Goal: Task Accomplishment & Management: Manage account settings

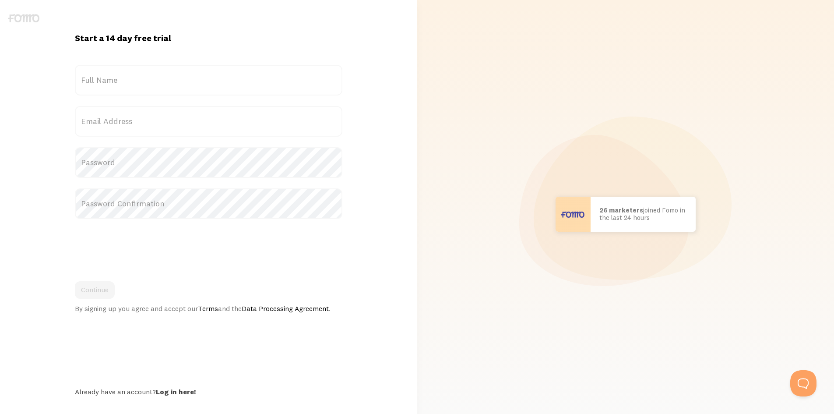
click at [144, 80] on label "Full Name" at bounding box center [208, 80] width 267 height 31
click at [144, 80] on input "Full Name" at bounding box center [208, 80] width 267 height 31
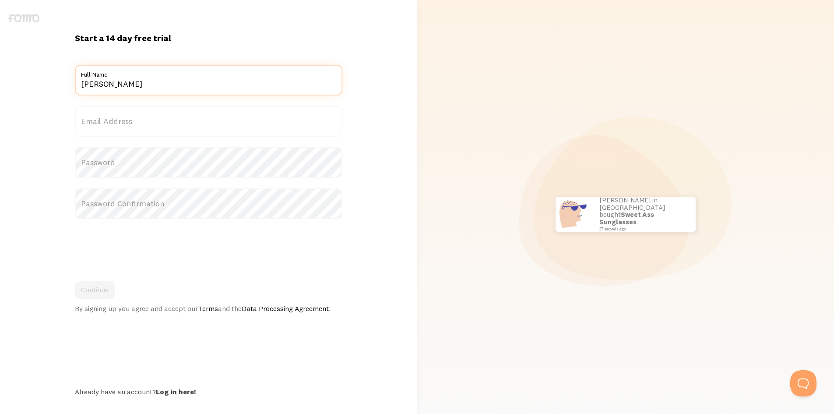
type input "[PERSON_NAME]"
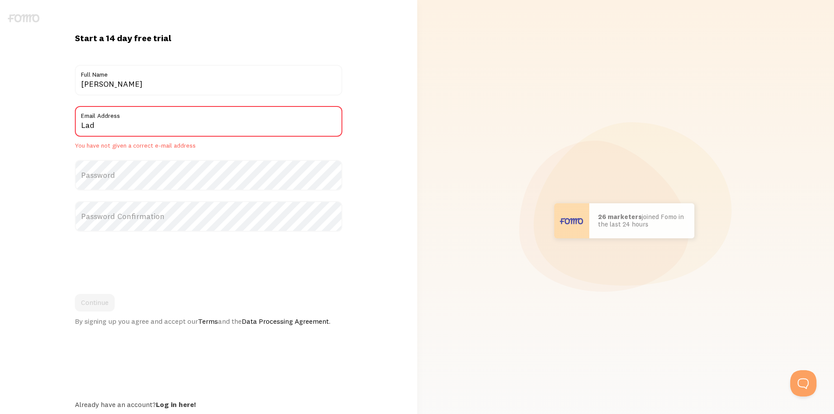
drag, startPoint x: 163, startPoint y: 167, endPoint x: 161, endPoint y: 171, distance: 4.6
click at [163, 167] on label "Password" at bounding box center [208, 175] width 267 height 31
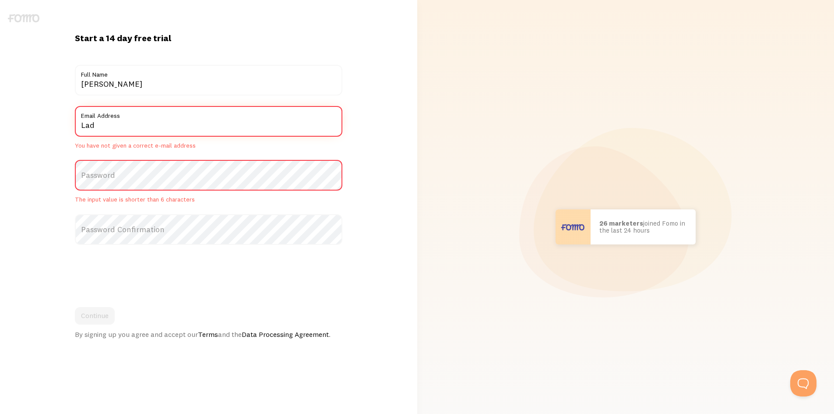
drag, startPoint x: 120, startPoint y: 126, endPoint x: 62, endPoint y: 125, distance: 57.8
click at [65, 125] on div "Start a 14 day free trial {{ count }} people signed up [DATE]! Title [PERSON_NA…" at bounding box center [208, 226] width 417 height 389
paste input "@[DOMAIN_NAME]"
click at [81, 124] on input "@[DOMAIN_NAME]" at bounding box center [208, 121] width 267 height 31
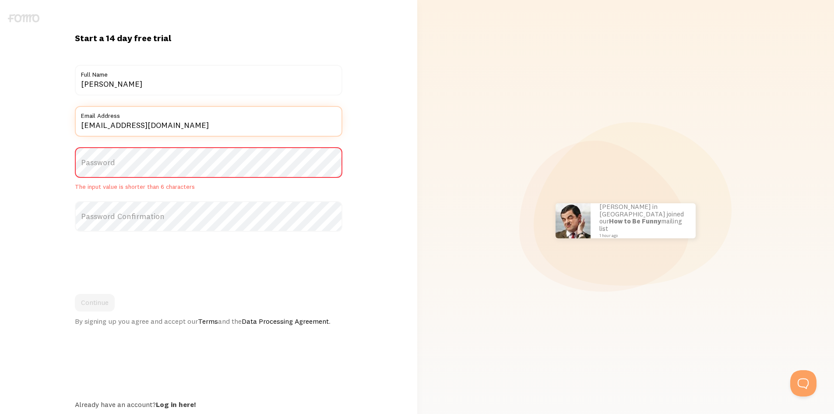
type input "[EMAIL_ADDRESS][DOMAIN_NAME]"
click at [131, 84] on input "[PERSON_NAME]" at bounding box center [208, 80] width 267 height 31
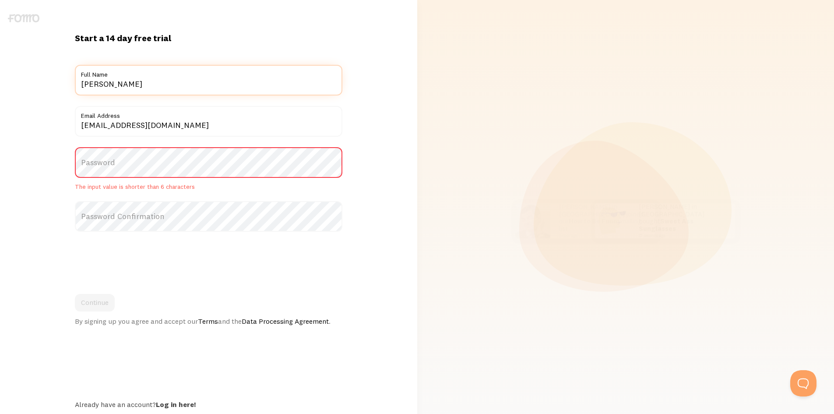
type input "[PERSON_NAME]"
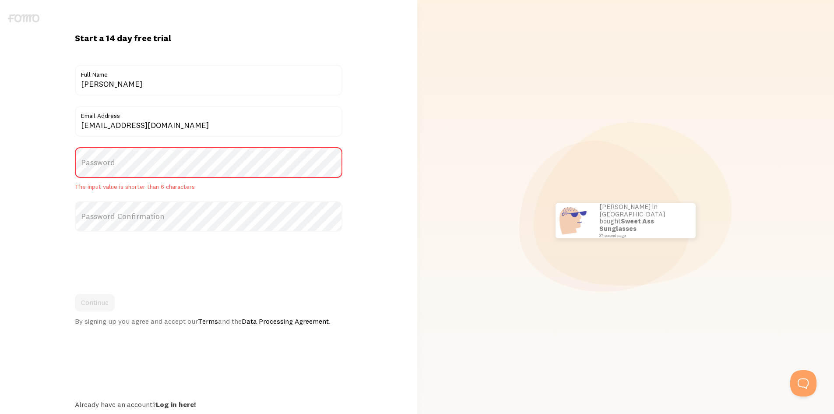
click at [184, 166] on label "Password" at bounding box center [208, 162] width 267 height 31
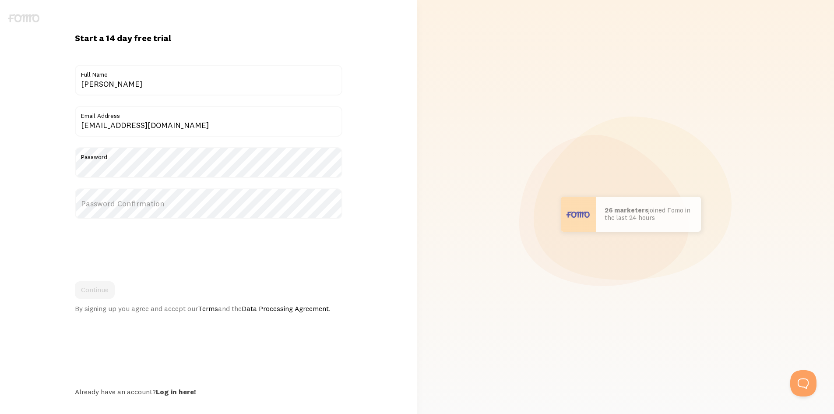
click at [362, 151] on div "Start a 14 day free trial {{ count }} people signed up today! Title Caroline La…" at bounding box center [208, 213] width 417 height 363
click at [231, 208] on label "Password Confirmation" at bounding box center [208, 203] width 267 height 31
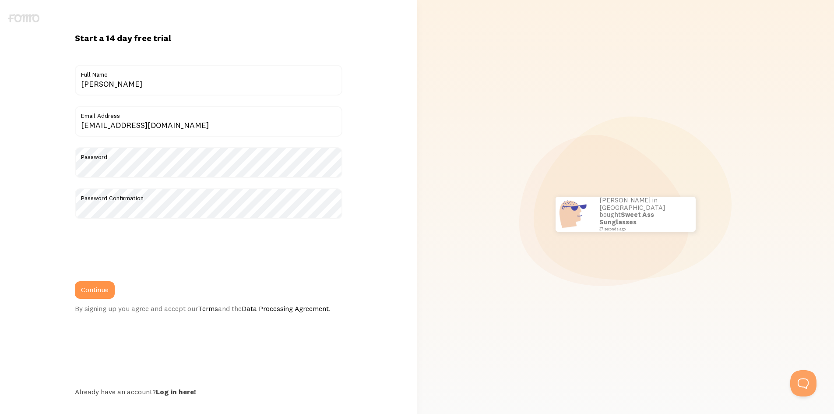
click at [27, 264] on div "Start a 14 day free trial {{ count }} people signed up today! Title Caroline La…" at bounding box center [208, 213] width 417 height 363
click at [97, 291] on button "Continue" at bounding box center [95, 290] width 40 height 18
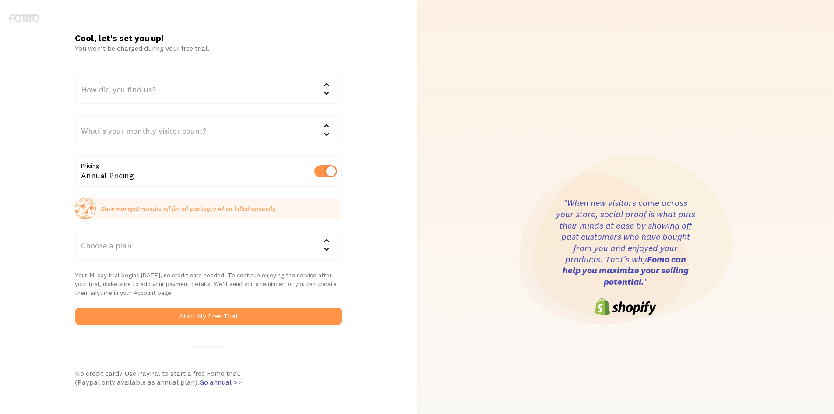
click at [311, 88] on div "How did you find us?" at bounding box center [208, 89] width 267 height 31
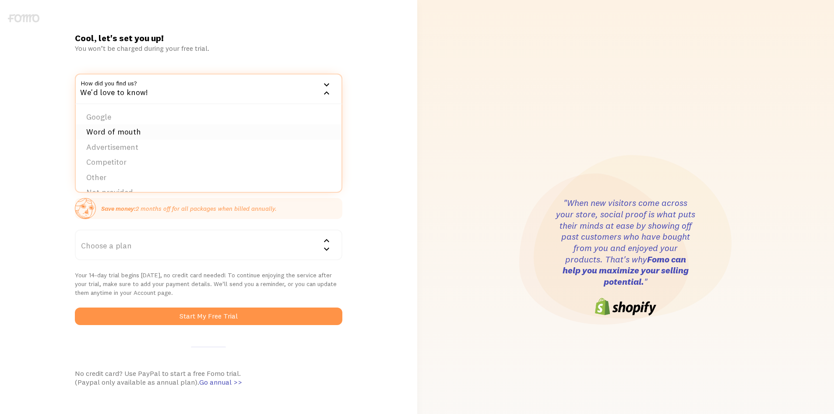
click at [273, 137] on li "Word of mouth" at bounding box center [209, 131] width 266 height 15
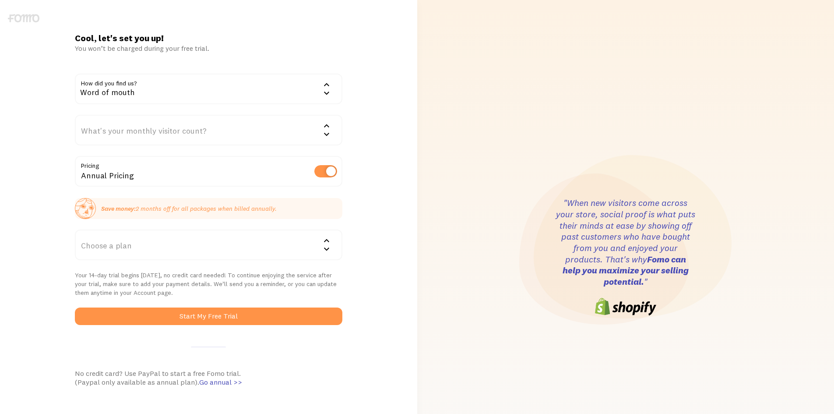
click at [268, 133] on div "What's your monthly visitor count?" at bounding box center [208, 130] width 267 height 31
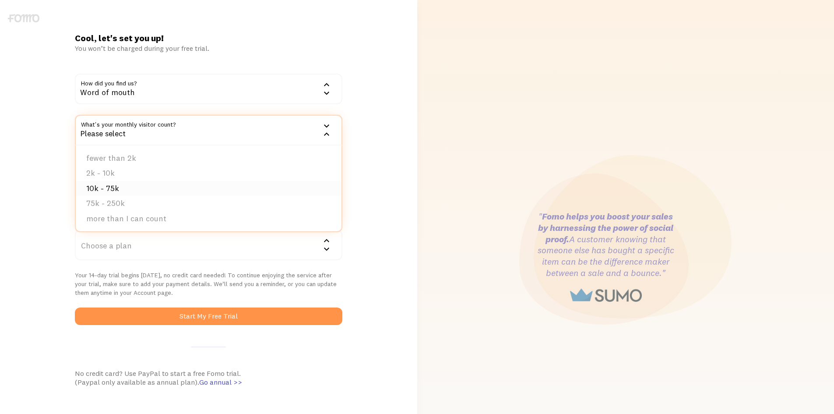
click at [308, 192] on li "10k - 75k" at bounding box center [209, 188] width 266 height 15
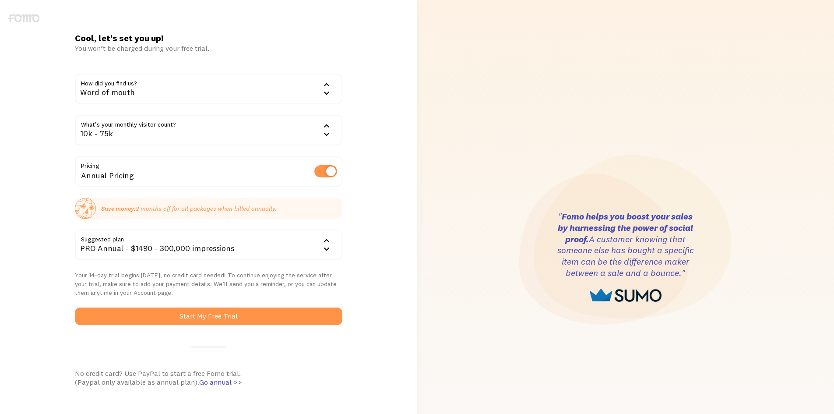
click at [329, 169] on label at bounding box center [325, 171] width 23 height 12
click at [329, 169] on input "checkbox" at bounding box center [325, 171] width 23 height 12
checkbox input "false"
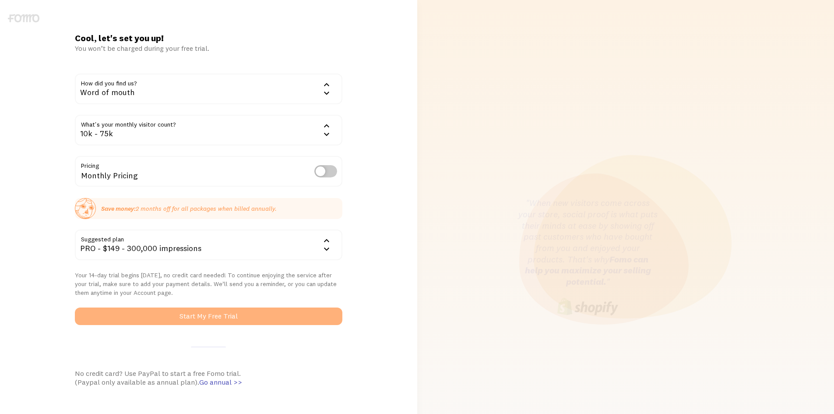
click at [242, 312] on button "Start My Free Trial" at bounding box center [208, 316] width 267 height 18
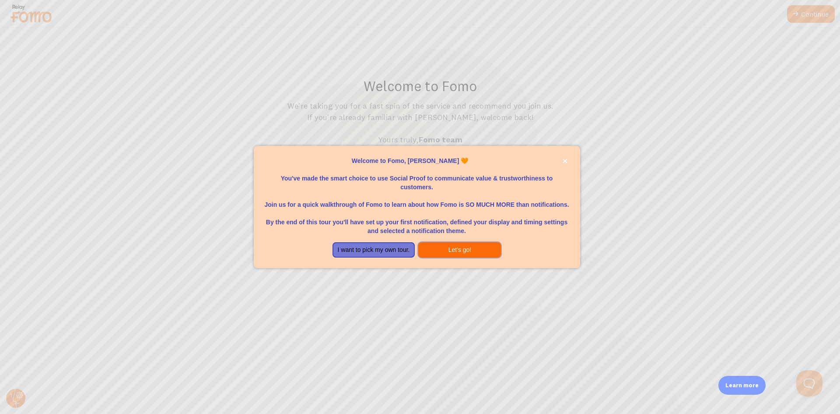
click at [441, 247] on button "Let's go!" at bounding box center [459, 250] width 83 height 16
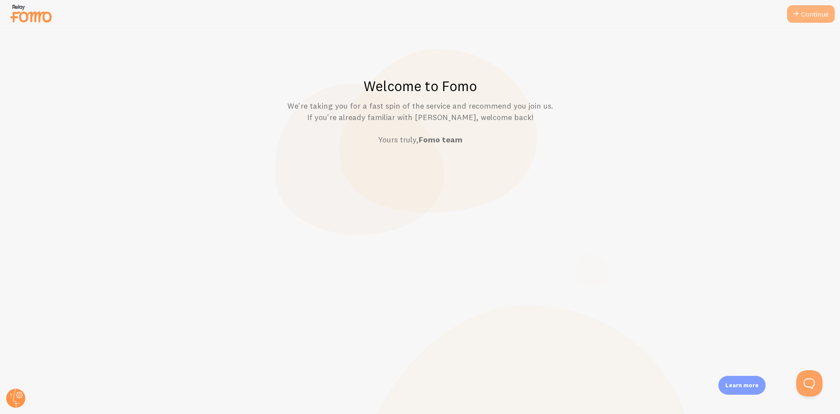
click at [812, 19] on link "Continue" at bounding box center [811, 14] width 48 height 18
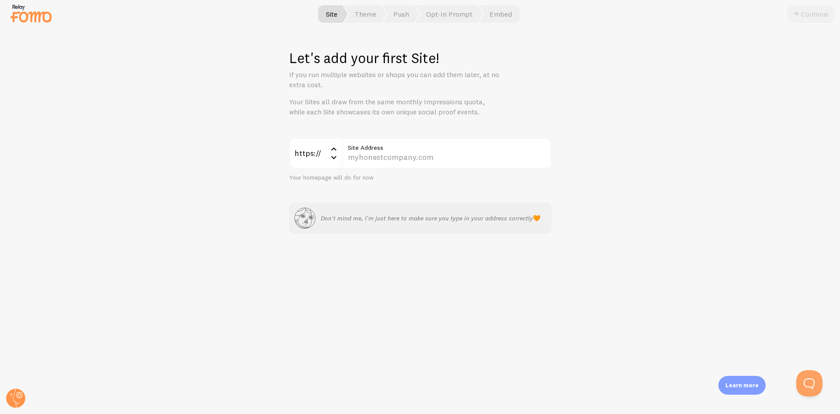
click at [377, 151] on label "Site Address" at bounding box center [447, 145] width 210 height 15
click at [377, 151] on input "Site Address" at bounding box center [447, 153] width 210 height 31
paste input "mamagenas.com/woman-unbound/"
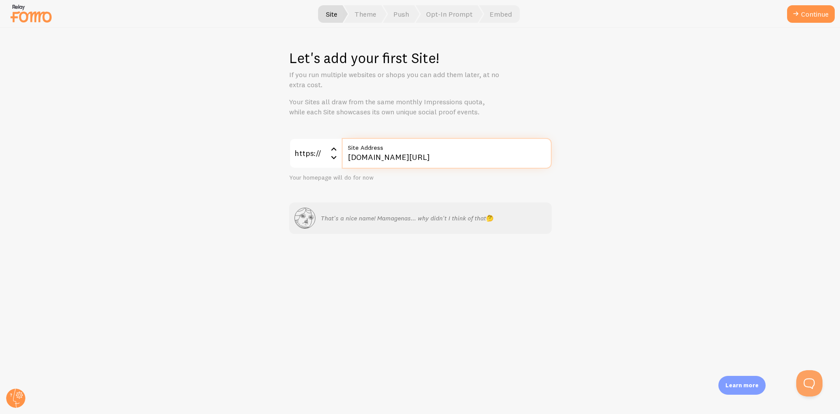
drag, startPoint x: 407, startPoint y: 155, endPoint x: 533, endPoint y: 159, distance: 125.2
click at [526, 156] on input "mamagenas.com/woman-unbound/" at bounding box center [447, 153] width 210 height 31
type input "mamagenas.com"
click at [806, 18] on button "Continue" at bounding box center [811, 14] width 48 height 18
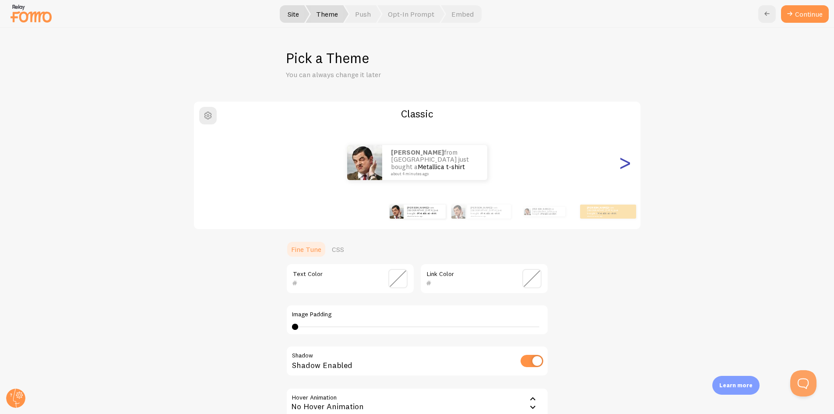
click at [624, 164] on div ">" at bounding box center [624, 162] width 11 height 63
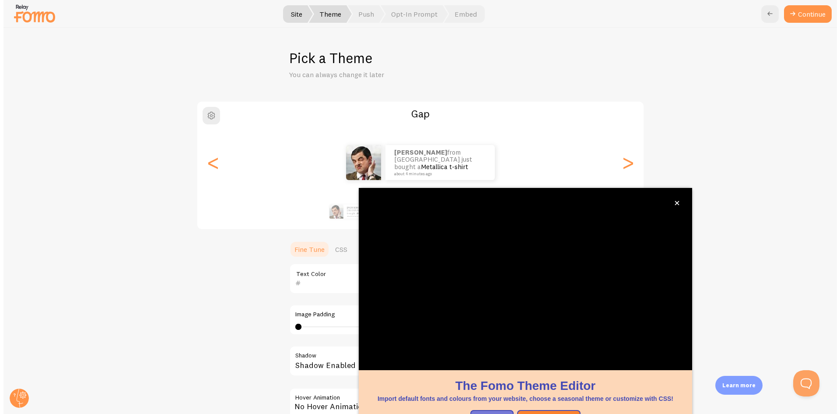
scroll to position [28, 0]
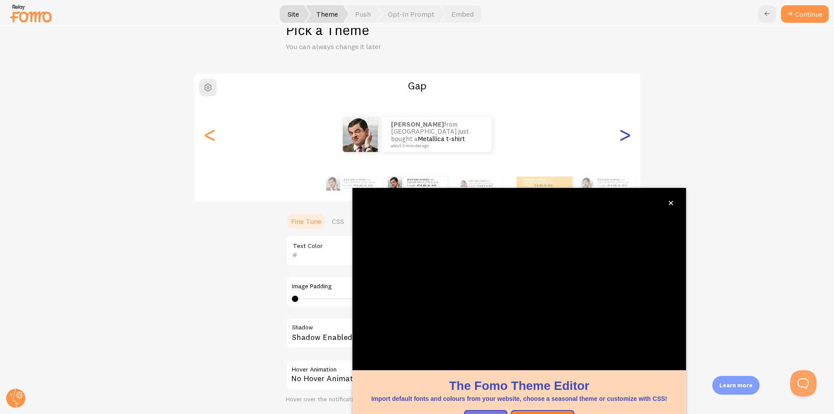
click at [619, 136] on div ">" at bounding box center [624, 134] width 11 height 63
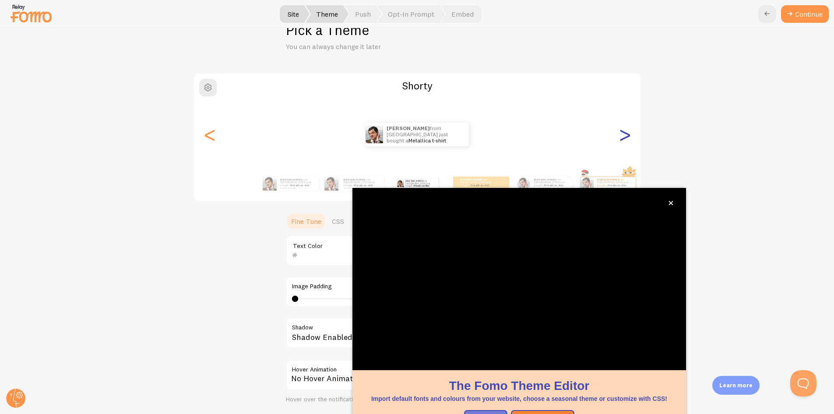
click at [619, 136] on div ">" at bounding box center [624, 134] width 11 height 63
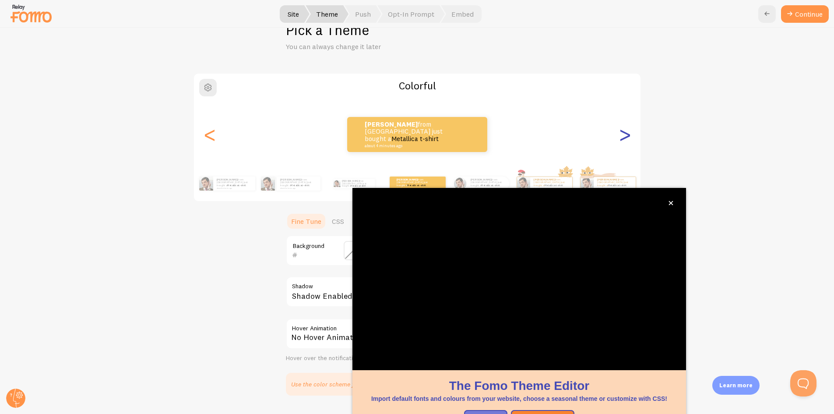
click at [619, 136] on div ">" at bounding box center [624, 134] width 11 height 63
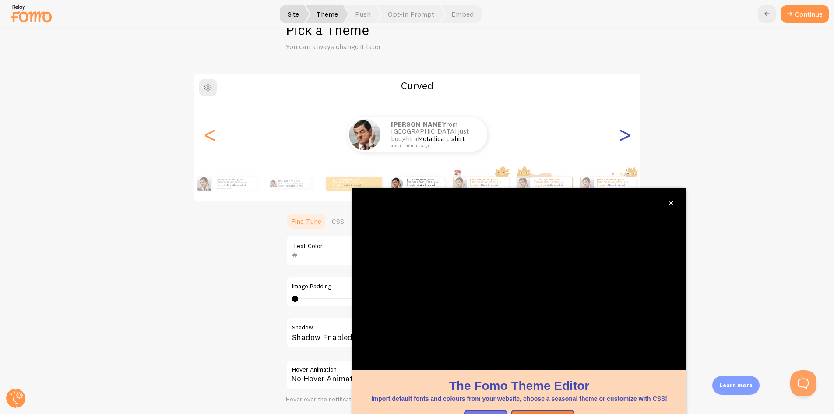
click at [619, 136] on div ">" at bounding box center [624, 134] width 11 height 63
type input "0"
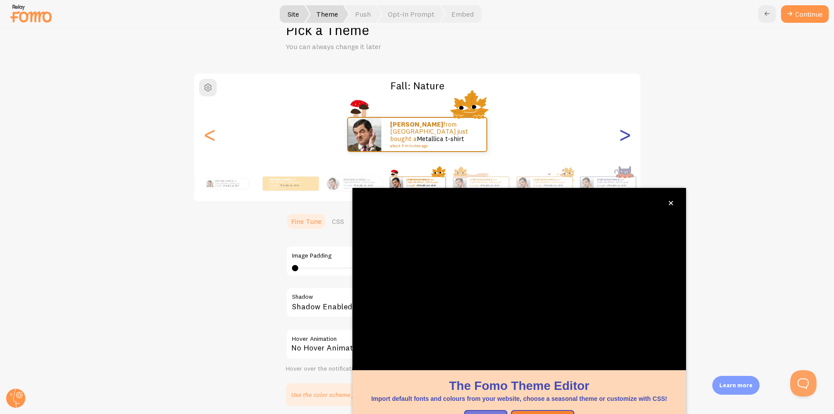
click at [619, 136] on div ">" at bounding box center [624, 134] width 11 height 63
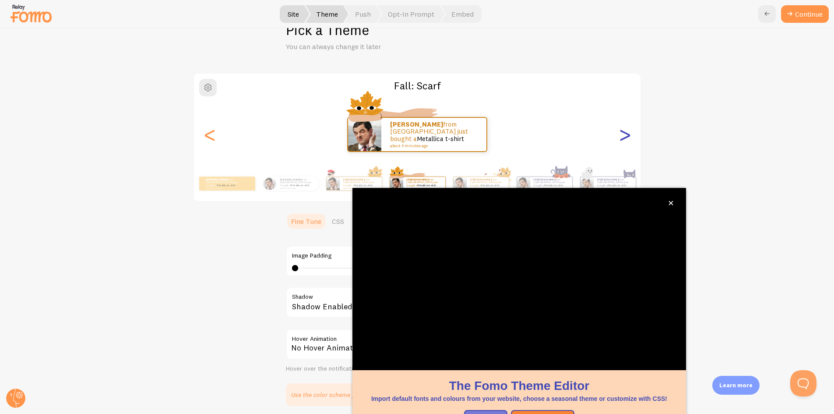
click at [619, 136] on div ">" at bounding box center [624, 134] width 11 height 63
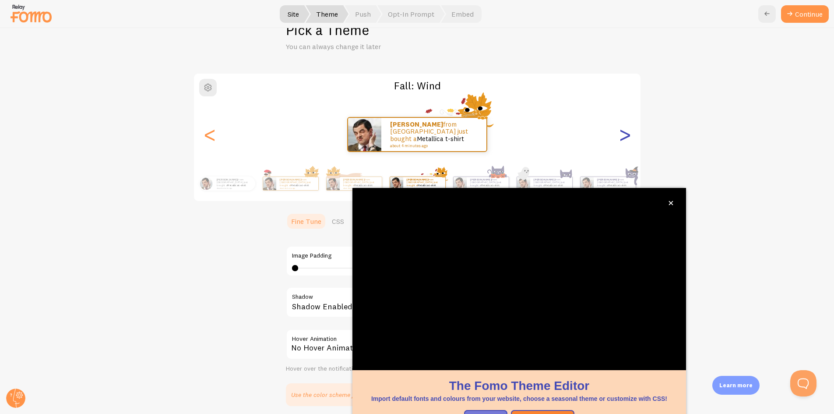
click at [621, 135] on div ">" at bounding box center [624, 134] width 11 height 63
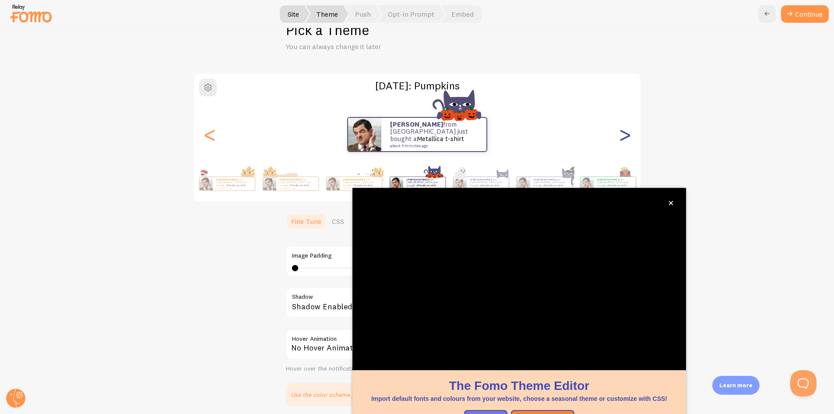
click at [621, 136] on div ">" at bounding box center [624, 134] width 11 height 63
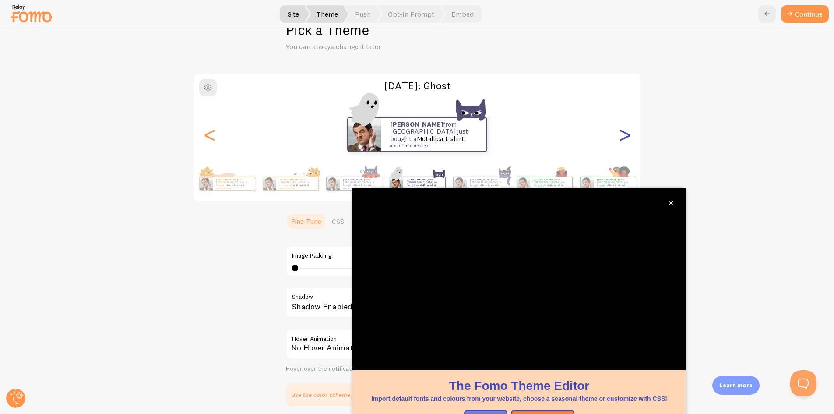
click at [621, 136] on div ">" at bounding box center [624, 134] width 11 height 63
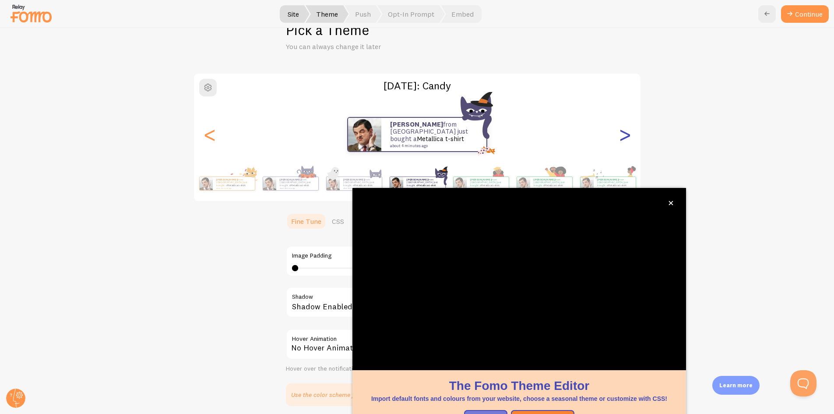
click at [621, 136] on div ">" at bounding box center [624, 134] width 11 height 63
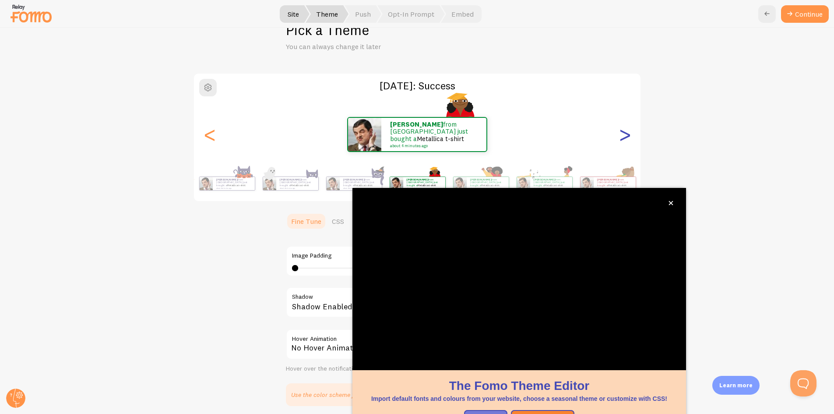
click at [621, 136] on div ">" at bounding box center [624, 134] width 11 height 63
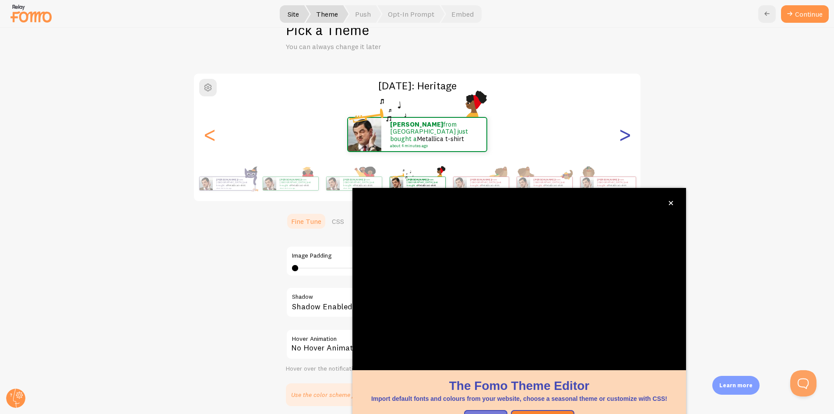
click at [621, 136] on div ">" at bounding box center [624, 134] width 11 height 63
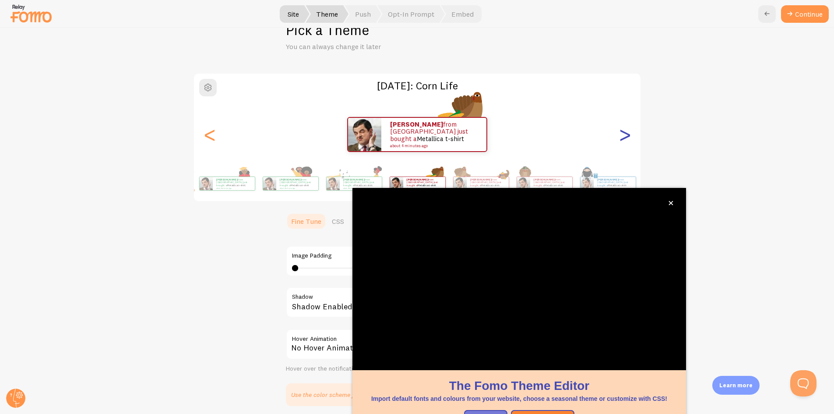
click at [621, 136] on div ">" at bounding box center [624, 134] width 11 height 63
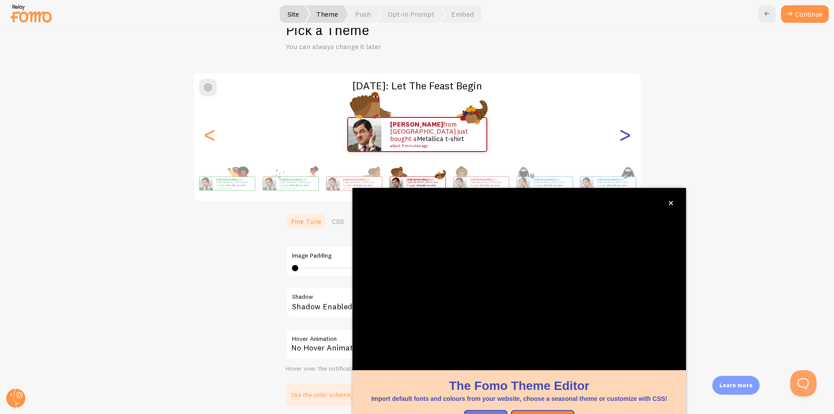
click at [621, 136] on div ">" at bounding box center [624, 134] width 11 height 63
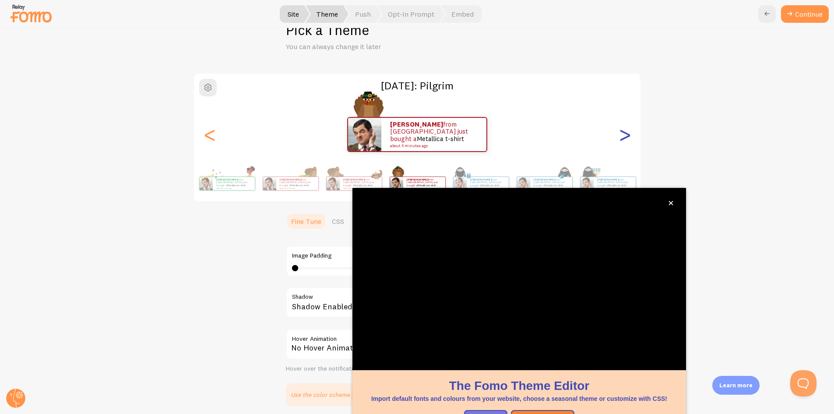
click at [621, 136] on div ">" at bounding box center [624, 134] width 11 height 63
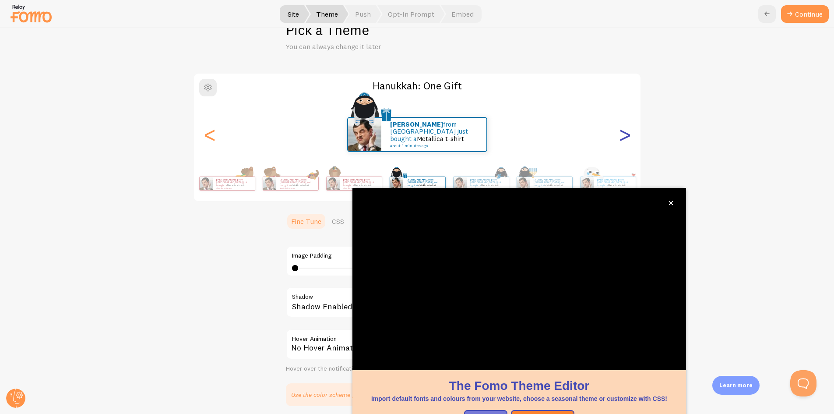
click at [621, 136] on div ">" at bounding box center [624, 134] width 11 height 63
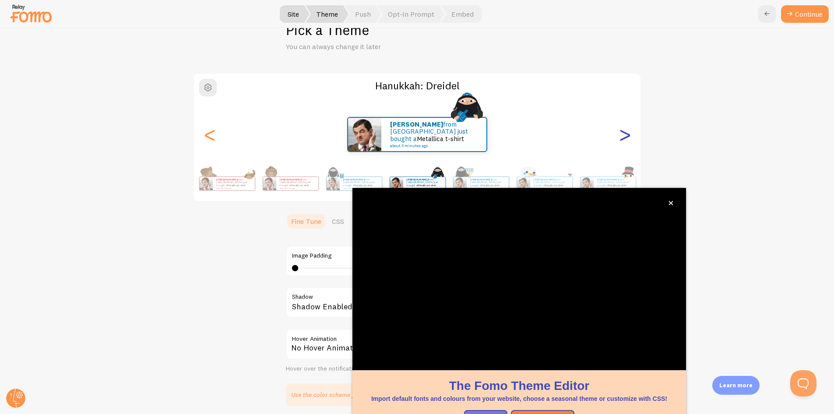
click at [621, 136] on div ">" at bounding box center [624, 134] width 11 height 63
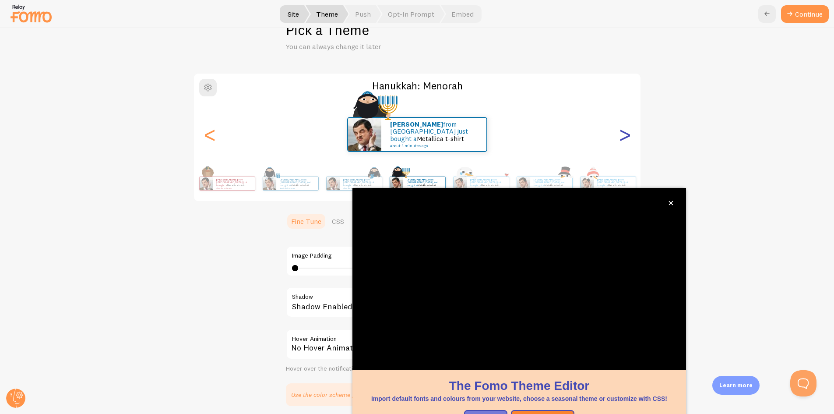
click at [621, 136] on div ">" at bounding box center [624, 134] width 11 height 63
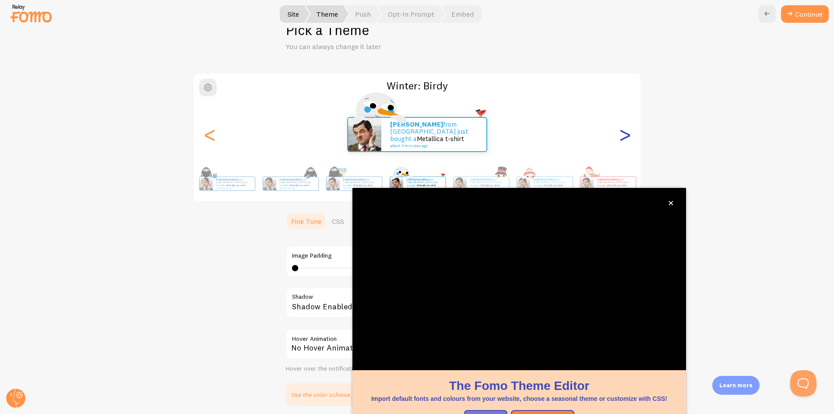
click at [621, 136] on div ">" at bounding box center [624, 134] width 11 height 63
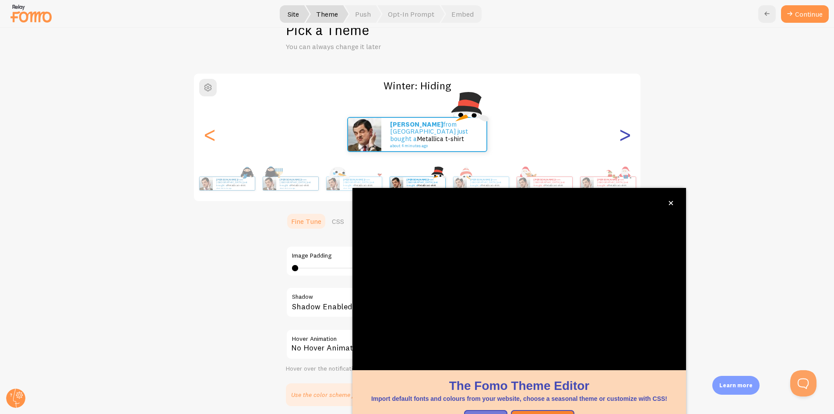
click at [621, 136] on div ">" at bounding box center [624, 134] width 11 height 63
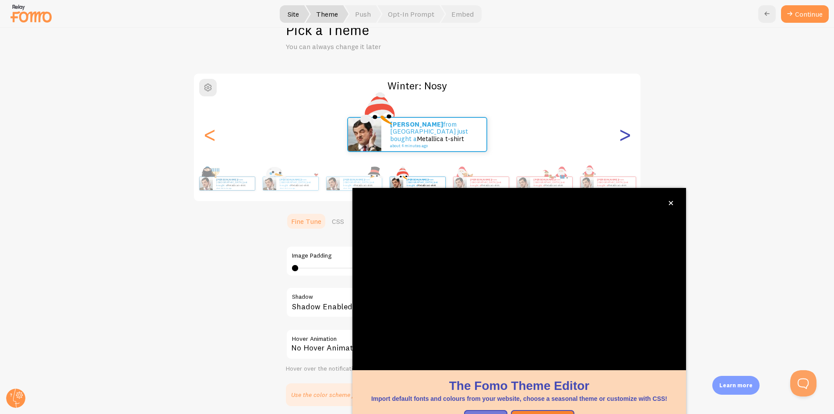
click at [621, 136] on div ">" at bounding box center [624, 134] width 11 height 63
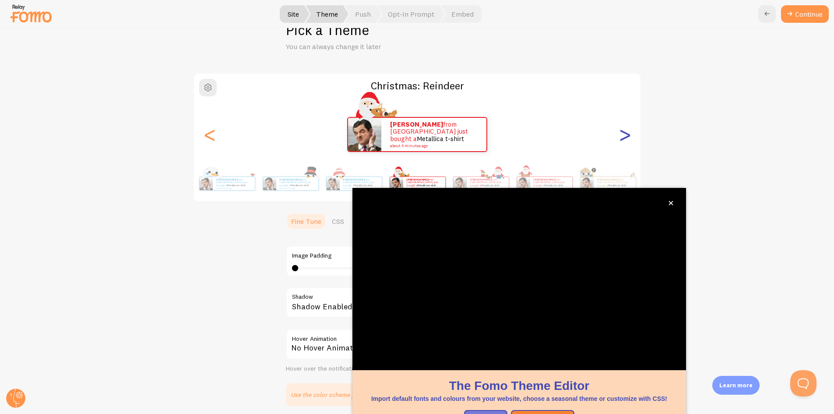
click at [621, 136] on div ">" at bounding box center [624, 134] width 11 height 63
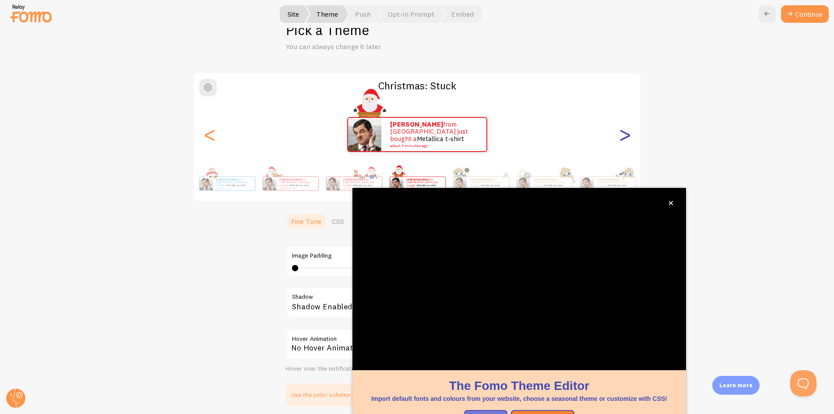
click at [621, 136] on div ">" at bounding box center [624, 134] width 11 height 63
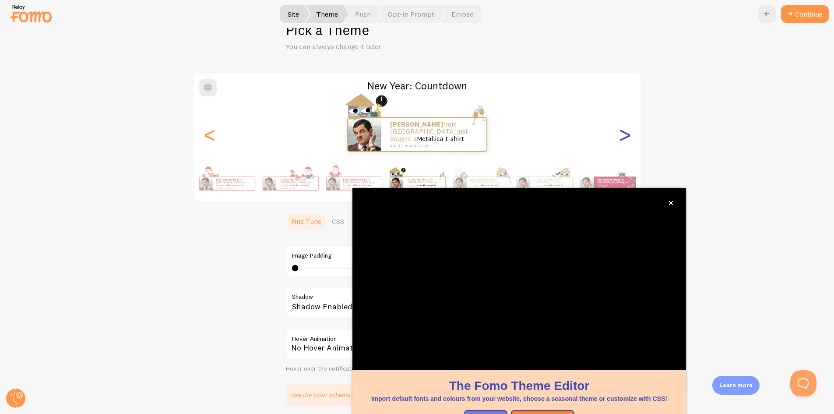
click at [621, 136] on div ">" at bounding box center [624, 134] width 11 height 63
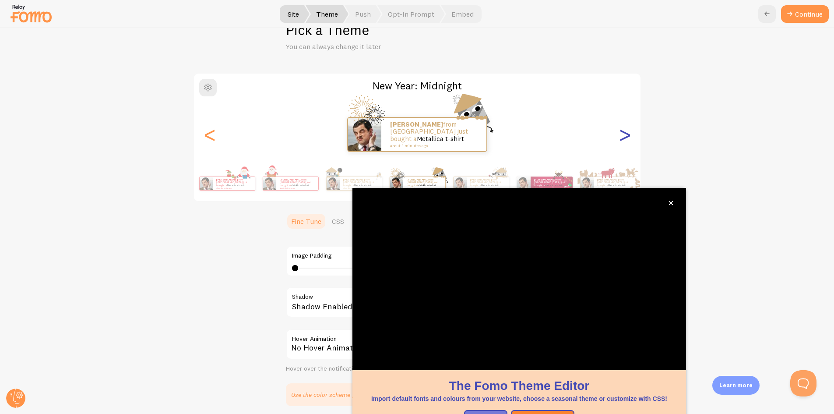
click at [621, 136] on div ">" at bounding box center [624, 134] width 11 height 63
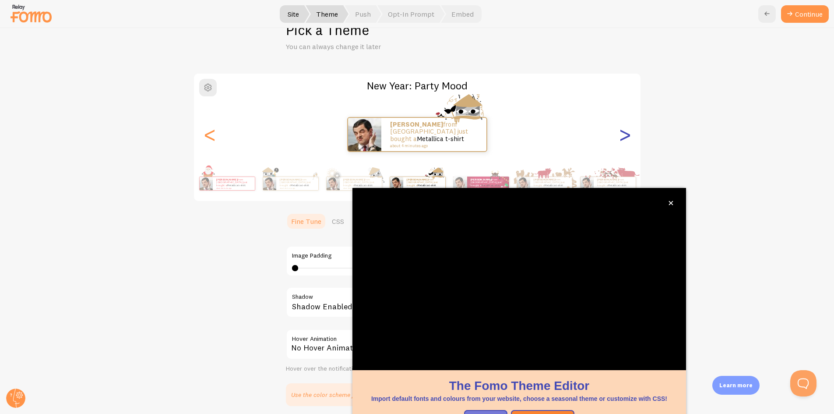
click at [621, 136] on div ">" at bounding box center [624, 134] width 11 height 63
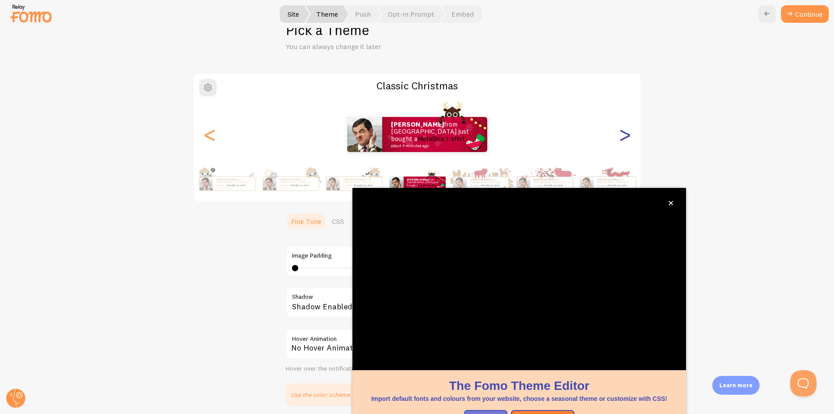
click at [621, 136] on div ">" at bounding box center [624, 134] width 11 height 63
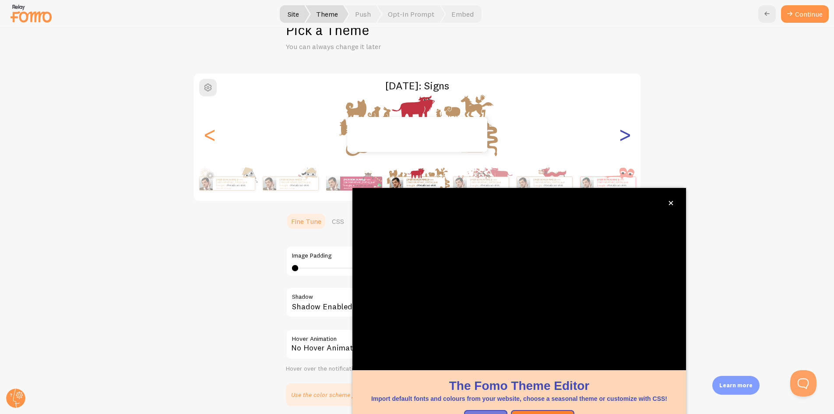
click at [621, 136] on div ">" at bounding box center [624, 134] width 11 height 63
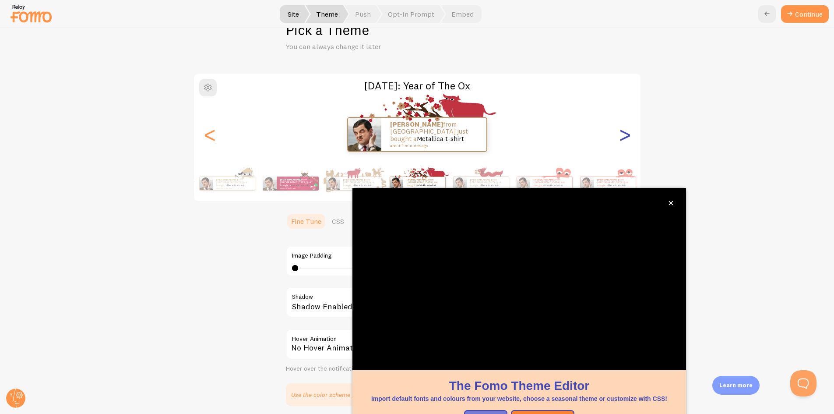
click at [621, 136] on div ">" at bounding box center [624, 134] width 11 height 63
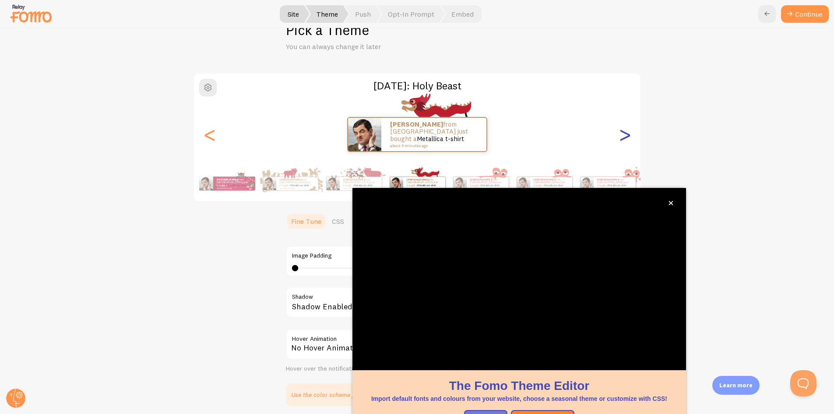
click at [621, 136] on div ">" at bounding box center [624, 134] width 11 height 63
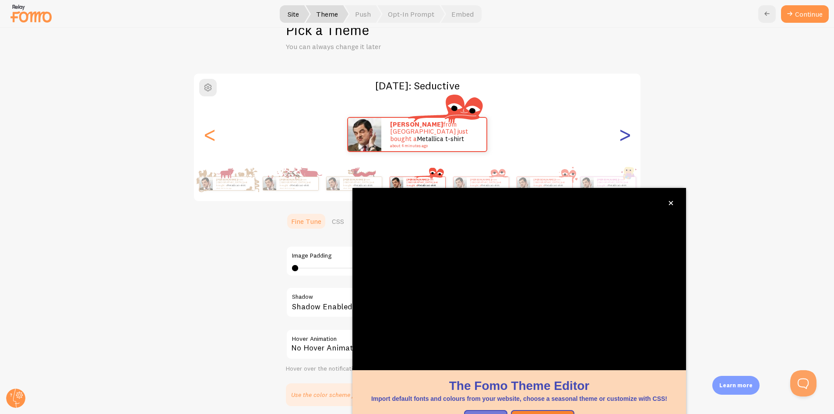
click at [621, 136] on div ">" at bounding box center [624, 134] width 11 height 63
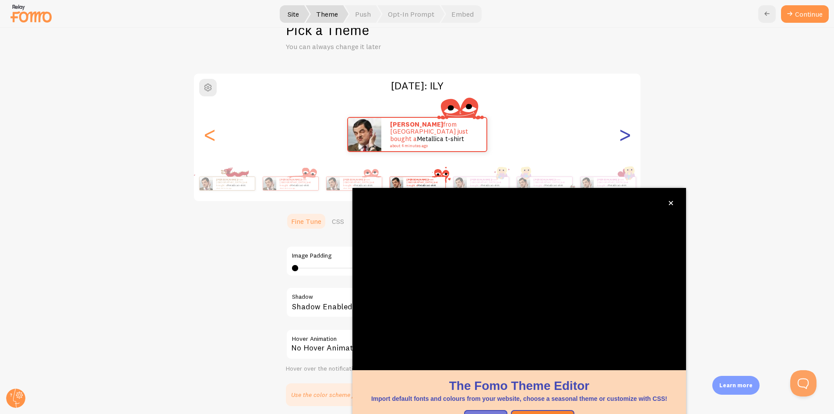
click at [621, 137] on div ">" at bounding box center [624, 134] width 11 height 63
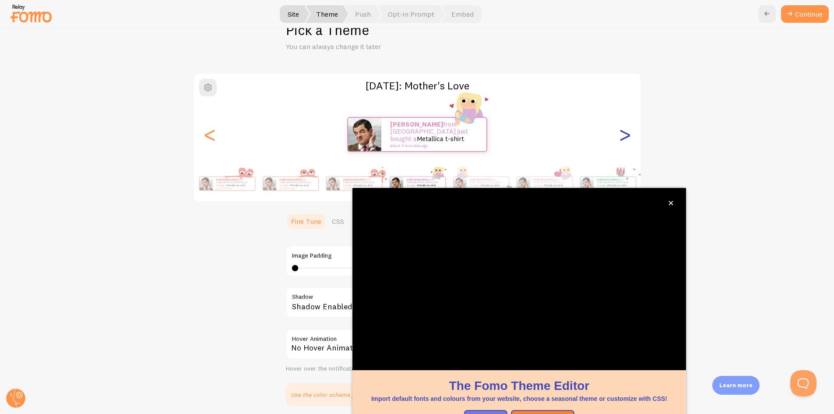
click at [621, 137] on div ">" at bounding box center [624, 134] width 11 height 63
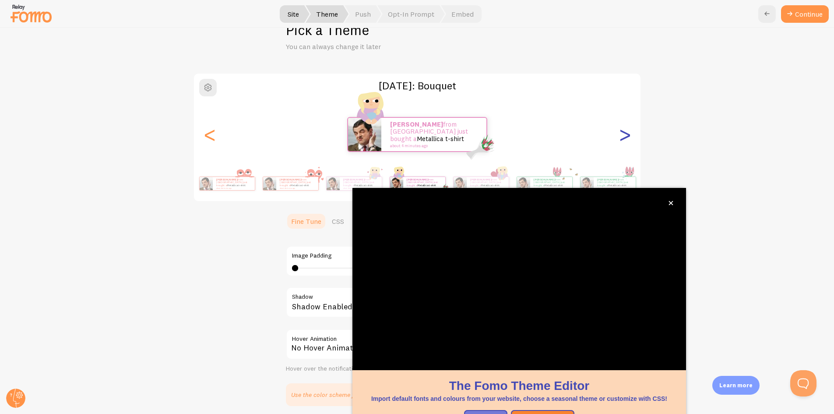
click at [621, 137] on div ">" at bounding box center [624, 134] width 11 height 63
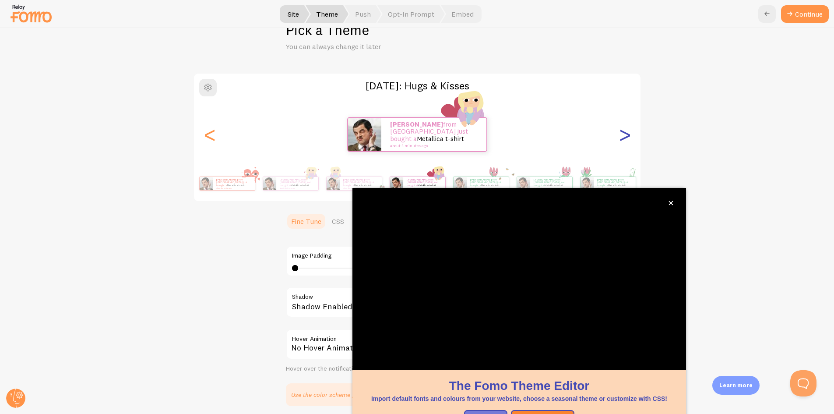
click at [621, 137] on div ">" at bounding box center [624, 134] width 11 height 63
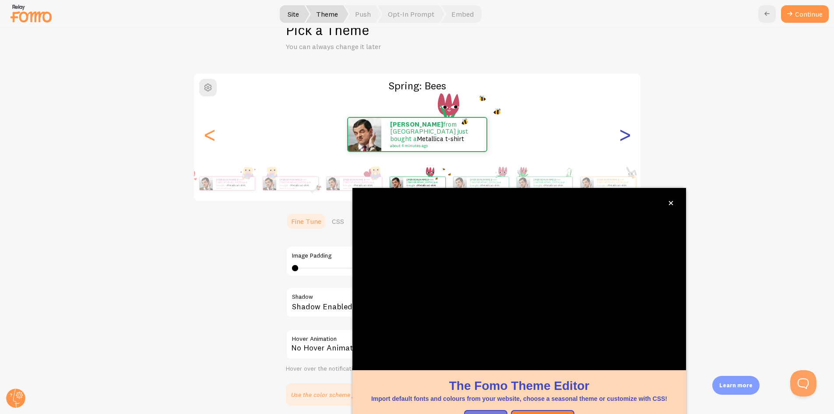
click at [621, 137] on div ">" at bounding box center [624, 134] width 11 height 63
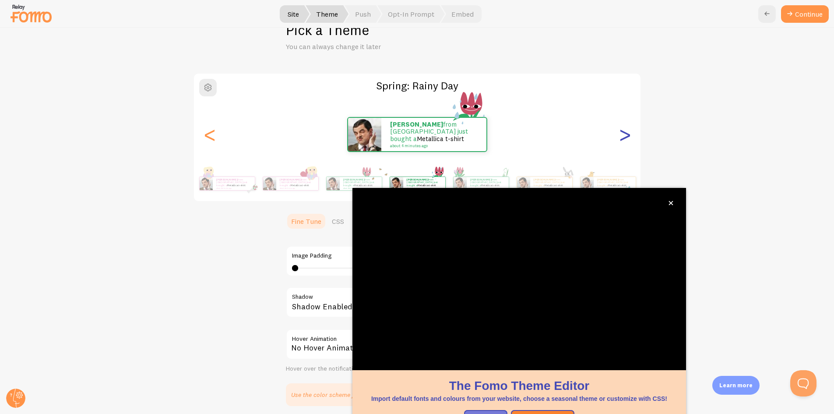
click at [621, 137] on div ">" at bounding box center [624, 134] width 11 height 63
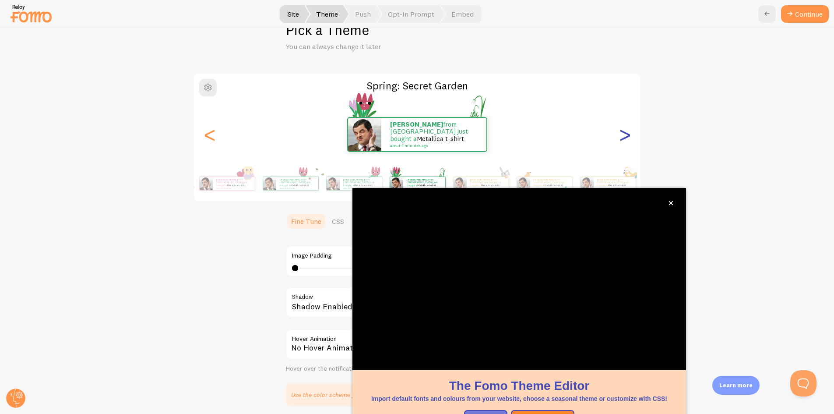
click at [621, 137] on div ">" at bounding box center [624, 134] width 11 height 63
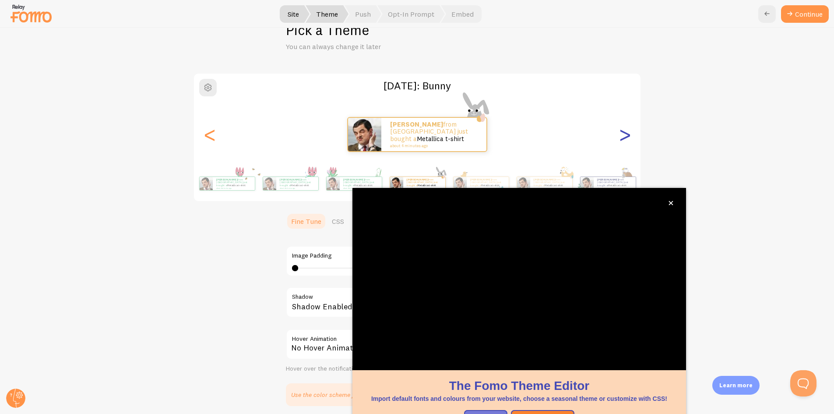
click at [621, 137] on div ">" at bounding box center [624, 134] width 11 height 63
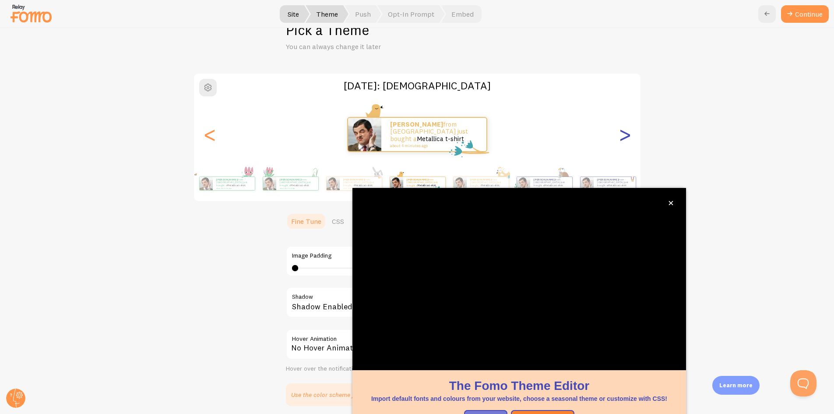
click at [621, 137] on div ">" at bounding box center [624, 134] width 11 height 63
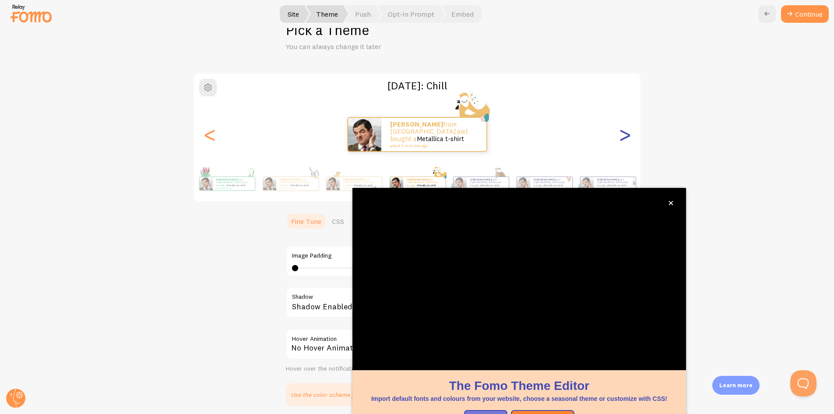
click at [621, 137] on div ">" at bounding box center [624, 134] width 11 height 63
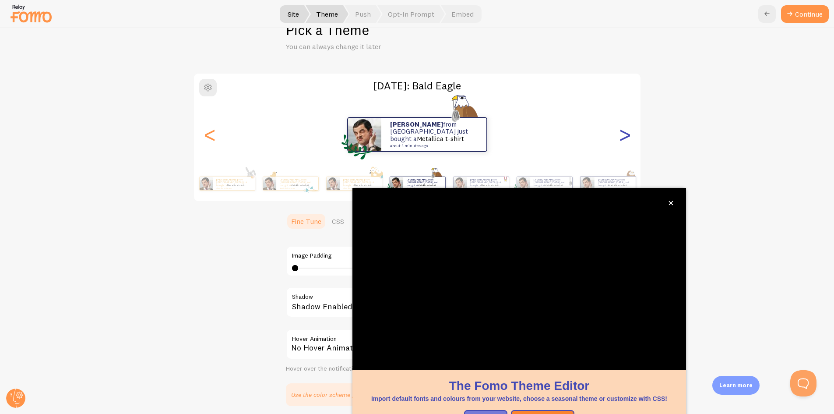
click at [621, 137] on div ">" at bounding box center [624, 134] width 11 height 63
click at [621, 138] on div ">" at bounding box center [624, 134] width 11 height 63
click at [621, 137] on div ">" at bounding box center [624, 134] width 11 height 63
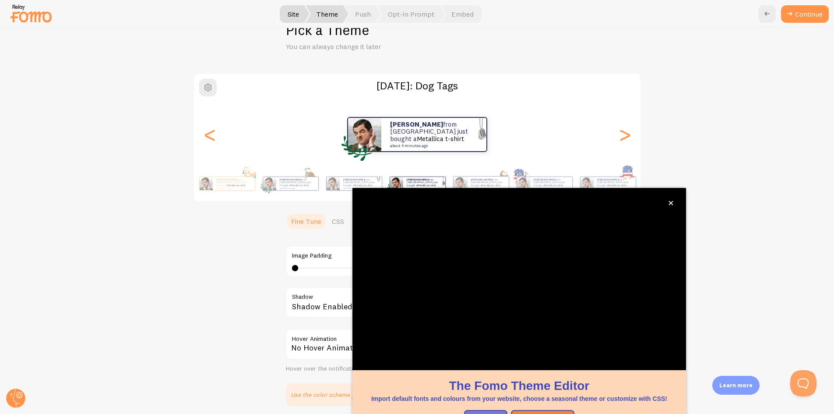
click at [621, 137] on div ">" at bounding box center [624, 134] width 11 height 63
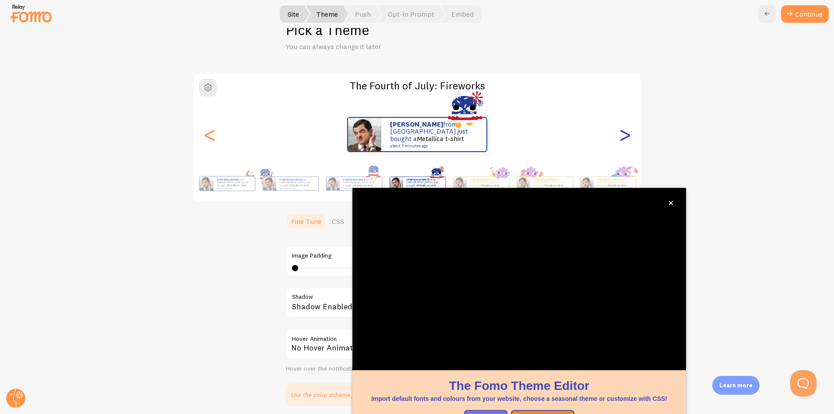
click at [621, 135] on div ">" at bounding box center [624, 134] width 11 height 63
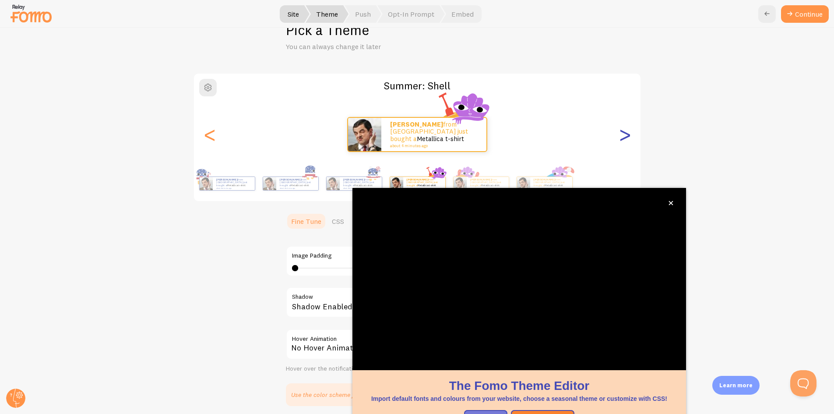
click at [621, 135] on div ">" at bounding box center [624, 134] width 11 height 63
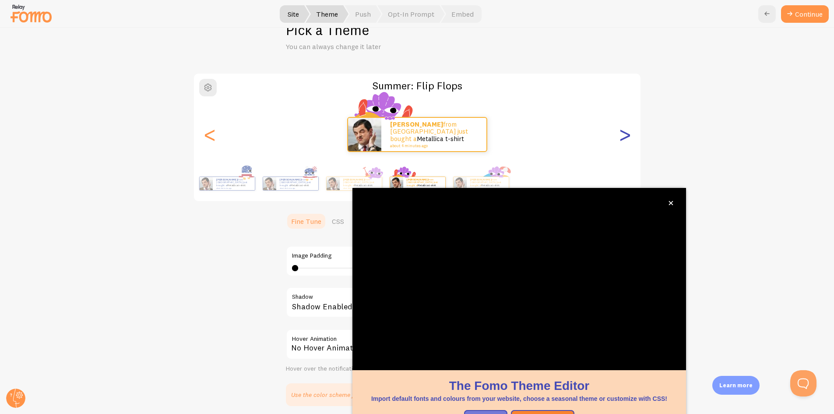
click at [621, 135] on div ">" at bounding box center [624, 134] width 11 height 63
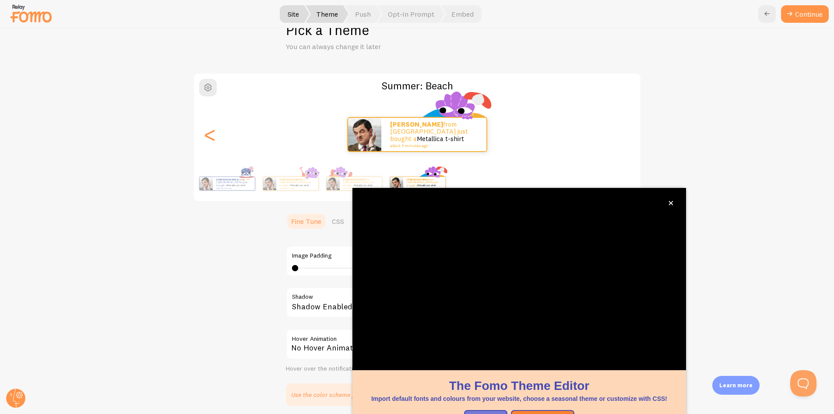
click at [621, 135] on div ">" at bounding box center [624, 134] width 11 height 63
click at [212, 141] on div "<" at bounding box center [209, 134] width 11 height 63
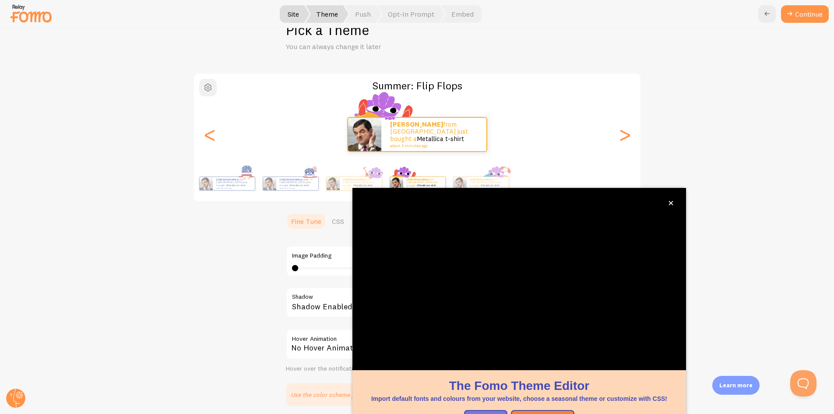
click at [206, 93] on button "button" at bounding box center [208, 88] width 18 height 18
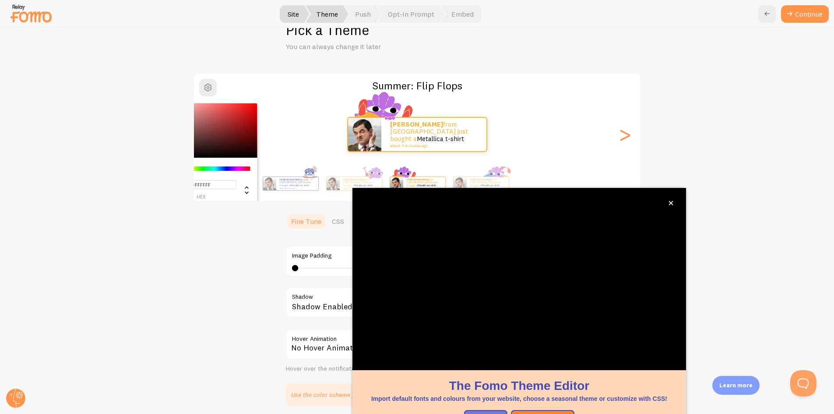
click at [178, 110] on div "#FFFFFF hex 255 r 255 g 255 b 0 h 0% s 100% l Summer: Flip Flops Caroline from …" at bounding box center [416, 239] width 791 height 333
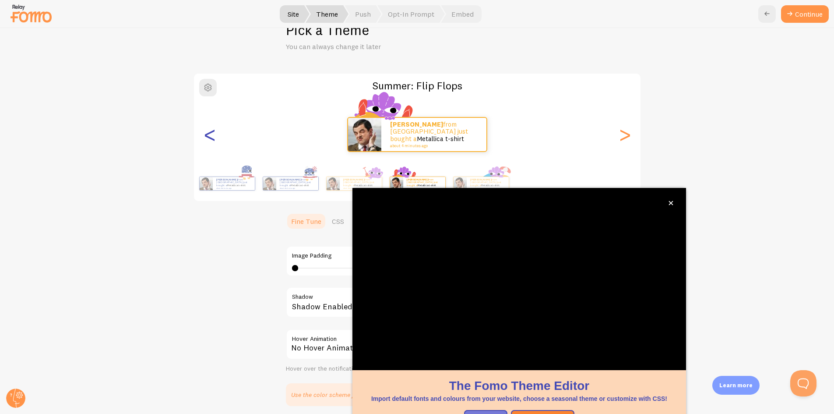
click at [206, 134] on div "<" at bounding box center [209, 134] width 11 height 63
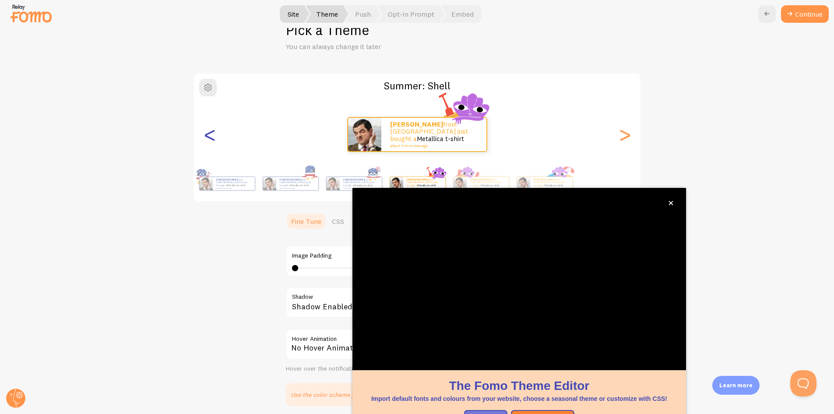
click at [206, 134] on div "<" at bounding box center [209, 134] width 11 height 63
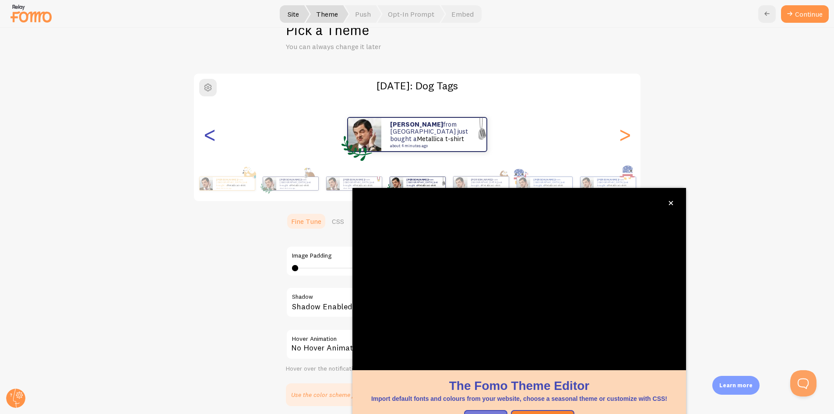
click at [207, 140] on div "<" at bounding box center [209, 134] width 11 height 63
click at [207, 144] on div "<" at bounding box center [209, 134] width 11 height 63
click at [207, 143] on div "<" at bounding box center [209, 134] width 11 height 63
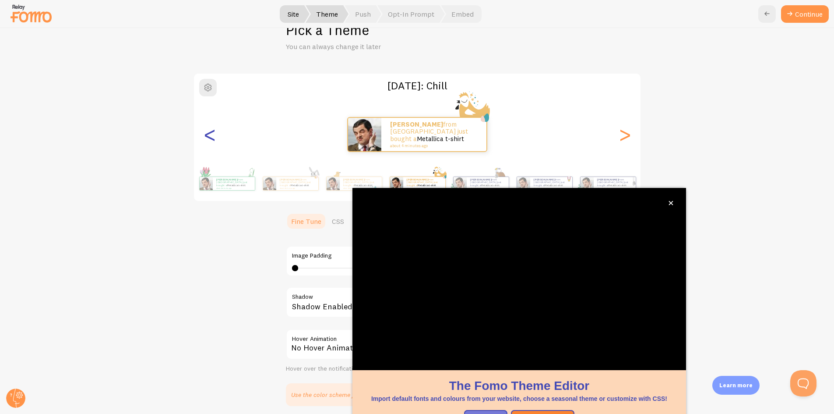
click at [206, 141] on div "<" at bounding box center [209, 134] width 11 height 63
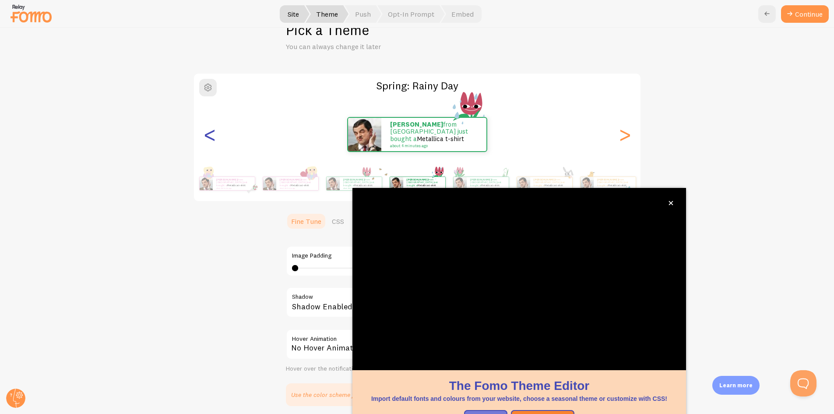
click at [205, 136] on div "<" at bounding box center [209, 134] width 11 height 63
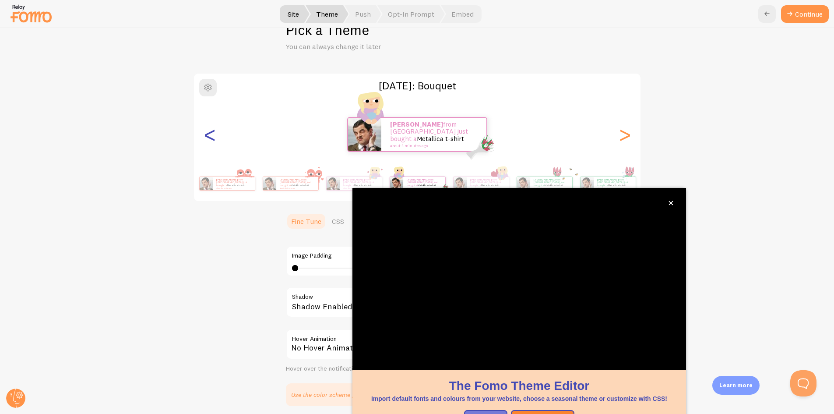
click at [205, 135] on div "<" at bounding box center [209, 134] width 11 height 63
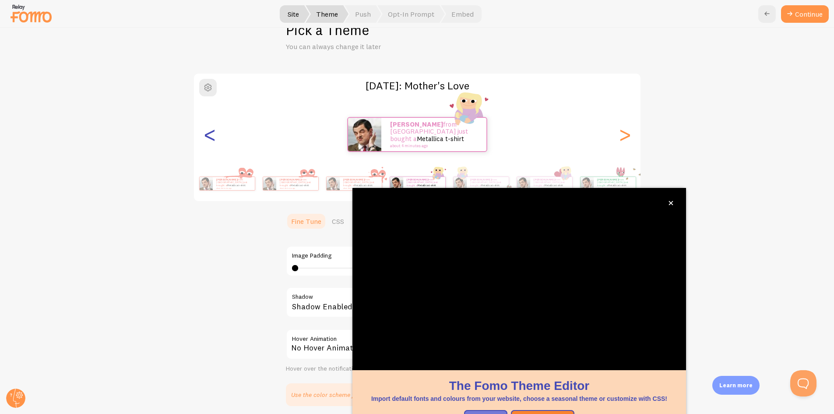
click at [205, 135] on div "<" at bounding box center [209, 134] width 11 height 63
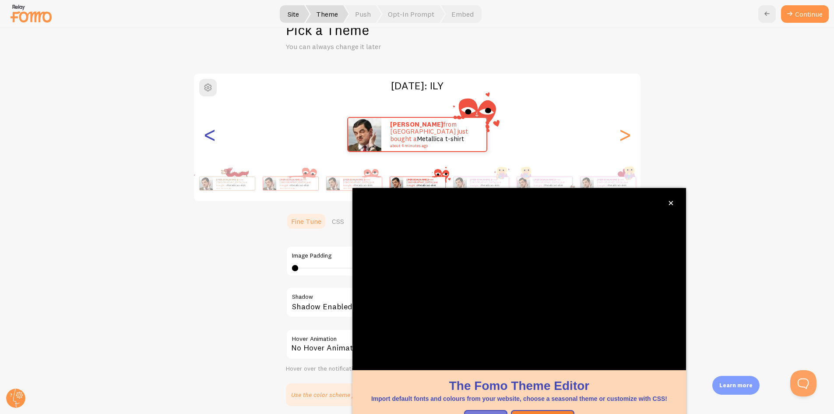
click at [205, 136] on div "<" at bounding box center [209, 134] width 11 height 63
click at [205, 137] on div "<" at bounding box center [209, 134] width 11 height 63
click at [206, 135] on div "<" at bounding box center [209, 134] width 11 height 63
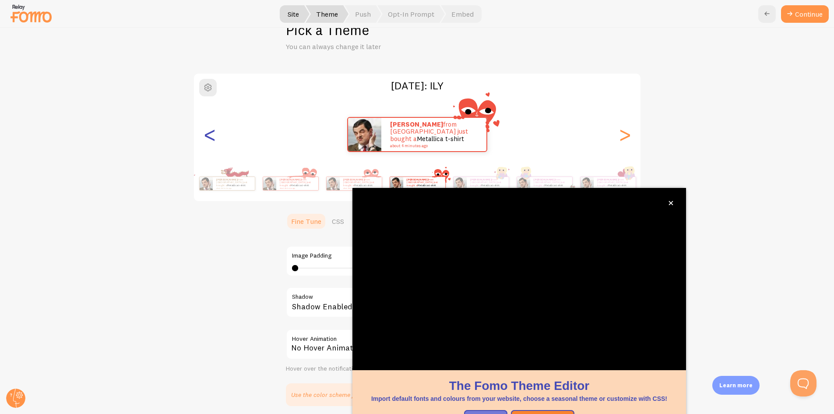
click at [206, 134] on div "<" at bounding box center [209, 134] width 11 height 63
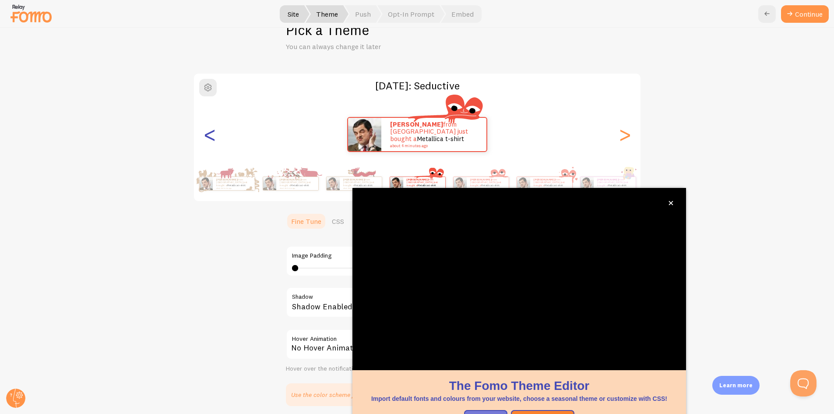
click at [206, 134] on div "<" at bounding box center [209, 134] width 11 height 63
click at [205, 134] on div "<" at bounding box center [209, 134] width 11 height 63
click at [205, 135] on div "<" at bounding box center [209, 134] width 11 height 63
click at [205, 134] on div "<" at bounding box center [209, 134] width 11 height 63
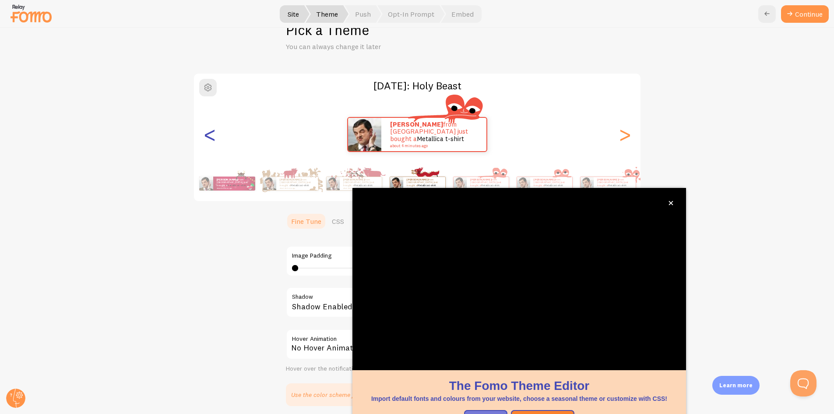
click at [206, 131] on div "<" at bounding box center [209, 134] width 11 height 63
click at [206, 132] on div "<" at bounding box center [209, 134] width 11 height 63
click at [207, 132] on div "<" at bounding box center [209, 134] width 11 height 63
click at [208, 136] on div "<" at bounding box center [209, 134] width 11 height 63
click at [208, 138] on div "<" at bounding box center [209, 134] width 11 height 63
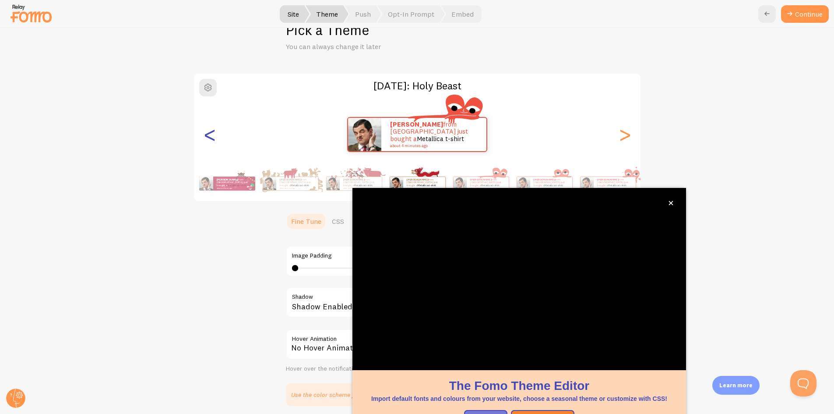
click at [208, 138] on div "<" at bounding box center [209, 134] width 11 height 63
click at [208, 137] on div "<" at bounding box center [209, 134] width 11 height 63
click at [207, 136] on div "<" at bounding box center [209, 134] width 11 height 63
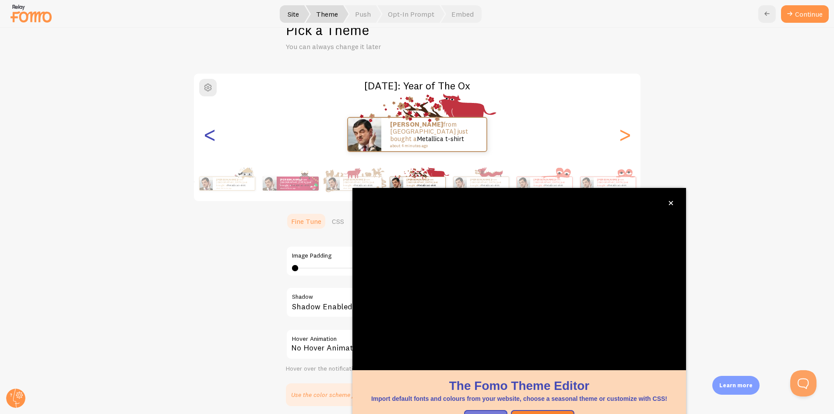
click at [207, 136] on div "<" at bounding box center [209, 134] width 11 height 63
click at [206, 137] on div "<" at bounding box center [209, 134] width 11 height 63
click at [206, 139] on div "<" at bounding box center [209, 134] width 11 height 63
click at [205, 138] on div "<" at bounding box center [209, 134] width 11 height 63
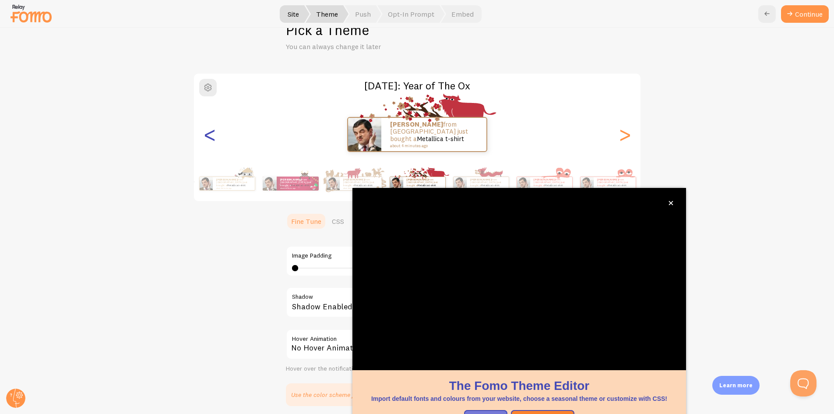
click at [205, 137] on div "<" at bounding box center [209, 134] width 11 height 63
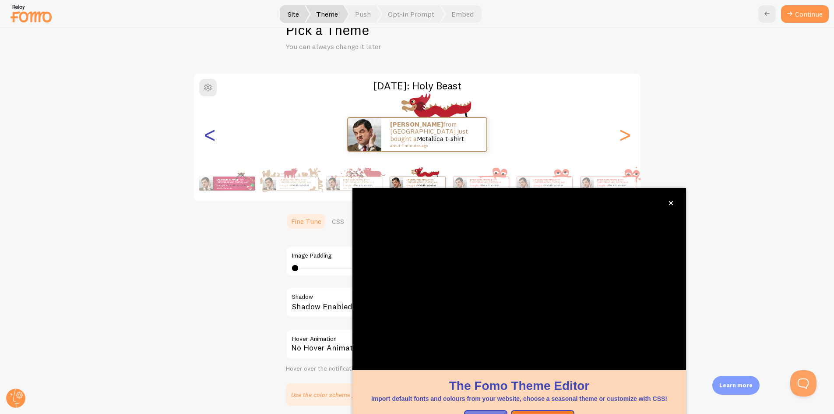
click at [205, 137] on div "<" at bounding box center [209, 134] width 11 height 63
click at [205, 135] on div "<" at bounding box center [209, 134] width 11 height 63
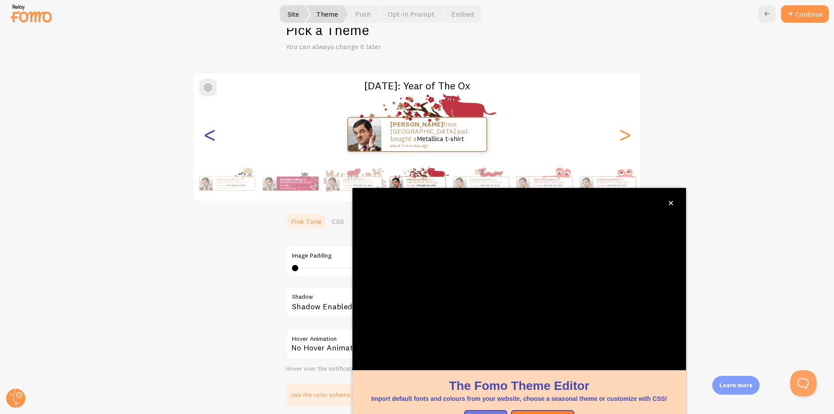
click at [204, 136] on div "<" at bounding box center [209, 134] width 11 height 63
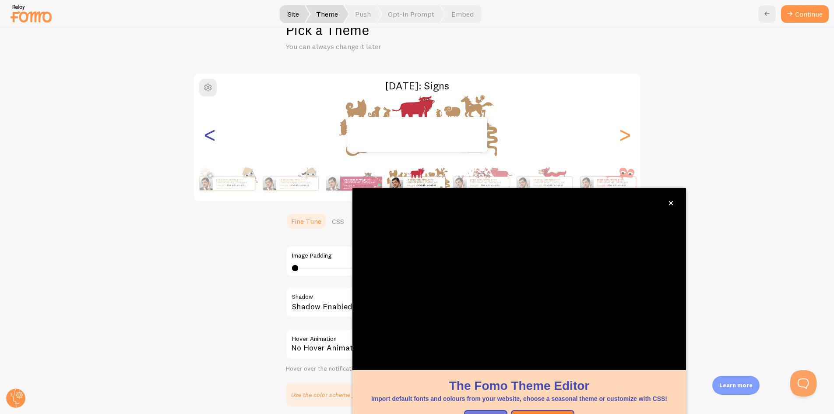
click at [204, 138] on div "<" at bounding box center [209, 134] width 11 height 63
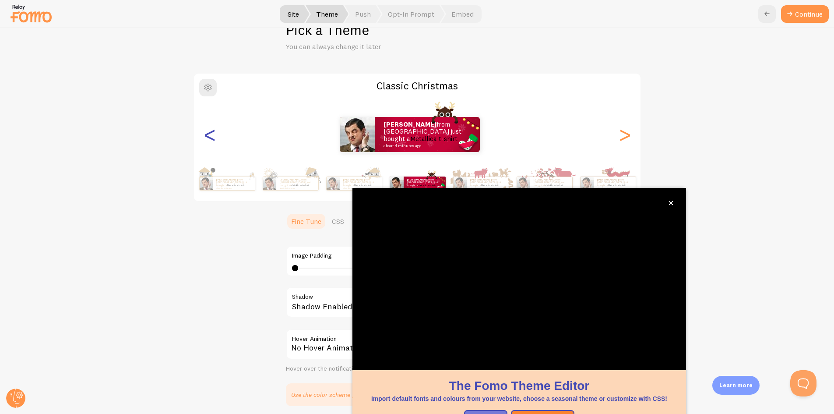
click at [204, 138] on div "<" at bounding box center [209, 134] width 11 height 63
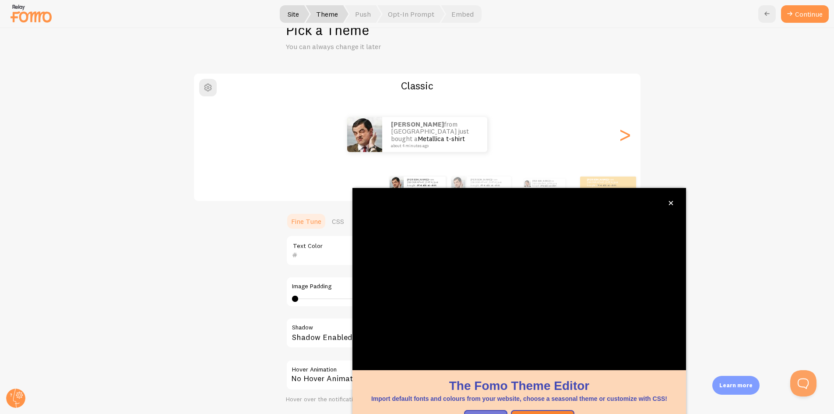
click at [203, 140] on div "Caroline from United States just bought a Metallica t-shirt about 4 minutes ago" at bounding box center [417, 134] width 446 height 35
click at [203, 142] on div "Caroline from United States just bought a Metallica t-shirt about 4 minutes ago" at bounding box center [417, 134] width 446 height 35
click at [425, 138] on p "Caroline from United States just bought a Metallica t-shirt about 4 minutes ago" at bounding box center [435, 134] width 88 height 27
click at [530, 411] on button "Open Theme Editor" at bounding box center [543, 418] width 64 height 16
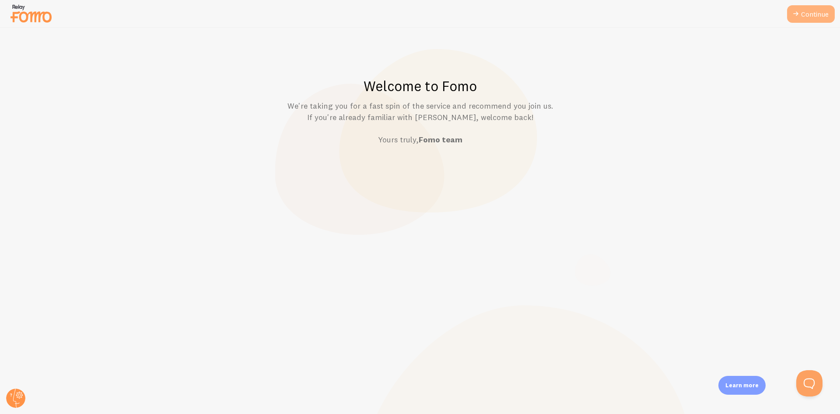
click at [794, 15] on icon at bounding box center [796, 14] width 11 height 11
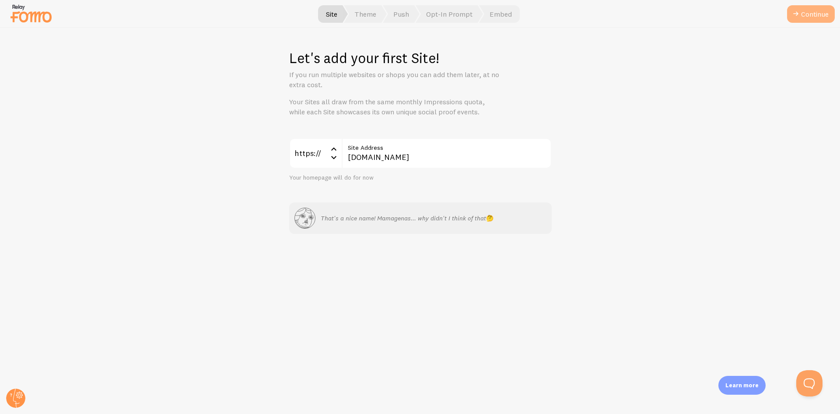
click at [809, 13] on button "Continue" at bounding box center [811, 14] width 48 height 18
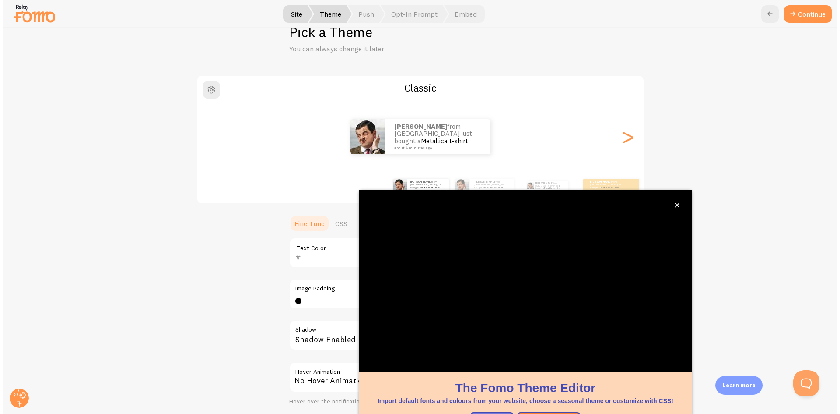
scroll to position [28, 0]
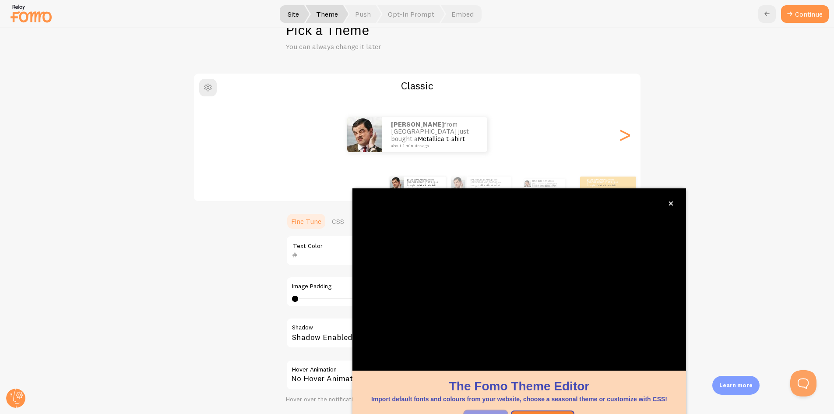
click at [484, 412] on button "Watch Later" at bounding box center [485, 418] width 43 height 16
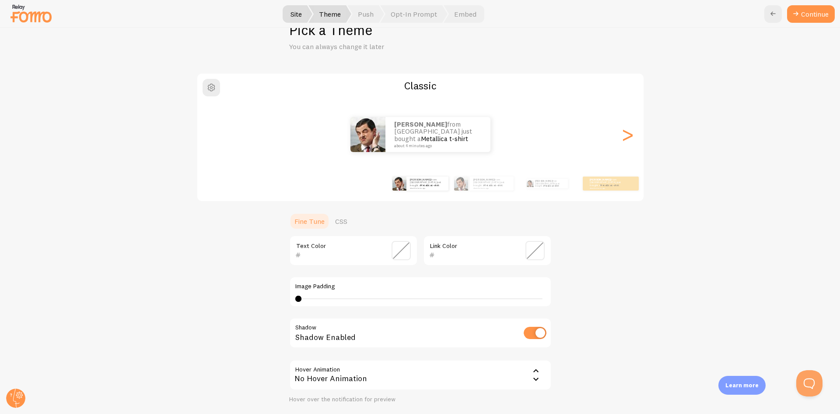
click at [528, 250] on span at bounding box center [535, 250] width 19 height 19
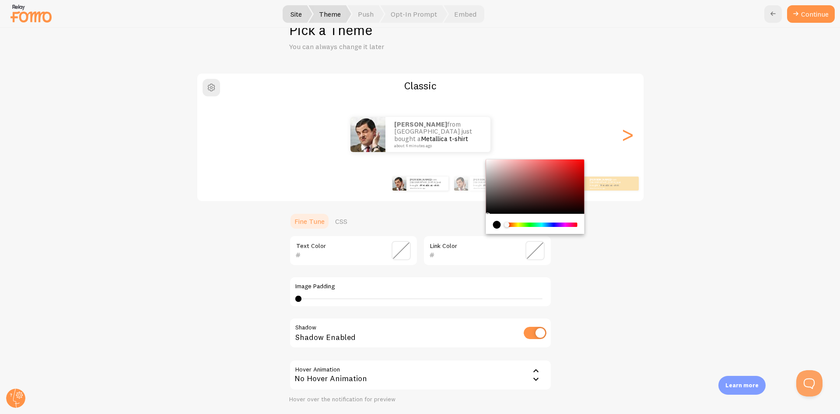
click at [588, 251] on div "Classic Caroline from United States just bought a Metallica t-shirt about 4 min…" at bounding box center [420, 255] width 798 height 364
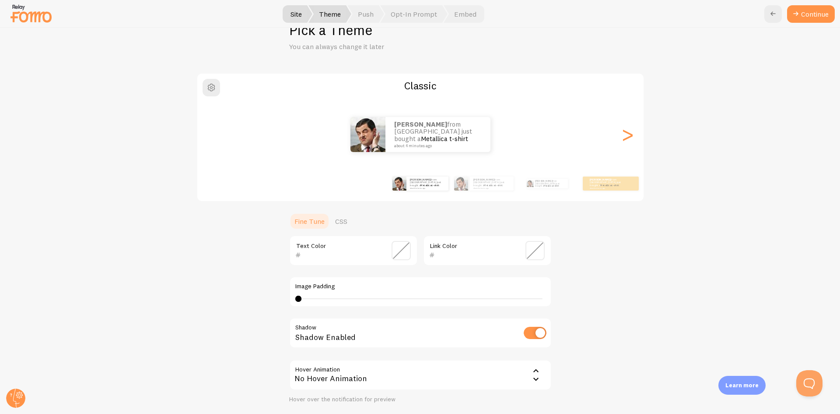
click at [530, 245] on span at bounding box center [535, 250] width 19 height 19
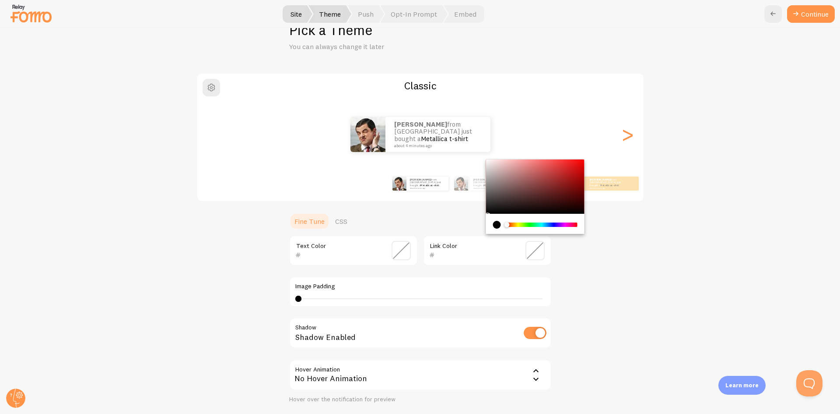
click at [514, 210] on div "Chrome color picker" at bounding box center [535, 186] width 98 height 54
click at [508, 194] on div "Chrome color picker" at bounding box center [535, 186] width 98 height 54
click at [527, 207] on div "Chrome color picker" at bounding box center [535, 186] width 98 height 54
click at [445, 254] on input "1D1010" at bounding box center [475, 254] width 80 height 11
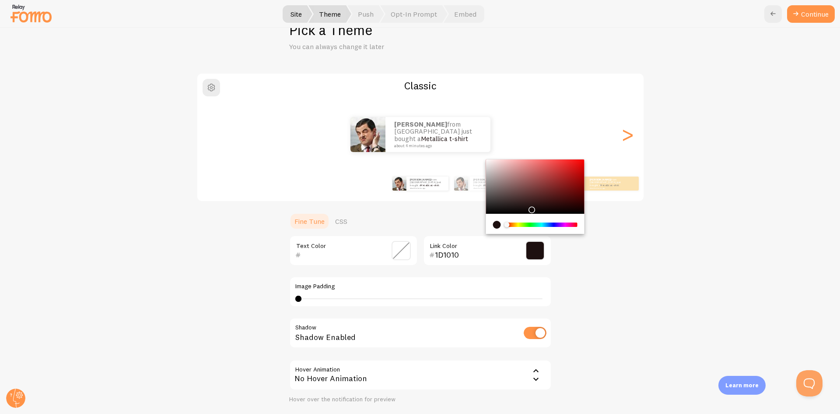
click at [445, 254] on input "1D1010" at bounding box center [475, 254] width 80 height 11
paste input "a2030e"
type input "a2030e"
click at [588, 271] on div "Classic Caroline from United States just bought a Metallica t-shirt about 4 min…" at bounding box center [420, 255] width 798 height 364
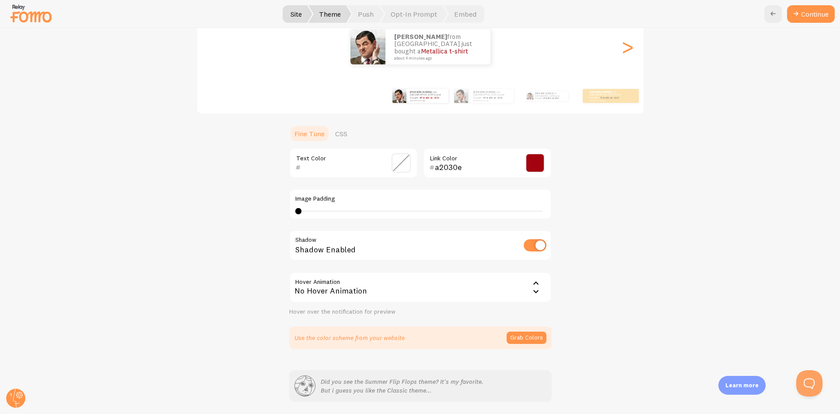
scroll to position [145, 0]
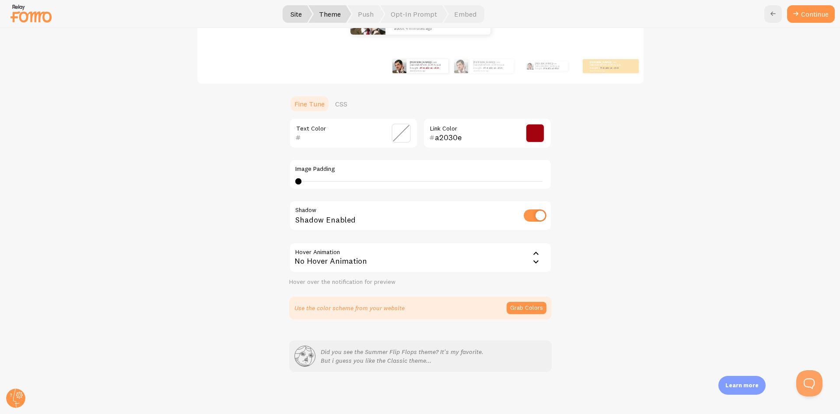
click at [510, 254] on div "No Hover Animation" at bounding box center [420, 257] width 263 height 31
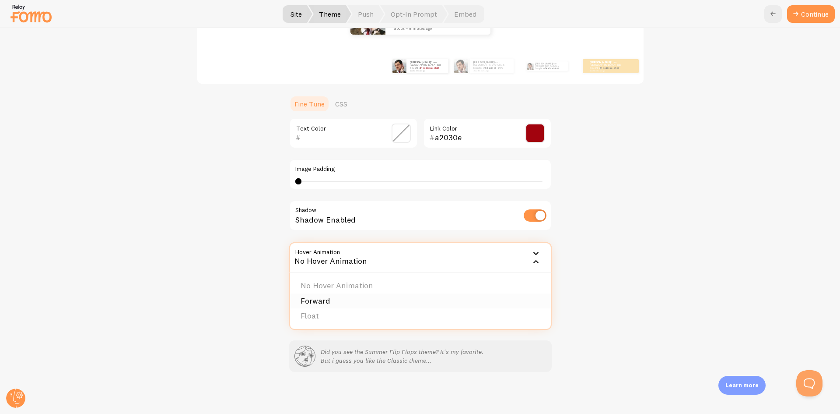
click at [483, 295] on li "Forward" at bounding box center [420, 300] width 261 height 15
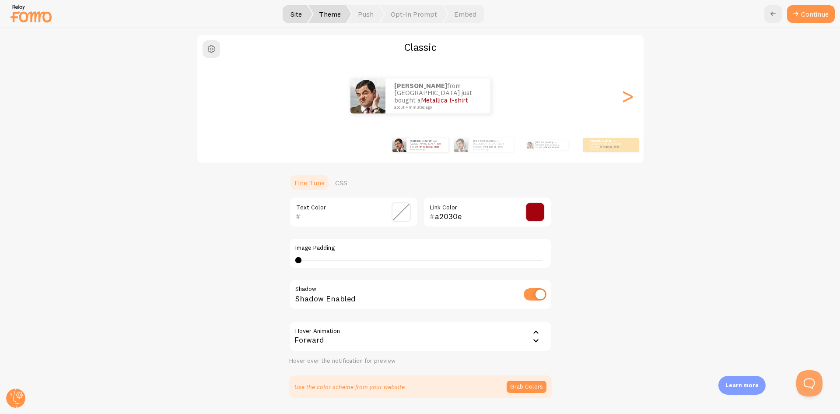
scroll to position [58, 0]
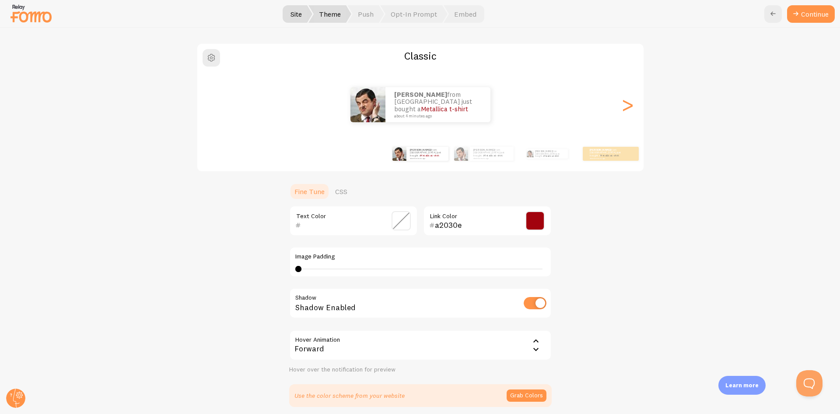
click at [387, 338] on div "Forward" at bounding box center [420, 345] width 263 height 31
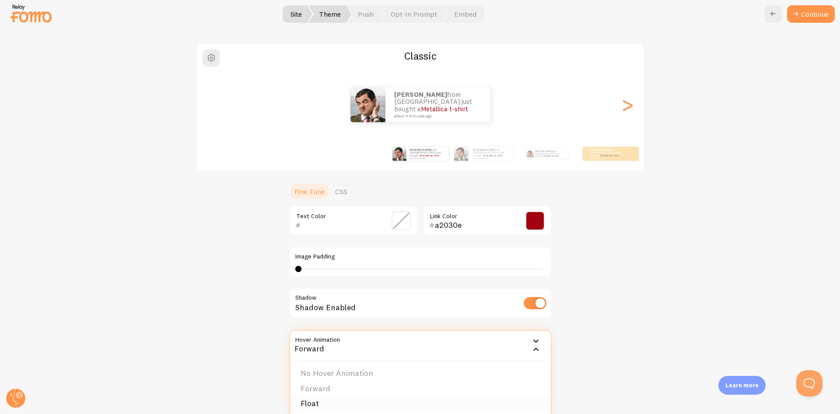
click at [365, 406] on li "Float" at bounding box center [420, 403] width 261 height 15
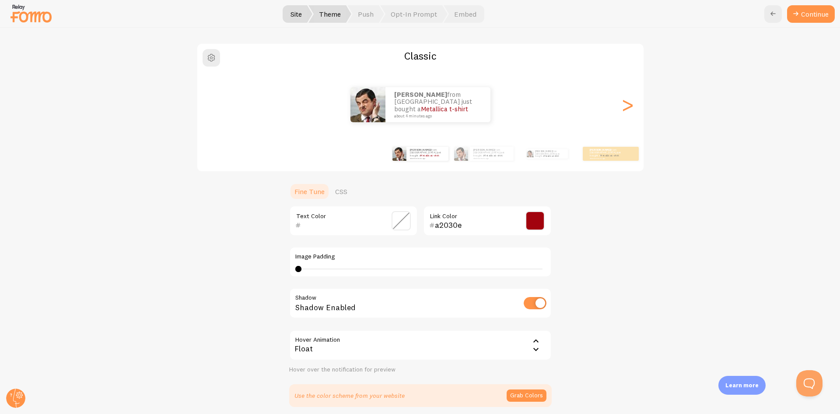
click at [374, 351] on div "Float" at bounding box center [420, 345] width 263 height 31
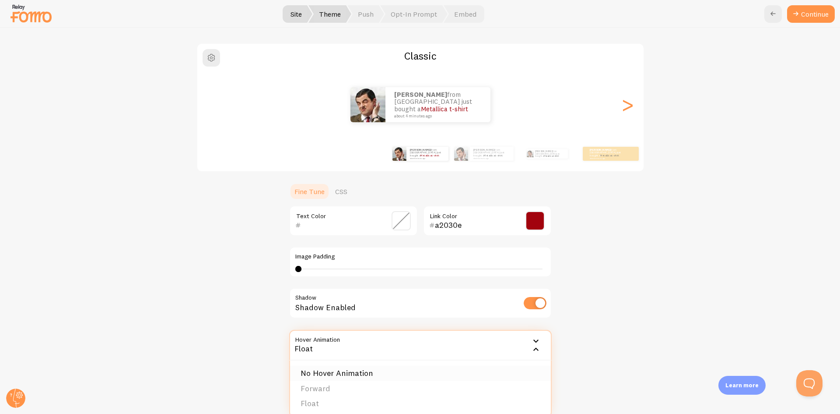
click at [372, 372] on li "No Hover Animation" at bounding box center [420, 372] width 261 height 15
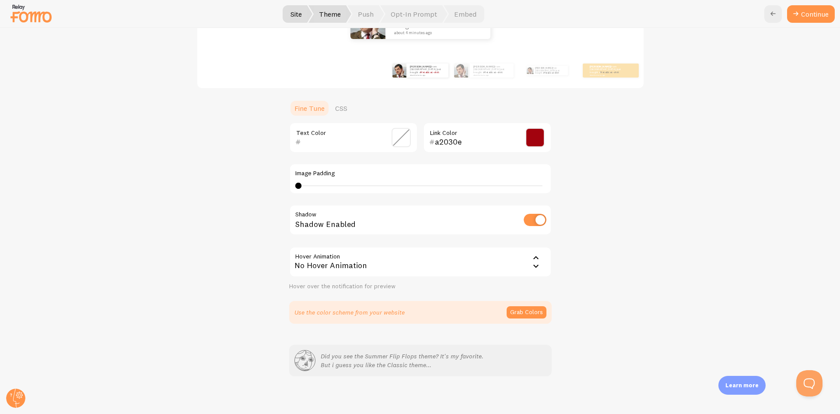
scroll to position [145, 0]
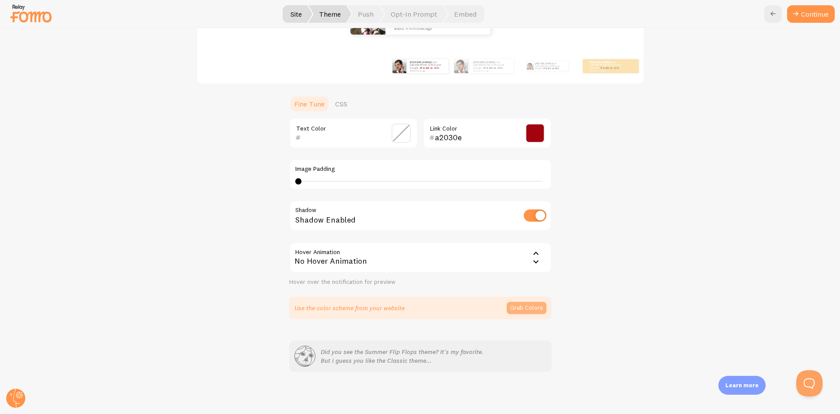
click at [515, 309] on button "Grab Colors" at bounding box center [527, 308] width 40 height 12
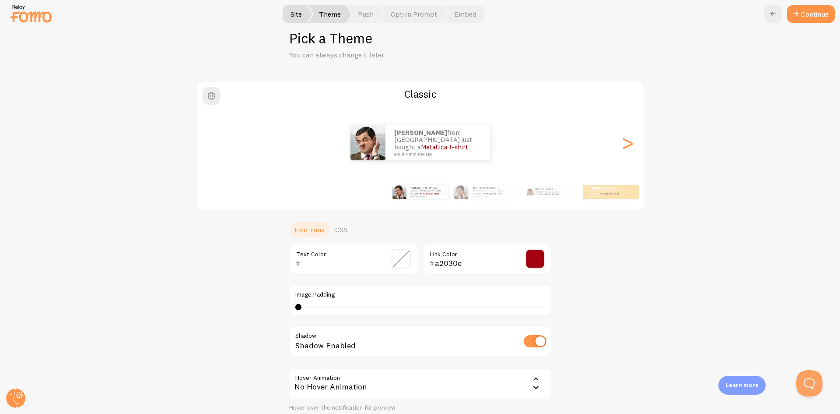
scroll to position [0, 0]
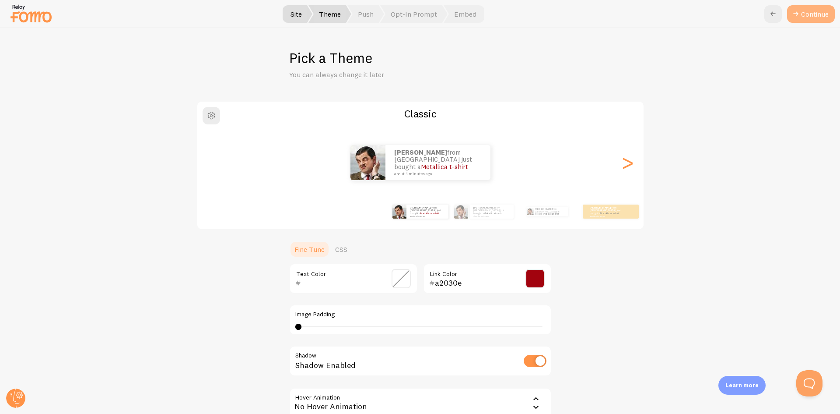
click at [819, 18] on button "Continue" at bounding box center [811, 14] width 48 height 18
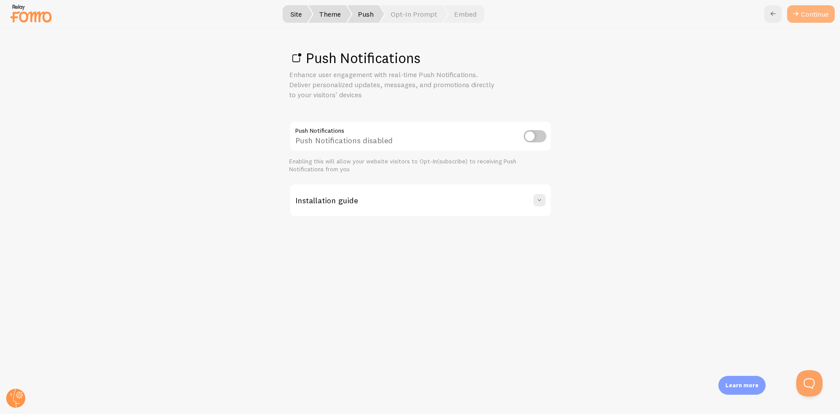
click at [801, 15] on link "Continue" at bounding box center [811, 14] width 48 height 18
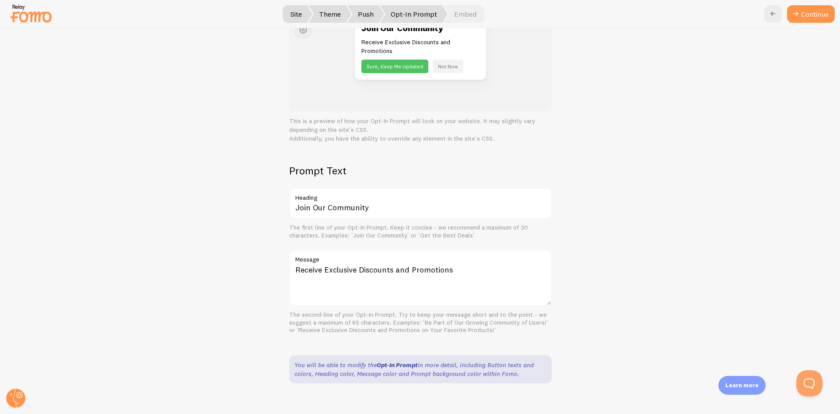
scroll to position [116, 0]
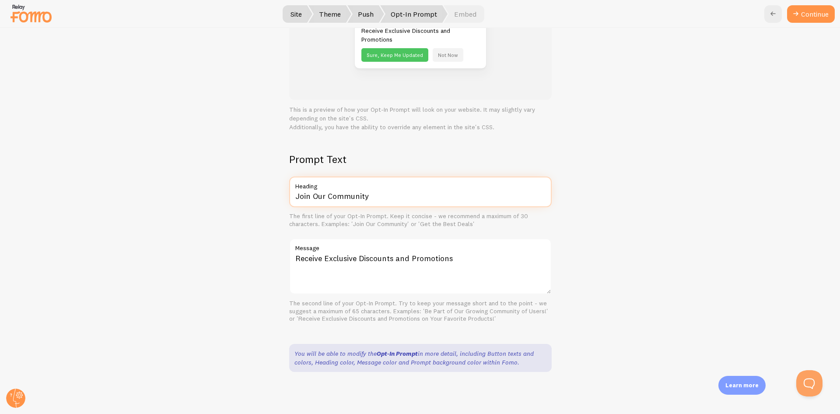
click at [343, 197] on input "Join Our Community" at bounding box center [420, 191] width 263 height 31
click at [803, 15] on button "Continue" at bounding box center [811, 14] width 48 height 18
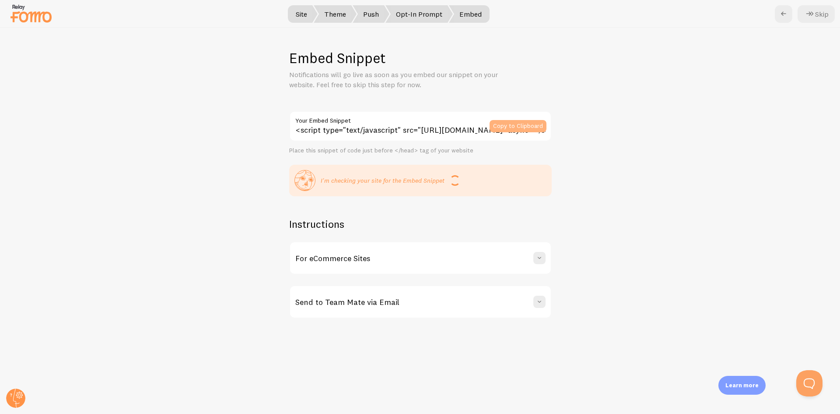
click at [527, 126] on button "Copy to Clipboard" at bounding box center [518, 126] width 57 height 12
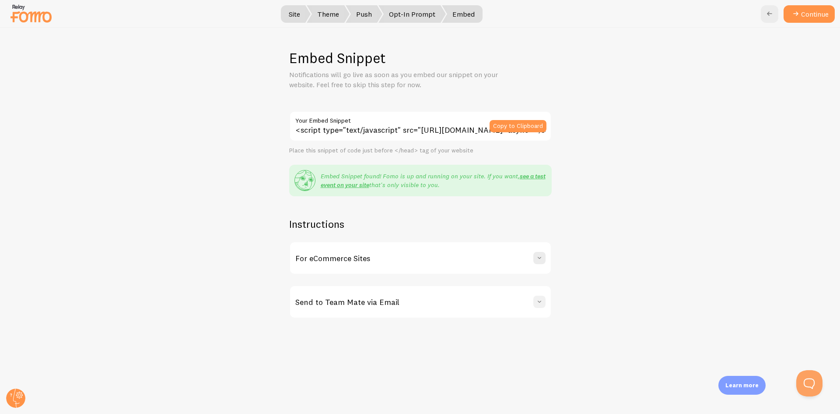
click at [538, 299] on span at bounding box center [539, 301] width 9 height 9
click at [540, 259] on span at bounding box center [539, 257] width 9 height 9
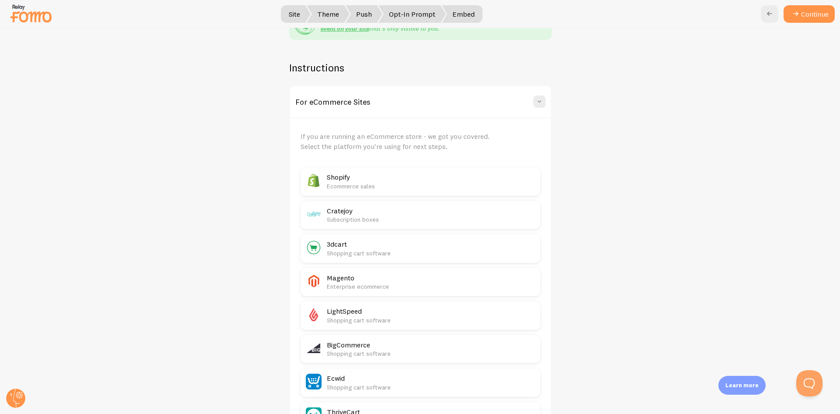
scroll to position [119, 0]
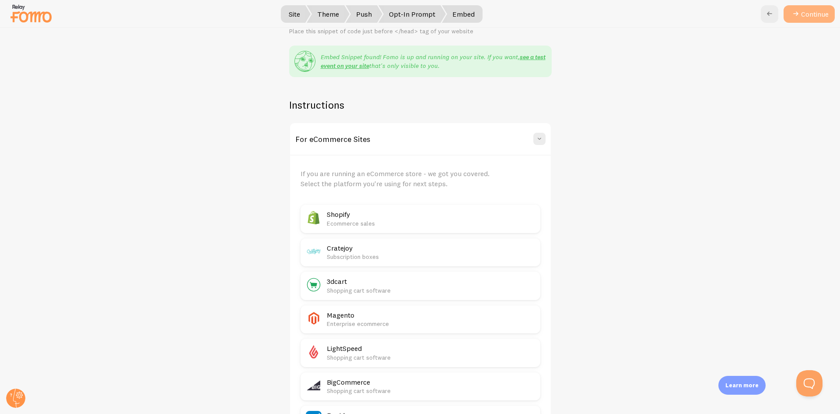
click at [810, 10] on button "Continue" at bounding box center [809, 14] width 51 height 18
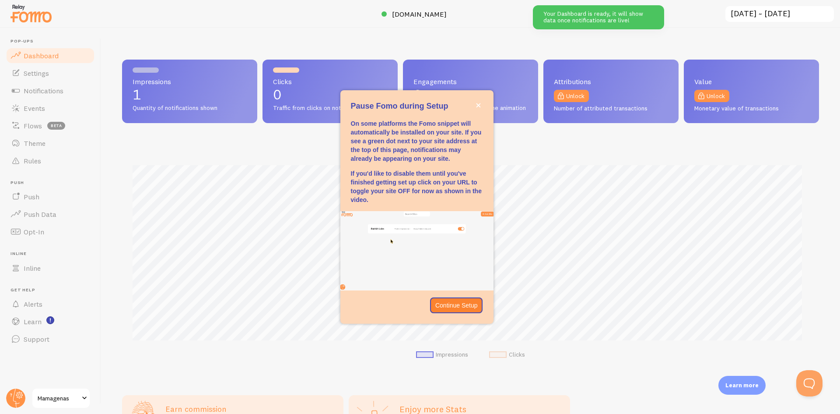
scroll to position [230, 691]
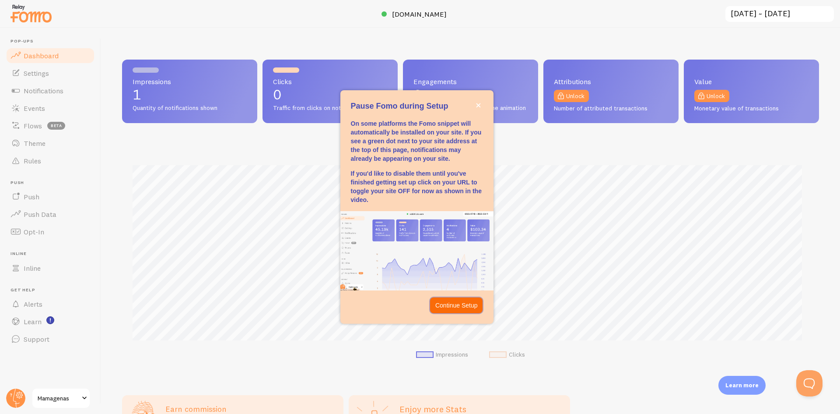
click at [463, 304] on p "Continue Setup" at bounding box center [456, 305] width 42 height 9
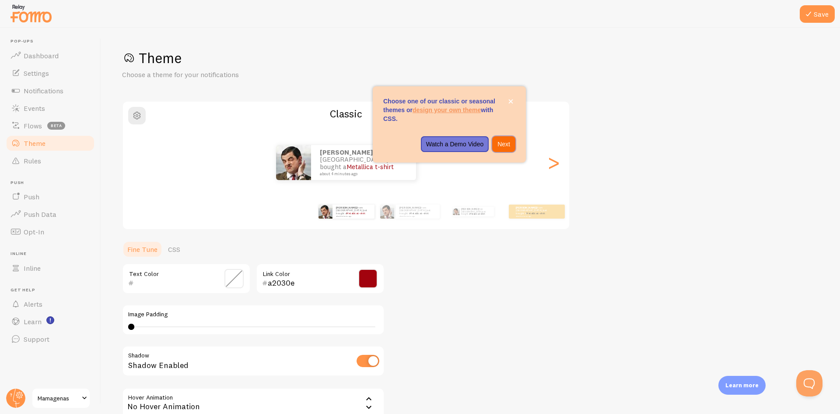
click at [504, 144] on p "Next" at bounding box center [504, 144] width 13 height 9
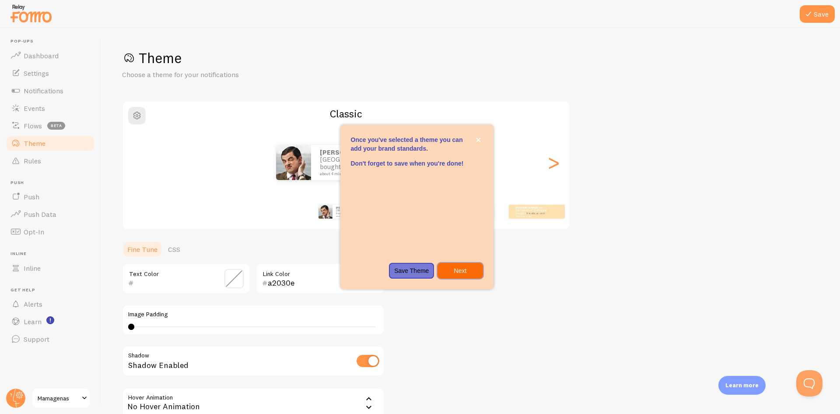
click at [469, 269] on p "Next" at bounding box center [460, 270] width 35 height 9
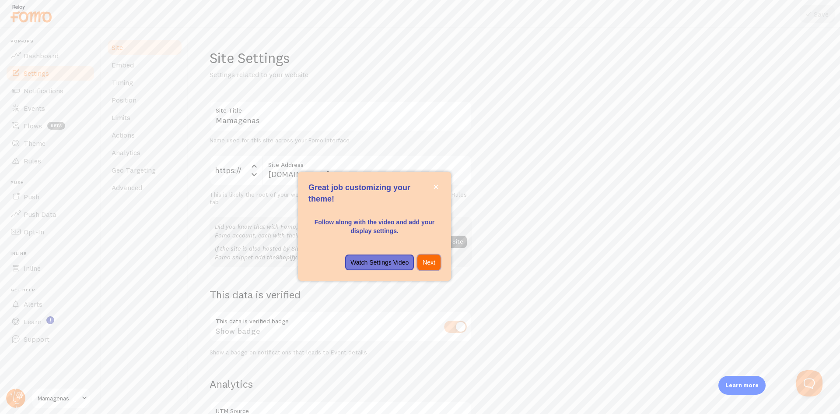
click at [433, 260] on p "Next" at bounding box center [429, 262] width 13 height 9
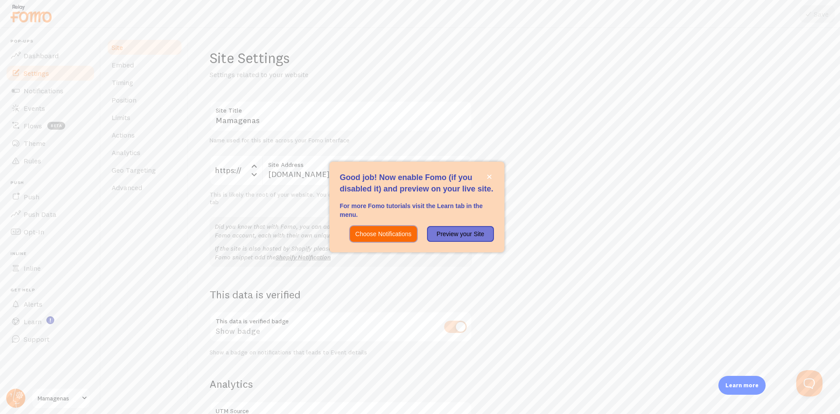
click at [410, 232] on p "Choose Notifications" at bounding box center [383, 233] width 56 height 9
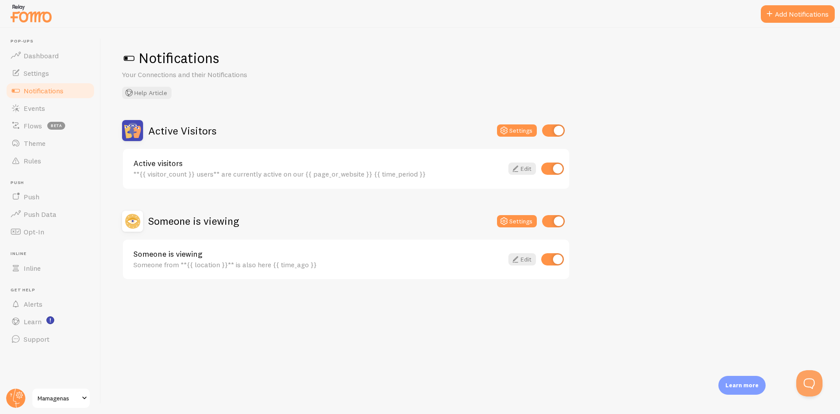
click at [551, 131] on input "checkbox" at bounding box center [553, 130] width 23 height 12
checkbox input "false"
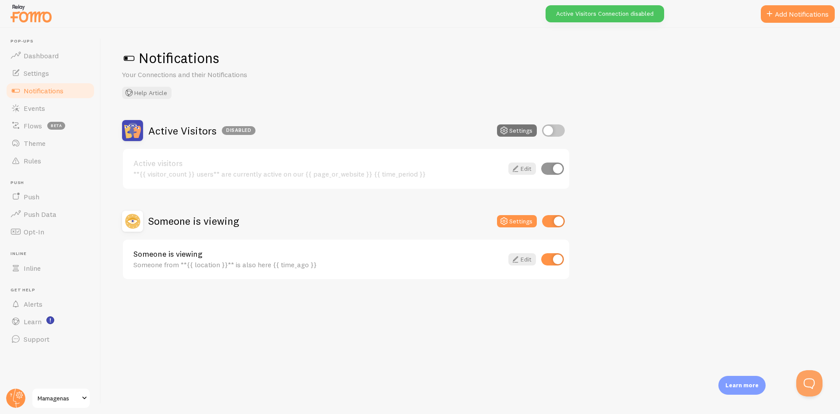
click at [548, 224] on input "checkbox" at bounding box center [553, 221] width 23 height 12
checkbox input "false"
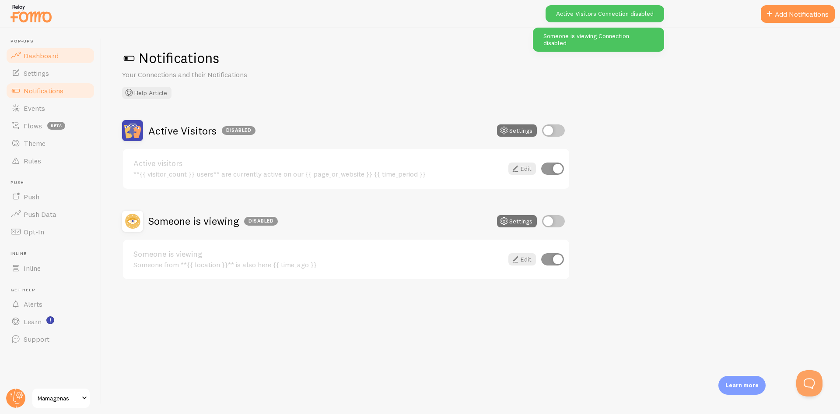
click at [61, 56] on link "Dashboard" at bounding box center [50, 56] width 90 height 18
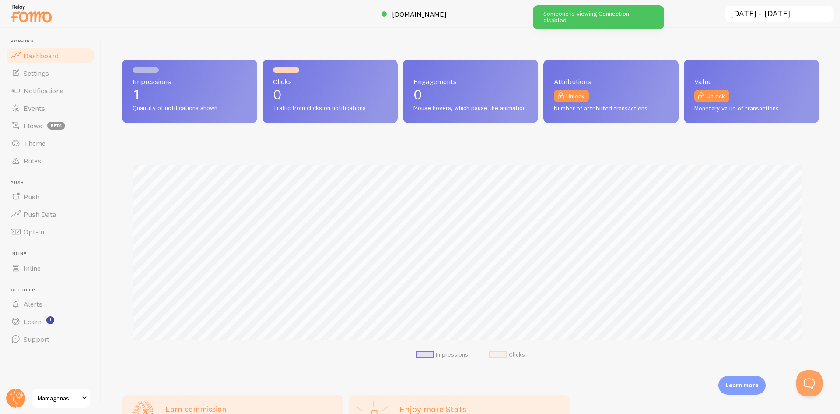
scroll to position [230, 691]
click at [62, 80] on link "Settings" at bounding box center [50, 73] width 90 height 18
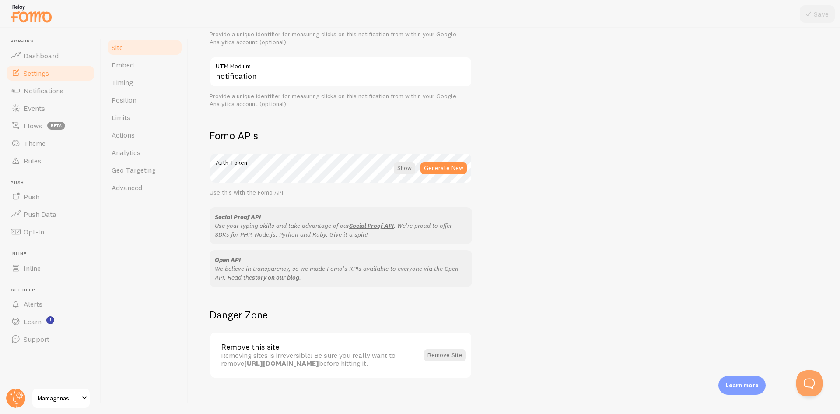
scroll to position [413, 0]
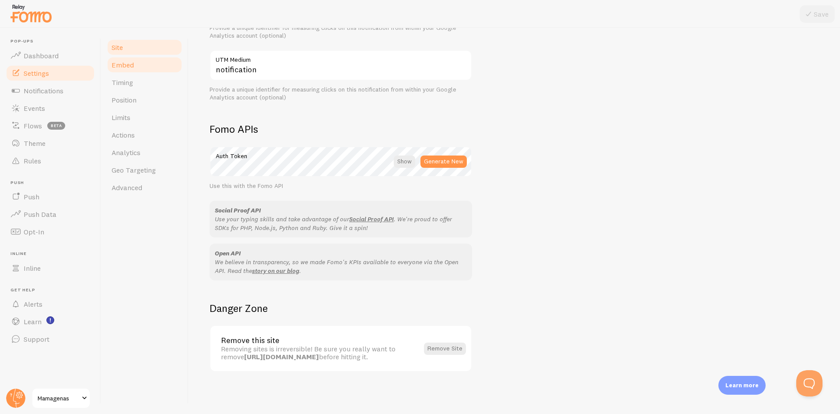
click at [158, 73] on link "Embed" at bounding box center [144, 65] width 77 height 18
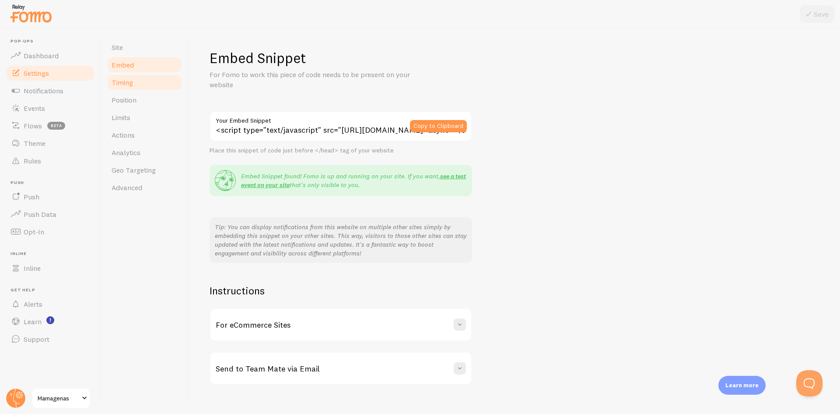
click at [146, 88] on link "Timing" at bounding box center [144, 83] width 77 height 18
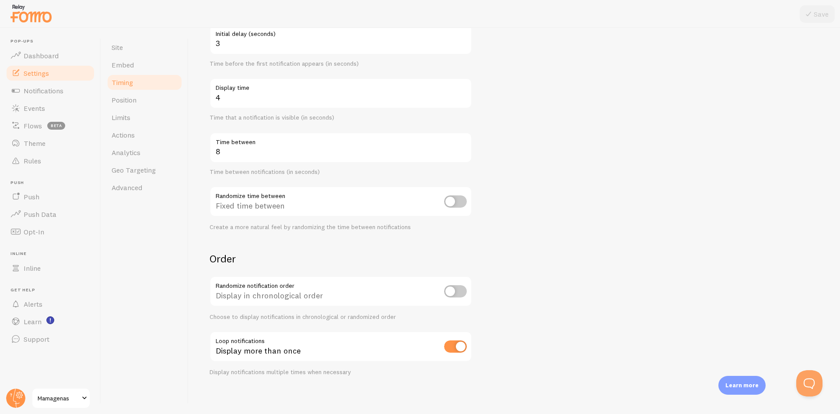
scroll to position [105, 0]
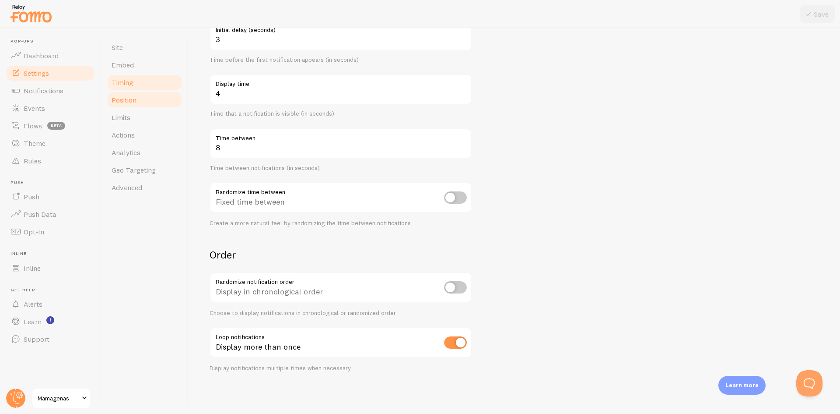
click at [145, 106] on link "Position" at bounding box center [144, 100] width 77 height 18
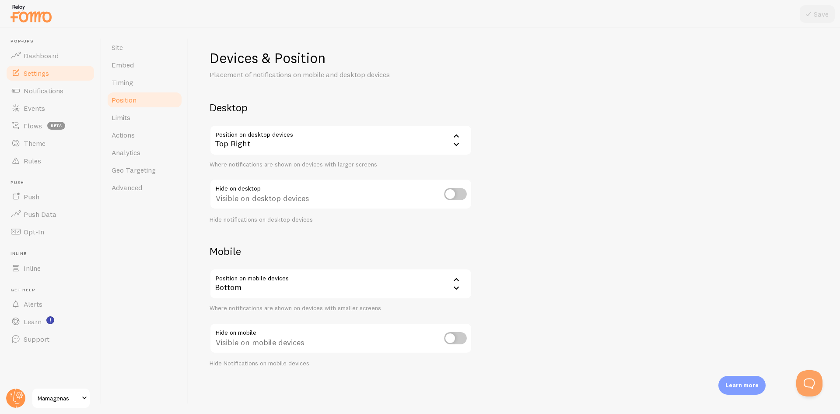
click at [338, 139] on div "Top Right" at bounding box center [341, 140] width 263 height 31
click at [301, 172] on li "Bottom Left" at bounding box center [340, 168] width 261 height 15
click at [154, 123] on link "Limits" at bounding box center [144, 118] width 77 height 18
drag, startPoint x: 814, startPoint y: 11, endPoint x: 804, endPoint y: 12, distance: 10.2
click at [814, 11] on button "Save" at bounding box center [817, 14] width 35 height 18
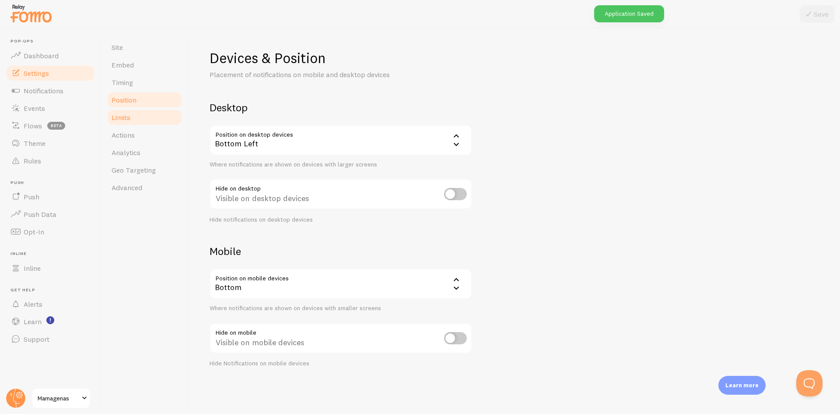
click at [157, 116] on link "Limits" at bounding box center [144, 118] width 77 height 18
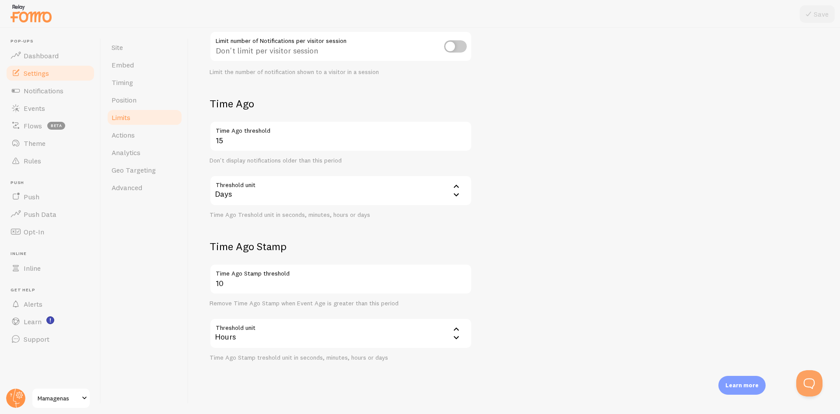
scroll to position [154, 0]
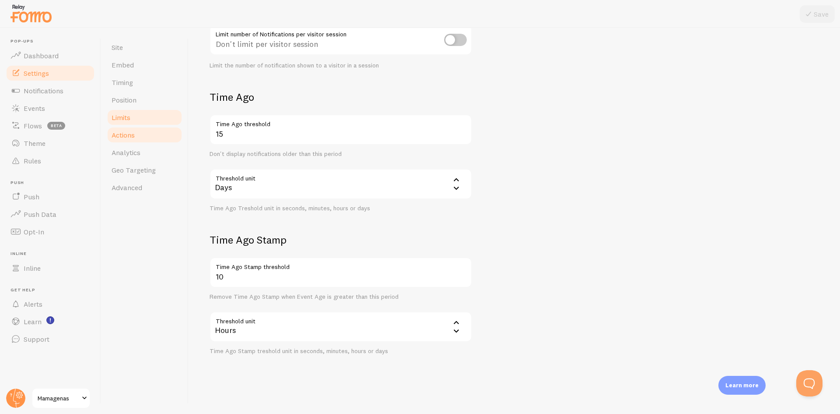
click at [154, 141] on link "Actions" at bounding box center [144, 135] width 77 height 18
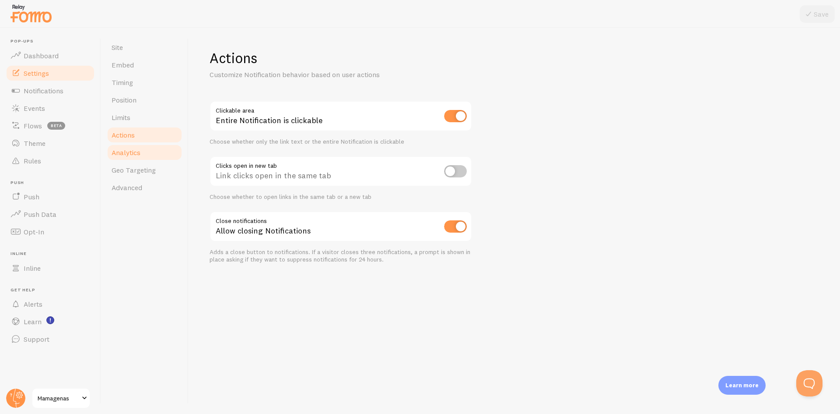
click at [151, 154] on link "Analytics" at bounding box center [144, 153] width 77 height 18
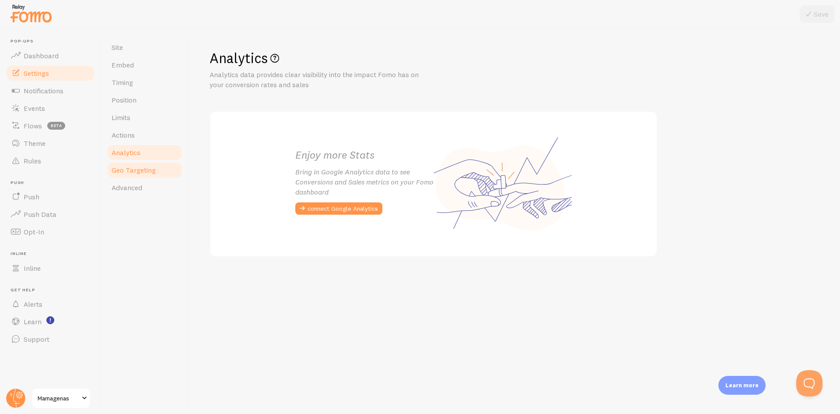
click at [140, 171] on span "Geo Targeting" at bounding box center [134, 169] width 44 height 9
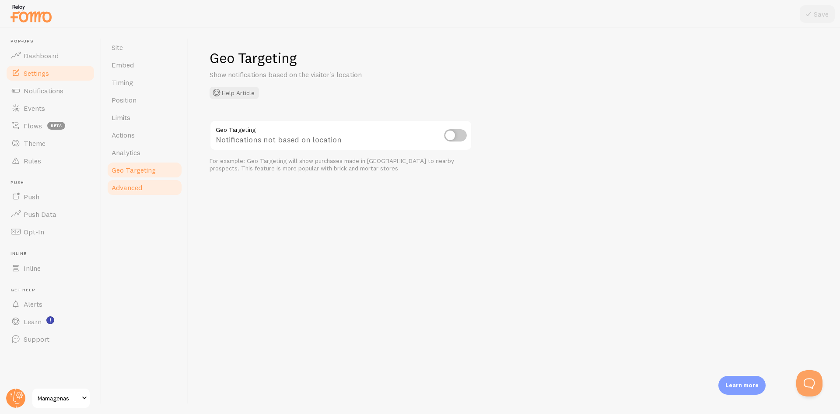
click at [137, 186] on span "Advanced" at bounding box center [127, 187] width 31 height 9
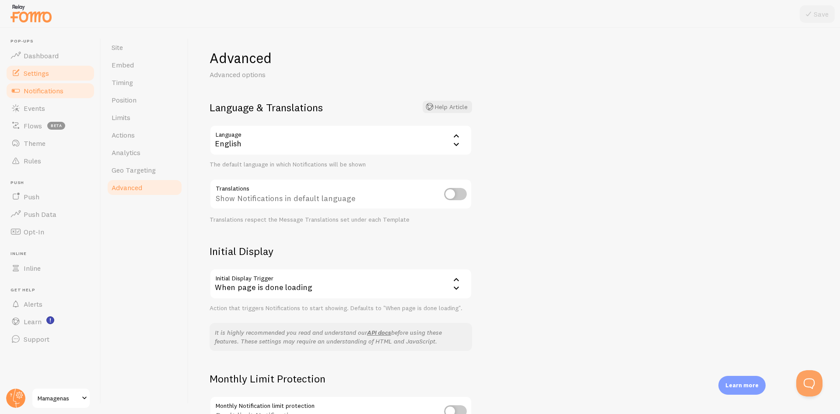
click at [65, 94] on link "Notifications" at bounding box center [50, 91] width 90 height 18
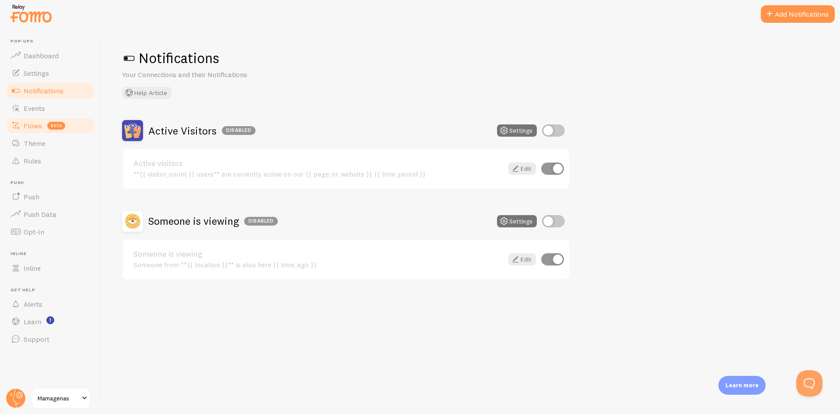
click at [36, 128] on span "Flows" at bounding box center [33, 125] width 18 height 9
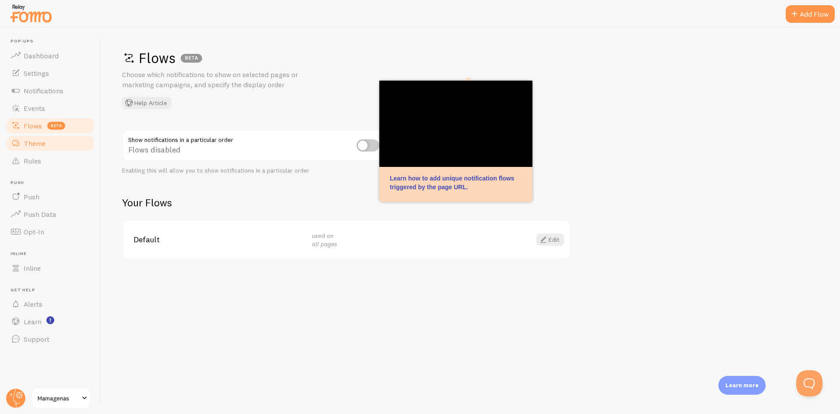
click at [46, 149] on link "Theme" at bounding box center [50, 143] width 90 height 18
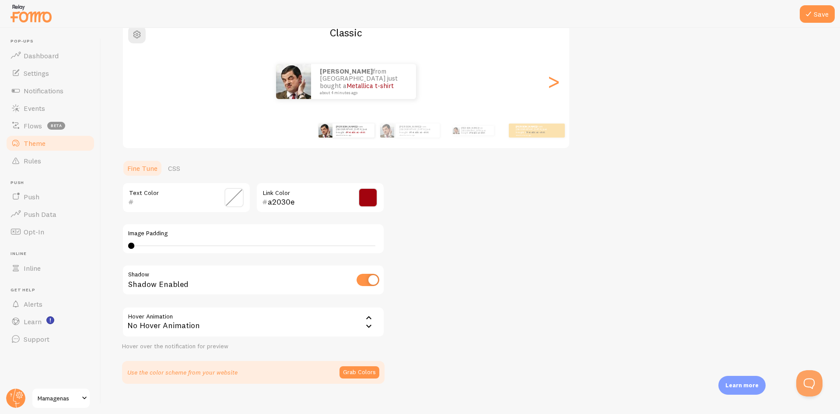
scroll to position [88, 0]
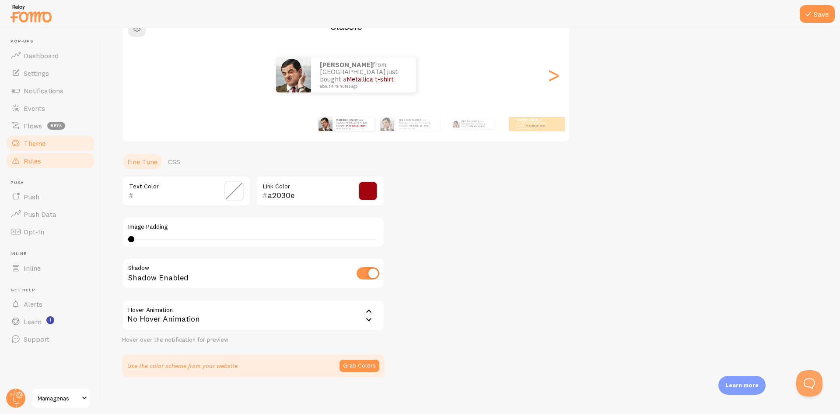
click at [63, 164] on link "Rules" at bounding box center [50, 161] width 90 height 18
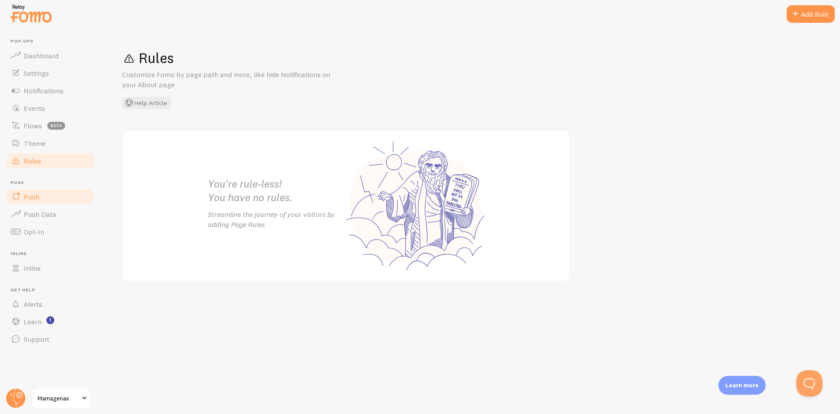
click at [40, 194] on link "Push" at bounding box center [50, 197] width 90 height 18
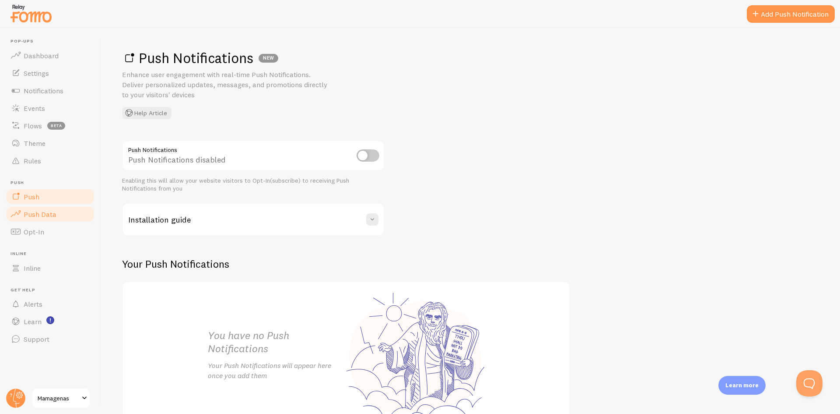
click at [35, 220] on link "Push Data" at bounding box center [50, 214] width 90 height 18
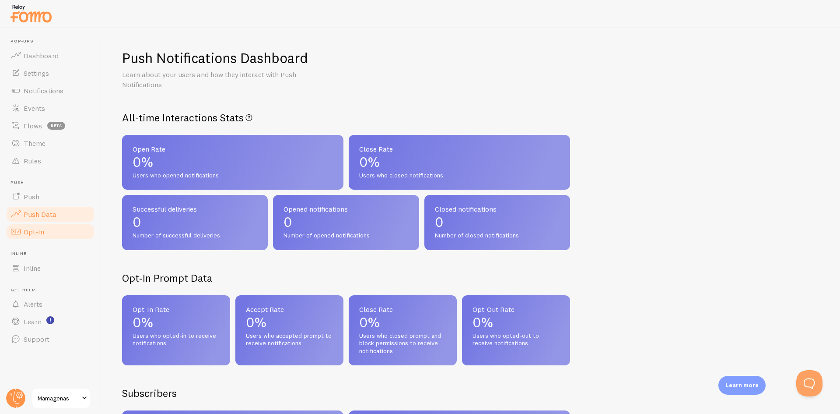
click at [35, 231] on span "Opt-In" at bounding box center [34, 231] width 21 height 9
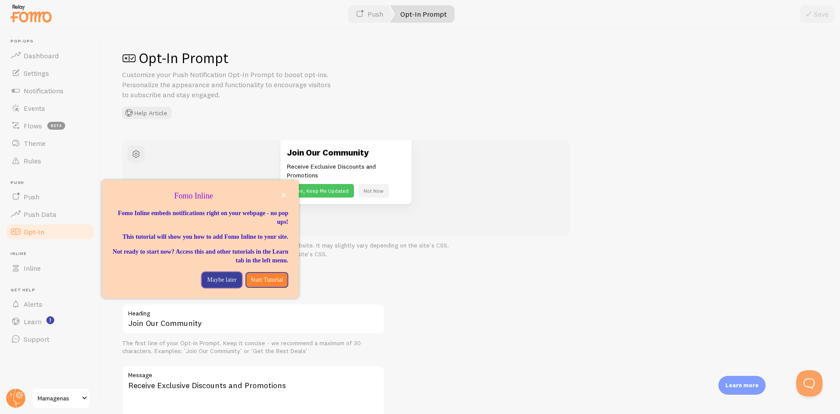
click at [209, 284] on p "Maybe later" at bounding box center [221, 279] width 29 height 9
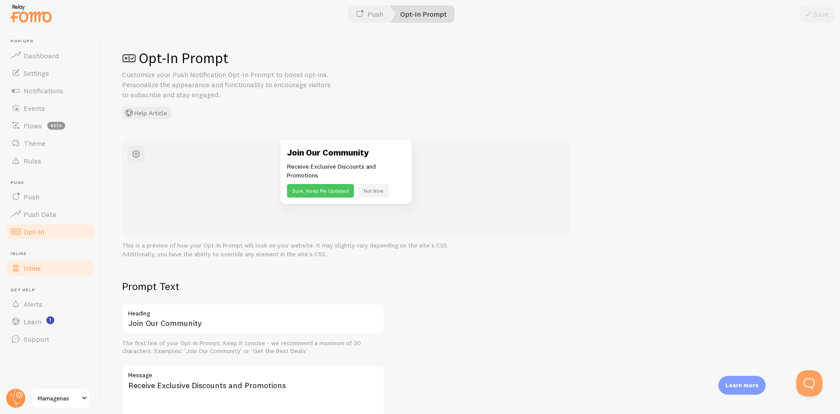
click at [64, 267] on link "Inline" at bounding box center [50, 268] width 90 height 18
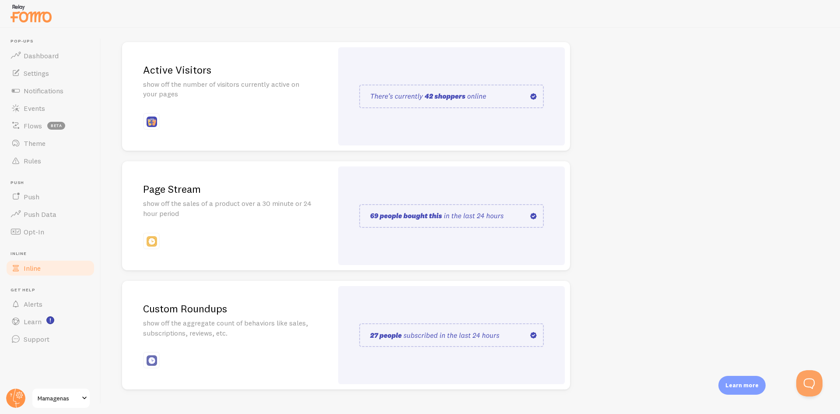
scroll to position [116, 0]
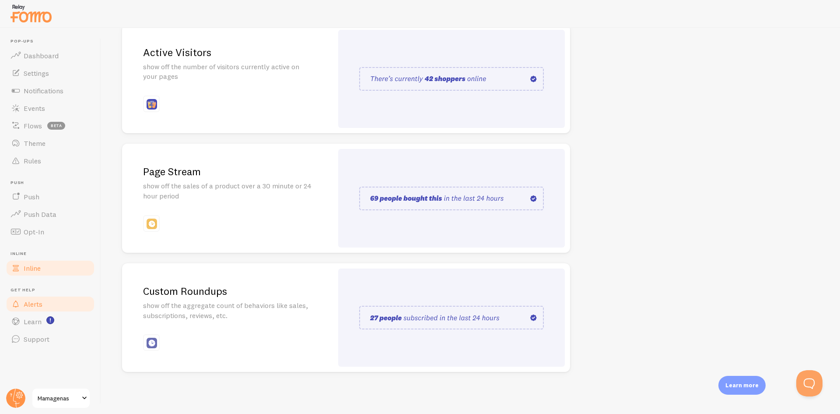
click at [70, 301] on link "Alerts" at bounding box center [50, 304] width 90 height 18
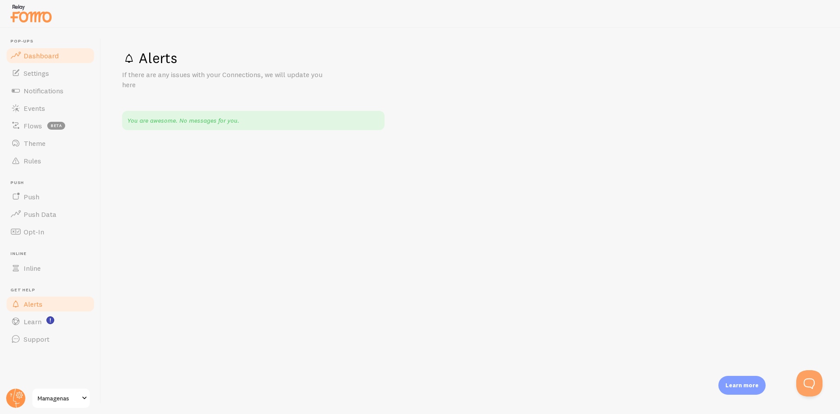
click at [64, 52] on link "Dashboard" at bounding box center [50, 56] width 90 height 18
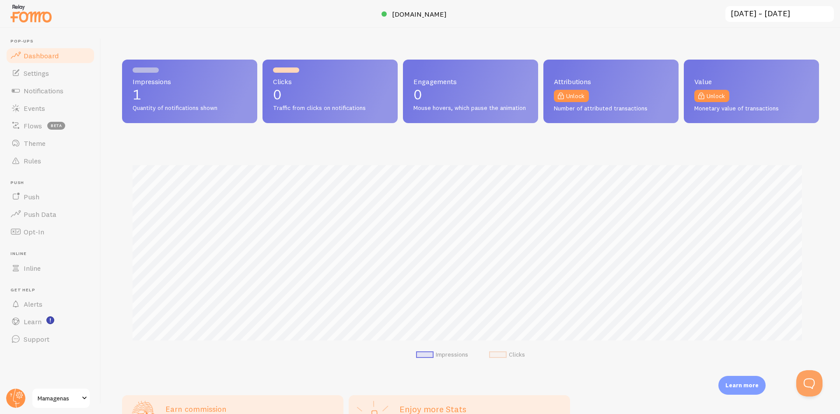
scroll to position [230, 691]
click at [50, 105] on link "Events" at bounding box center [50, 108] width 90 height 18
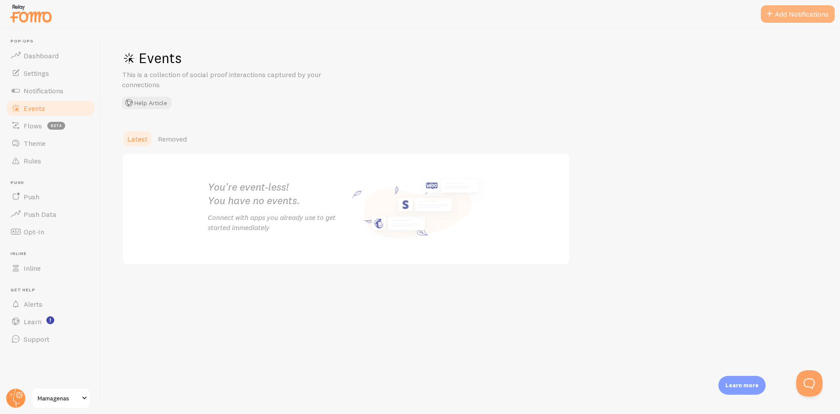
click at [800, 19] on button "Add Notifications" at bounding box center [798, 14] width 74 height 18
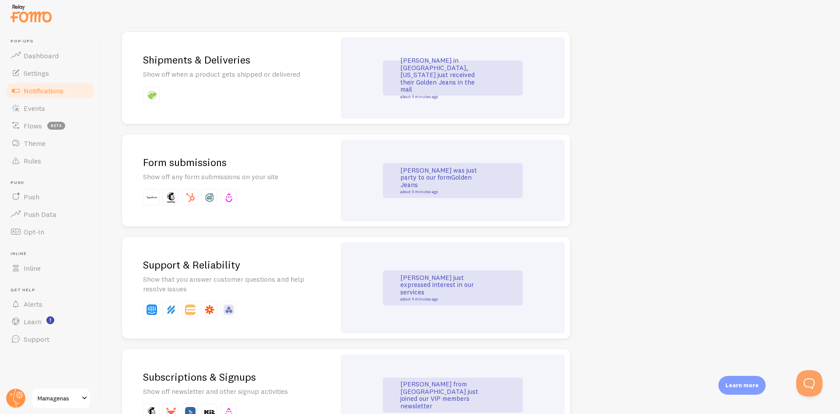
scroll to position [744, 0]
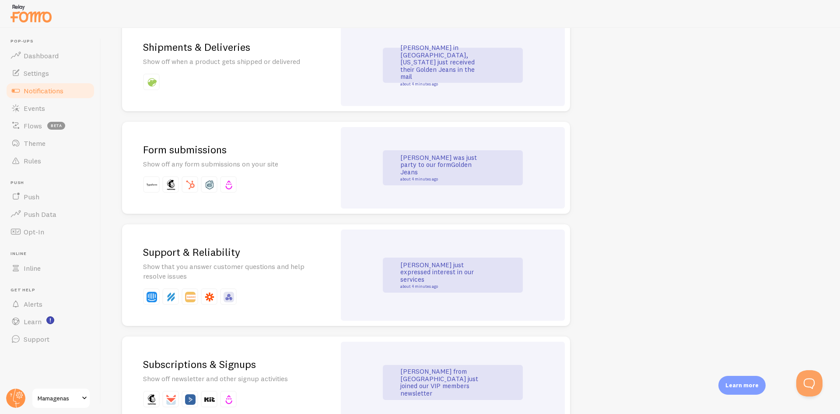
click at [393, 164] on div "John was just party to our form Golden Jeans about 4 minutes ago" at bounding box center [453, 167] width 140 height 35
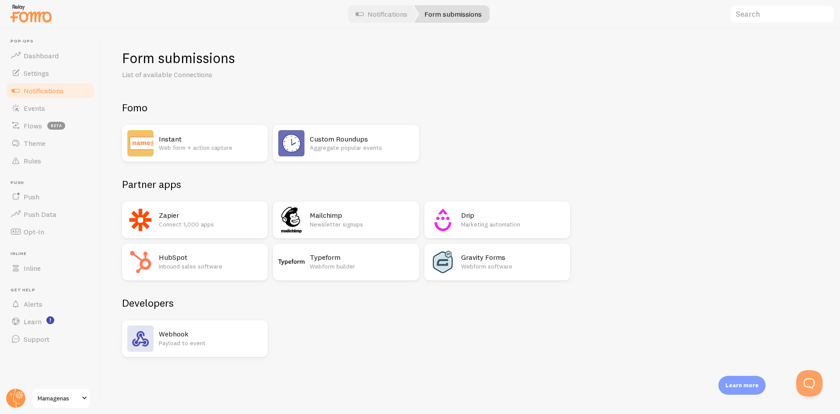
click at [184, 339] on p "Payload to event" at bounding box center [211, 342] width 104 height 9
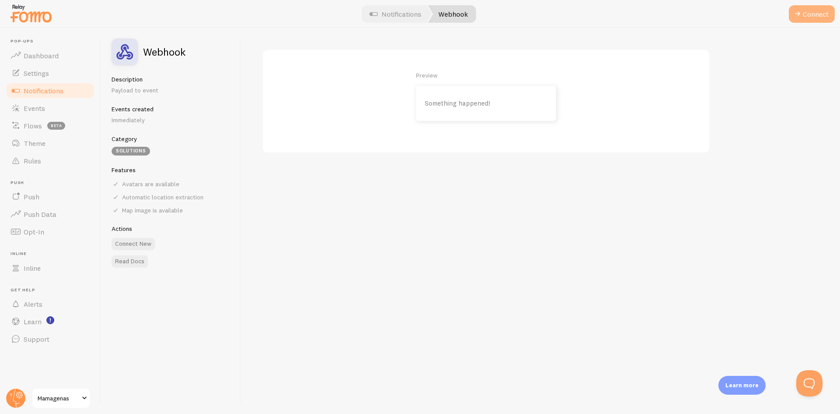
click at [797, 15] on span at bounding box center [798, 14] width 11 height 11
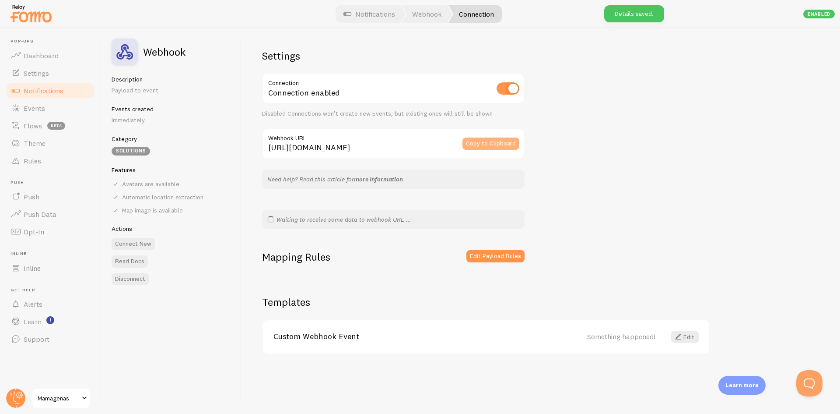
click at [494, 143] on button "Copy to Clipboard" at bounding box center [491, 143] width 57 height 12
click at [396, 180] on link "more information" at bounding box center [378, 179] width 49 height 8
click at [501, 140] on button "Copy to Clipboard" at bounding box center [491, 143] width 57 height 12
click at [504, 259] on button "Edit Payload Rules" at bounding box center [495, 256] width 58 height 12
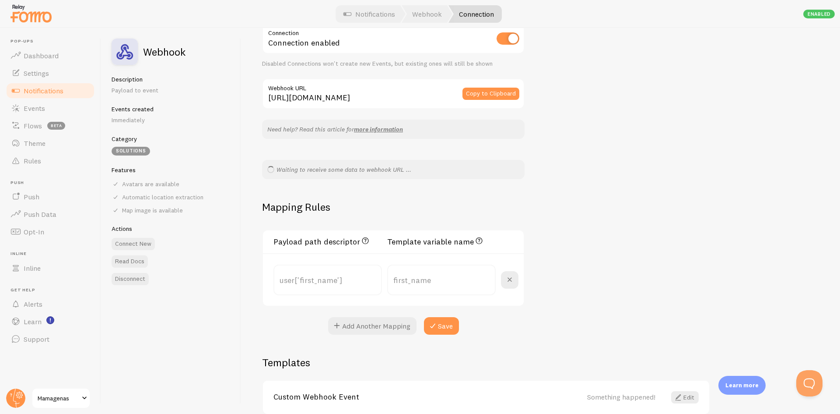
scroll to position [88, 0]
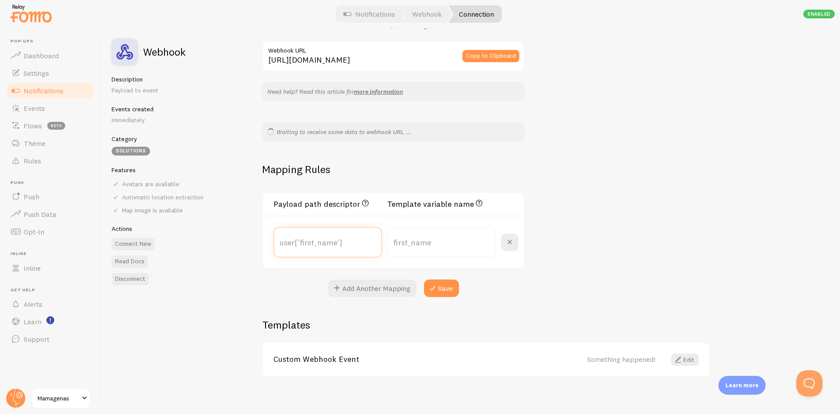
click at [344, 243] on input "text" at bounding box center [328, 242] width 109 height 31
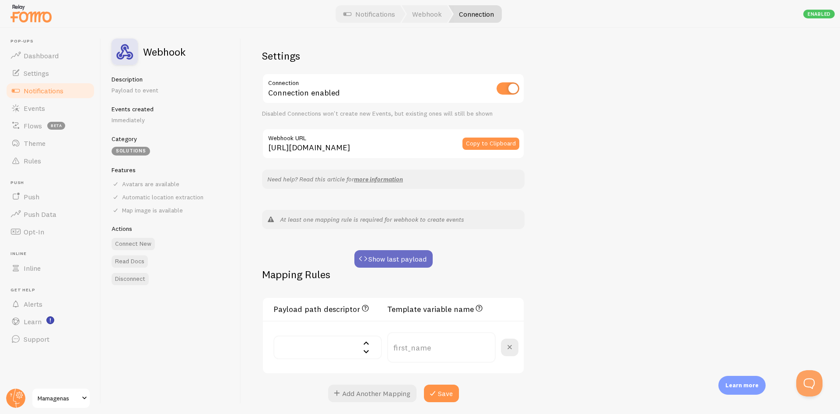
click at [395, 260] on button "Show last payload" at bounding box center [393, 259] width 78 height 18
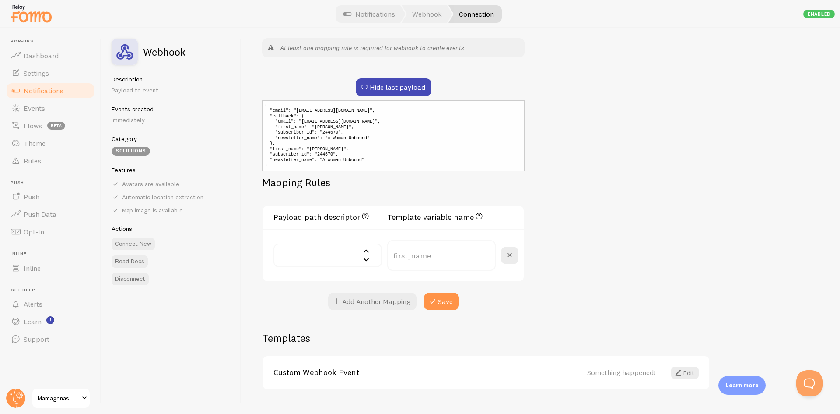
scroll to position [175, 0]
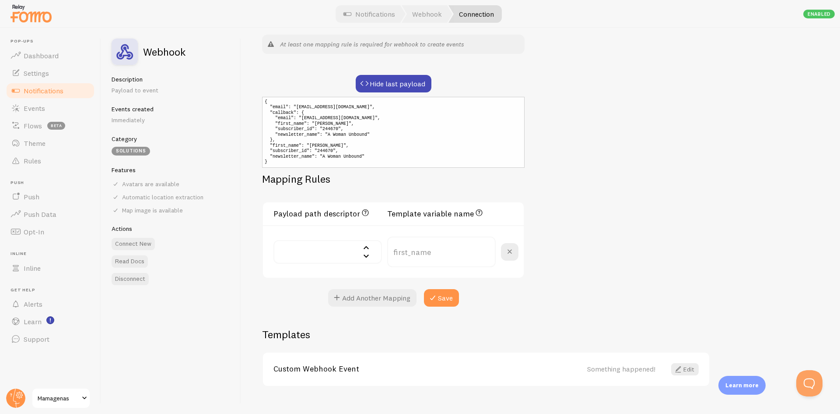
click at [355, 251] on input "text" at bounding box center [328, 252] width 109 height 24
click at [335, 297] on li "callback["first_name"] - Alejandra" at bounding box center [327, 309] width 107 height 24
type input "callback_first_name"
click at [411, 301] on button "Add Another Mapping" at bounding box center [372, 298] width 88 height 18
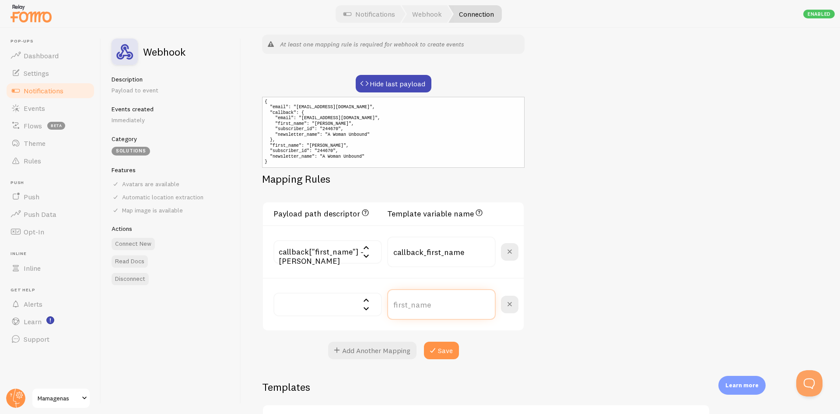
click at [409, 305] on input "text" at bounding box center [441, 304] width 109 height 31
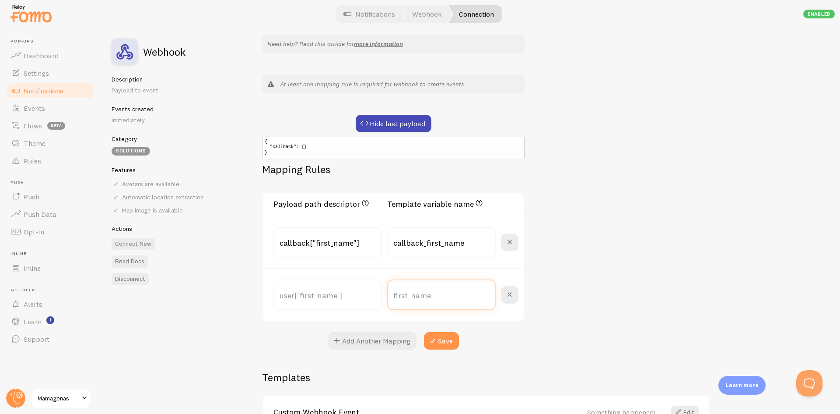
scroll to position [88, 0]
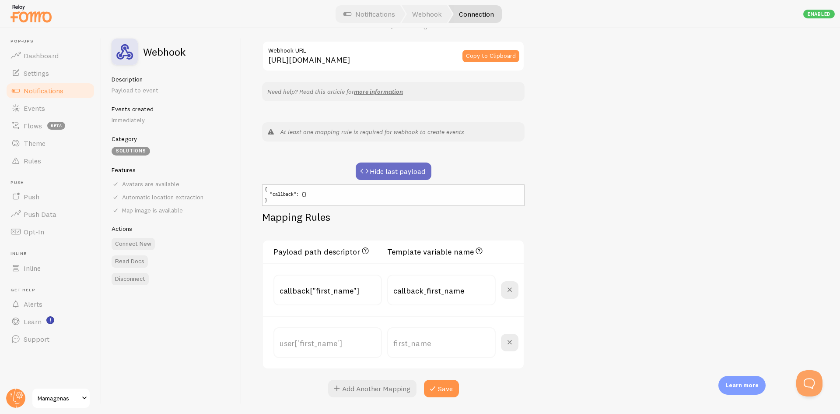
click at [404, 168] on button "Hide last payload" at bounding box center [394, 171] width 76 height 18
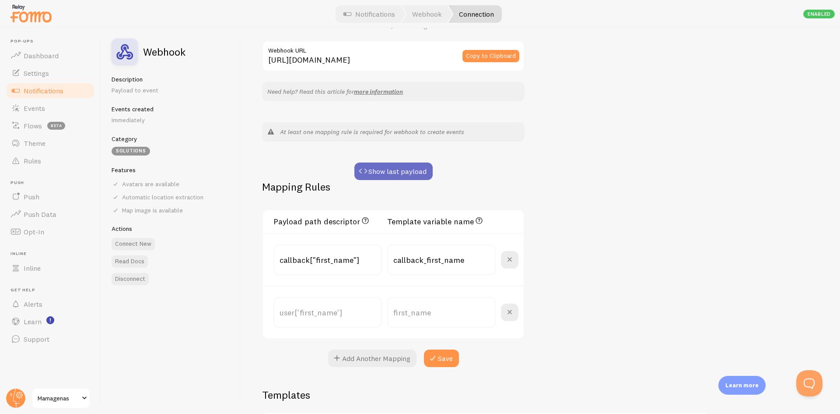
click at [424, 170] on button "Show last payload" at bounding box center [393, 171] width 78 height 18
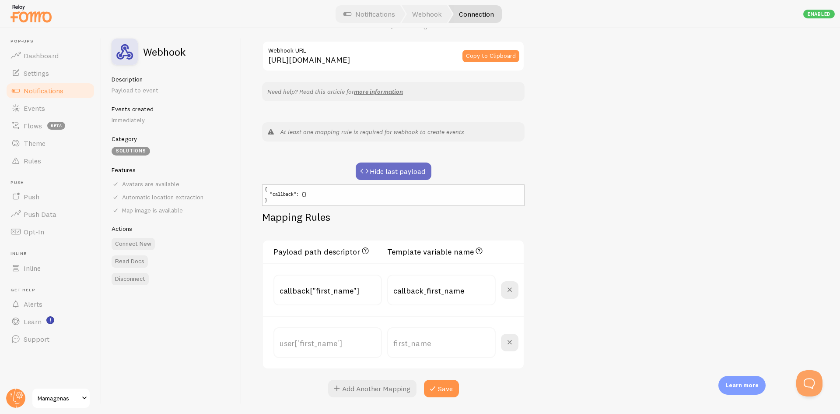
click at [385, 165] on button "Hide last payload" at bounding box center [394, 171] width 76 height 18
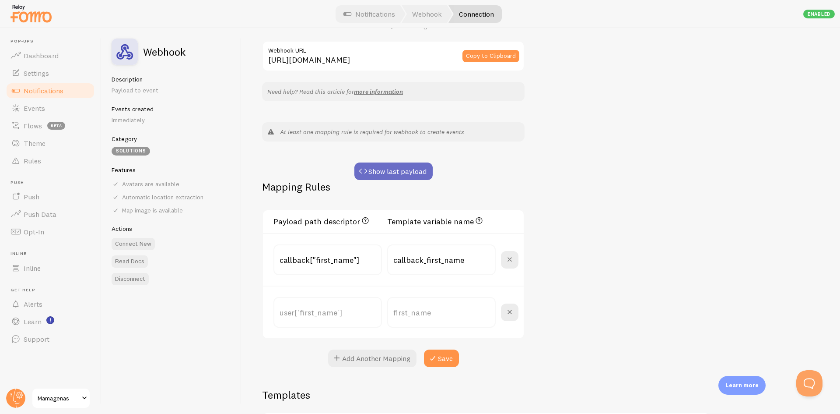
click at [386, 168] on button "Show last payload" at bounding box center [393, 171] width 78 height 18
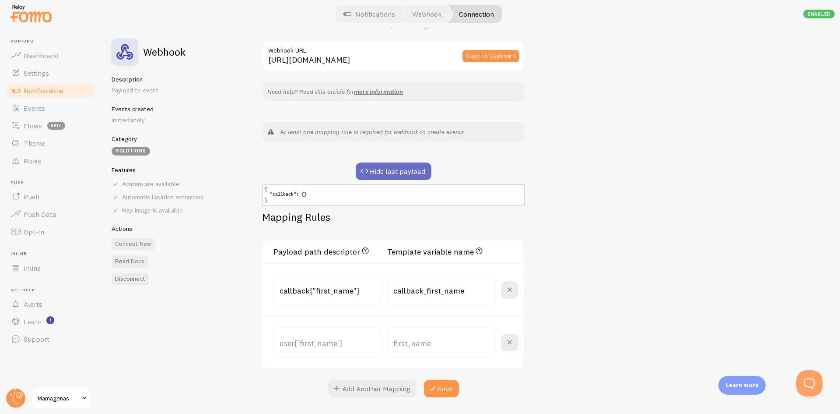
click at [386, 166] on button "Hide last payload" at bounding box center [394, 171] width 76 height 18
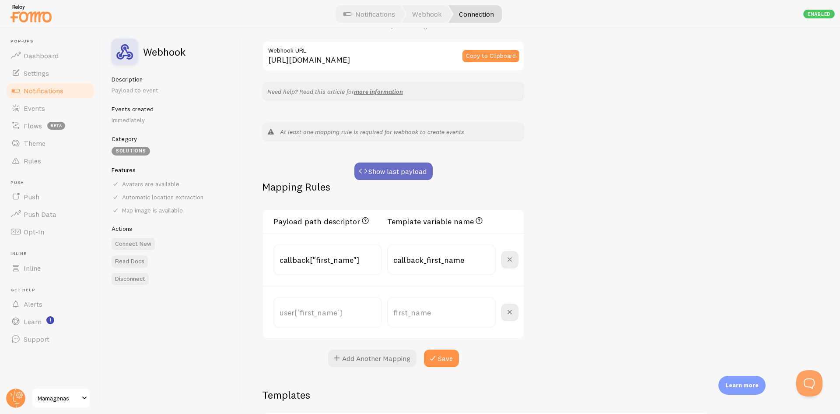
click at [400, 169] on button "Show last payload" at bounding box center [393, 171] width 78 height 18
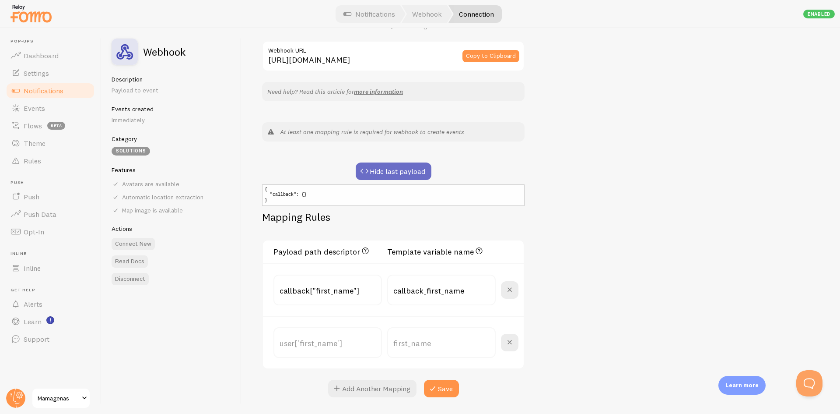
click at [401, 170] on button "Hide last payload" at bounding box center [394, 171] width 76 height 18
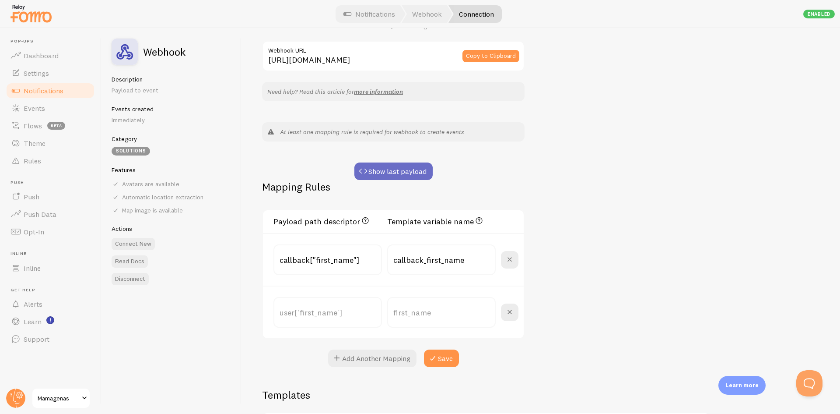
click at [401, 170] on button "Show last payload" at bounding box center [393, 171] width 78 height 18
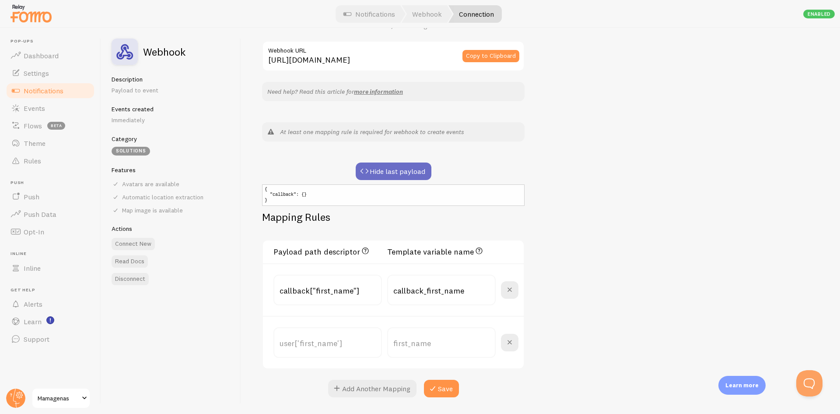
click at [401, 170] on button "Hide last payload" at bounding box center [394, 171] width 76 height 18
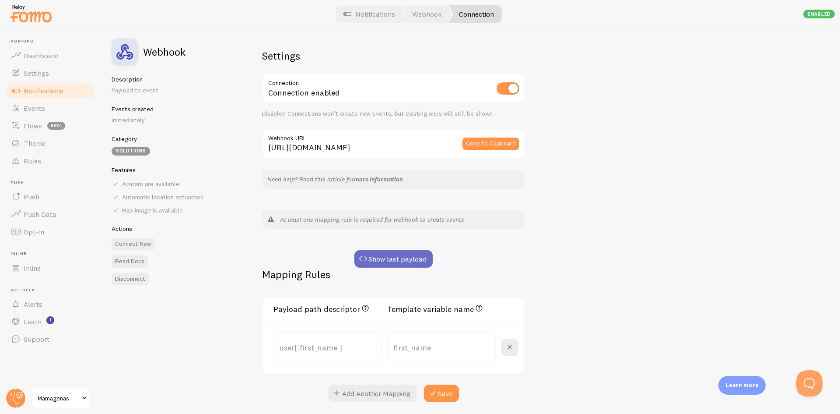
click at [402, 255] on button "Show last payload" at bounding box center [393, 259] width 78 height 18
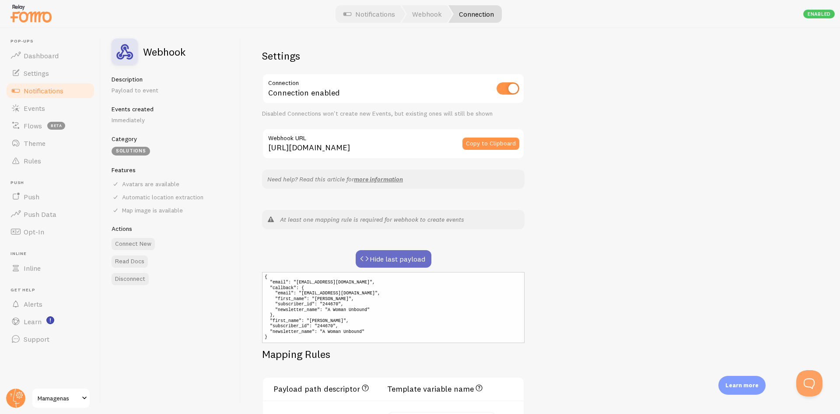
click at [416, 259] on button "Hide last payload" at bounding box center [394, 259] width 76 height 18
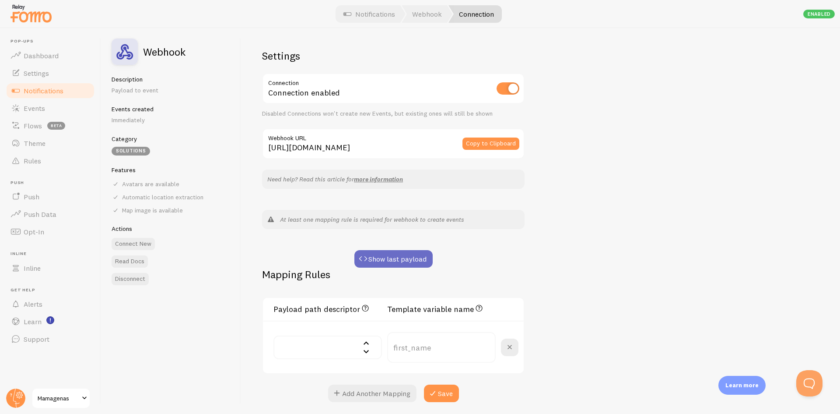
click at [412, 256] on button "Show last payload" at bounding box center [393, 259] width 78 height 18
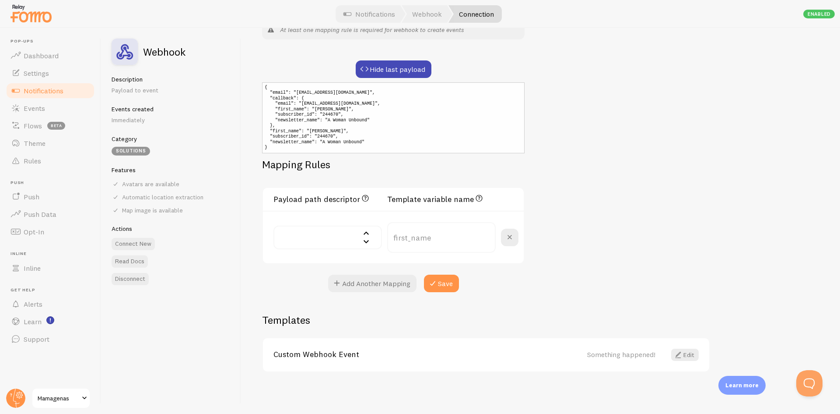
scroll to position [190, 0]
click at [366, 238] on input "text" at bounding box center [328, 237] width 109 height 24
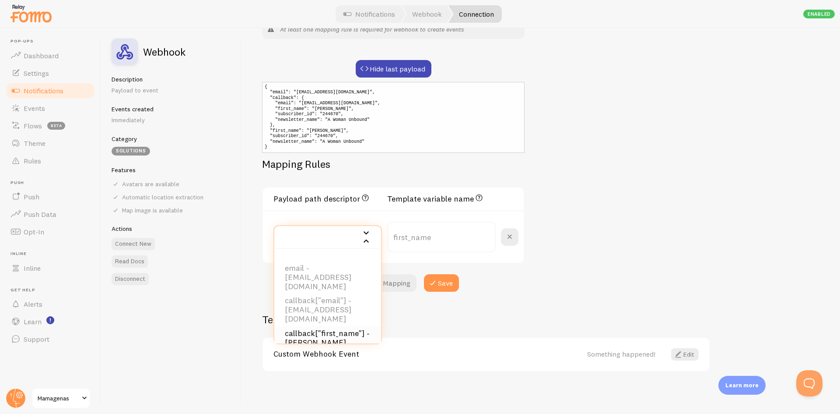
click at [318, 326] on li "callback["first_name"] - [PERSON_NAME]" at bounding box center [327, 338] width 107 height 24
type input "callback_first_name"
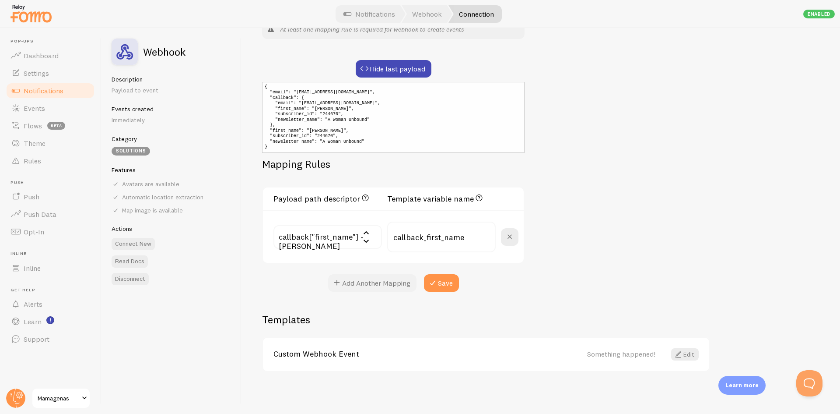
click at [386, 286] on button "Add Another Mapping" at bounding box center [372, 283] width 88 height 18
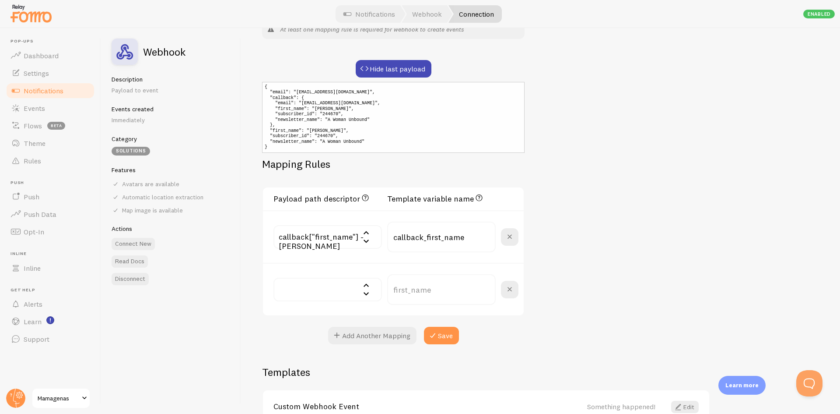
click at [338, 292] on input "text" at bounding box center [328, 289] width 109 height 24
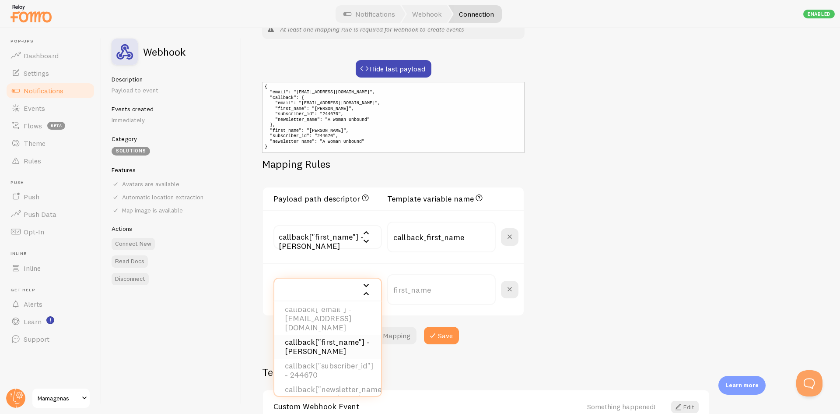
scroll to position [88, 0]
click at [337, 338] on li "callback["newsletter_name"] - A Woman Unbound" at bounding box center [327, 350] width 107 height 24
type input "callback_newsletter_name"
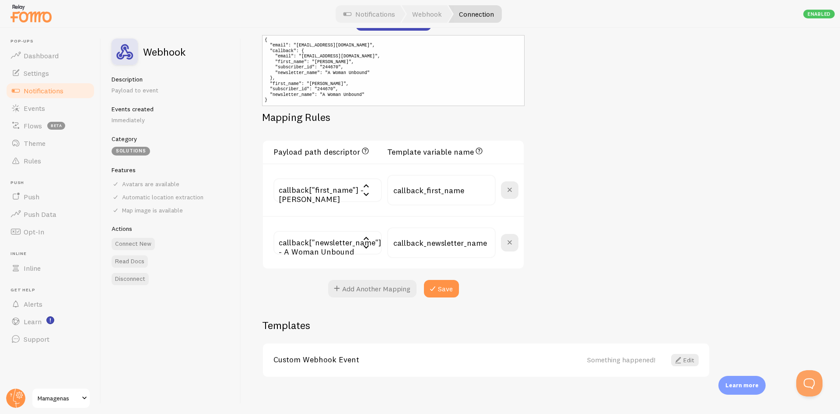
scroll to position [242, 0]
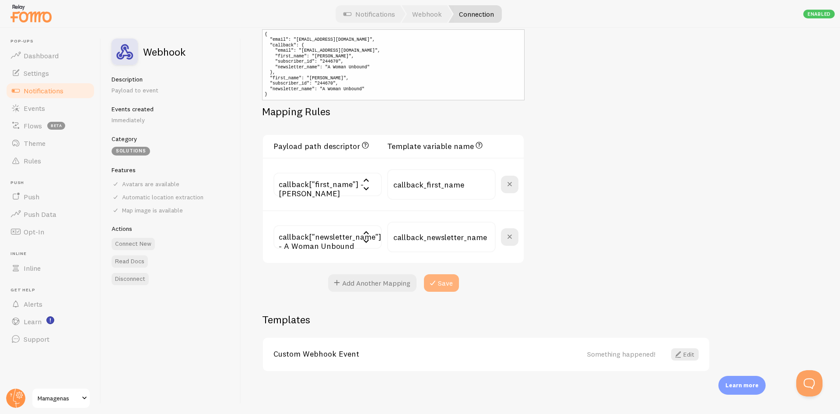
click at [451, 283] on button "Save" at bounding box center [441, 283] width 35 height 18
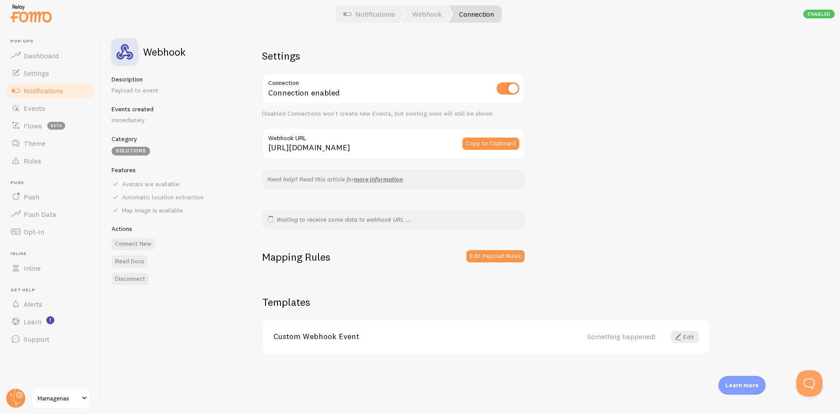
scroll to position [0, 0]
click at [479, 253] on button "Edit Payload Rules" at bounding box center [495, 256] width 58 height 12
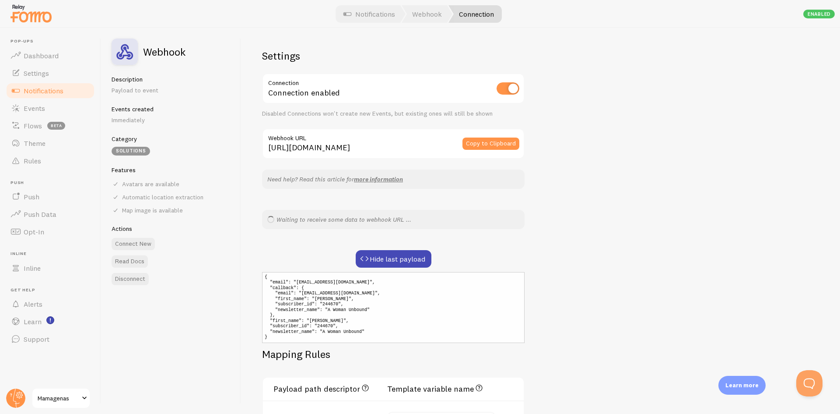
scroll to position [175, 0]
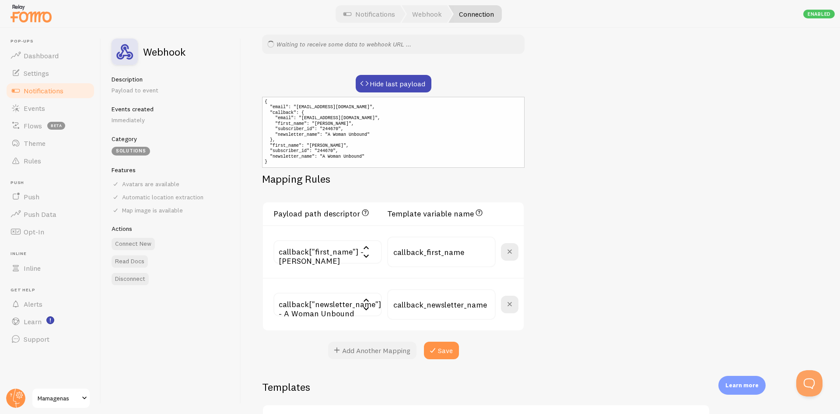
click at [377, 346] on button "Add Another Mapping" at bounding box center [372, 350] width 88 height 18
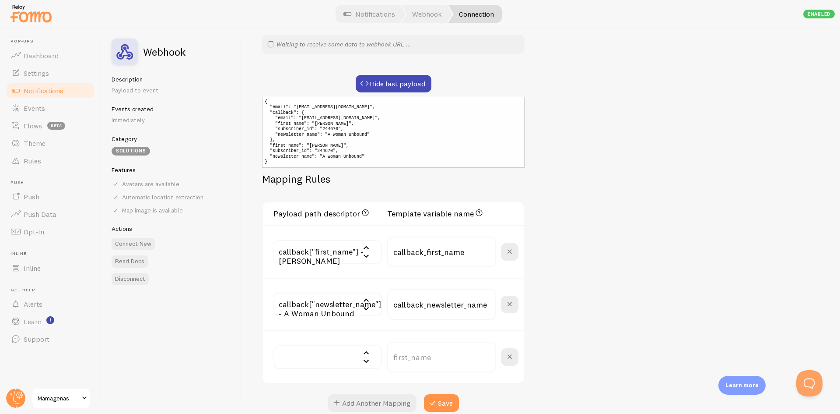
click at [351, 359] on input "text" at bounding box center [328, 357] width 109 height 24
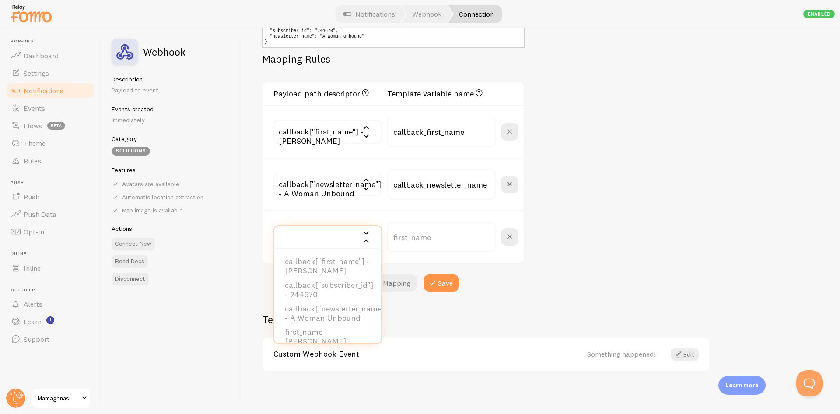
scroll to position [88, 0]
drag, startPoint x: 340, startPoint y: 261, endPoint x: 348, endPoint y: 258, distance: 8.7
click at [340, 262] on li "callback["subscriber_id"] - 244670" at bounding box center [327, 274] width 107 height 24
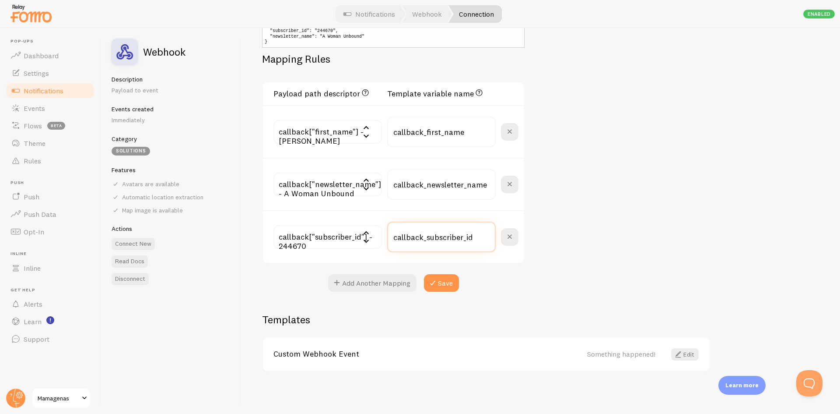
drag, startPoint x: 462, startPoint y: 236, endPoint x: 370, endPoint y: 231, distance: 92.0
click at [370, 231] on div "callback["subscriber_id"] - 244670 email - [EMAIL_ADDRESS][DOMAIN_NAME] callbac…" at bounding box center [396, 236] width 245 height 31
type input "external_id"
drag, startPoint x: 462, startPoint y: 184, endPoint x: 329, endPoint y: 180, distance: 133.1
click at [329, 180] on div "callback["newsletter_name"] - A Woman Unbound email - [EMAIL_ADDRESS][DOMAIN_NA…" at bounding box center [396, 184] width 245 height 31
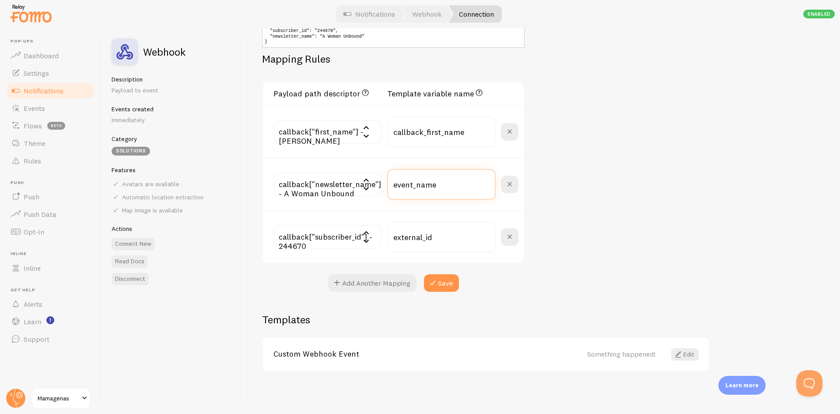
type input "event_name"
drag, startPoint x: 425, startPoint y: 133, endPoint x: 311, endPoint y: 118, distance: 115.6
click at [311, 118] on div "callback["first_name"] - [PERSON_NAME] email - [EMAIL_ADDRESS][DOMAIN_NAME] cal…" at bounding box center [396, 131] width 245 height 31
type input "first_name"
click at [443, 279] on button "Save" at bounding box center [441, 283] width 35 height 18
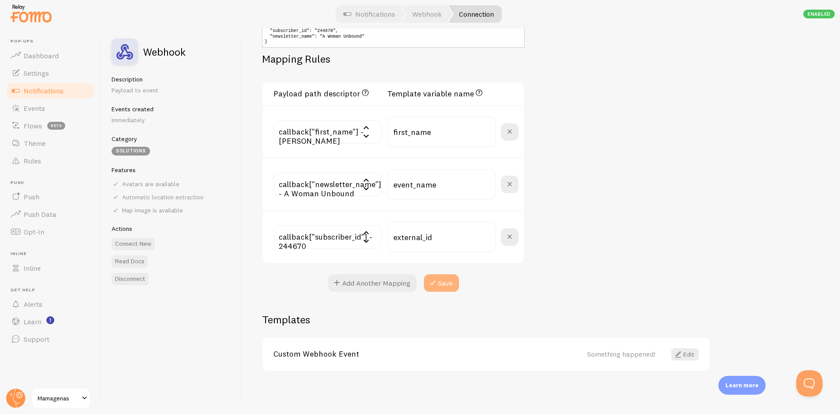
scroll to position [0, 0]
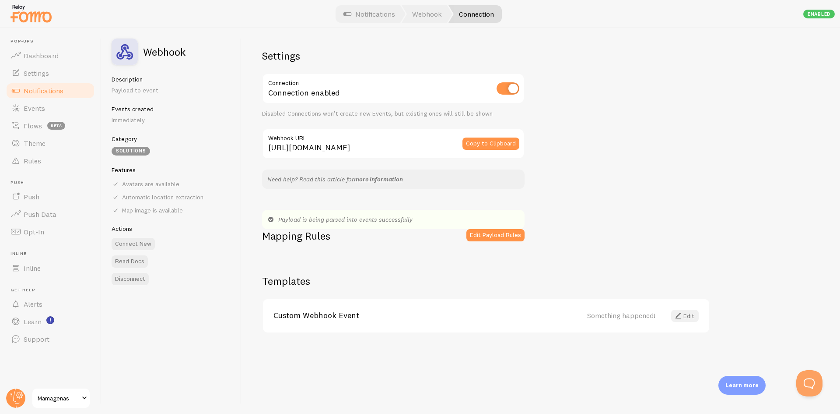
click at [681, 316] on span at bounding box center [678, 315] width 11 height 11
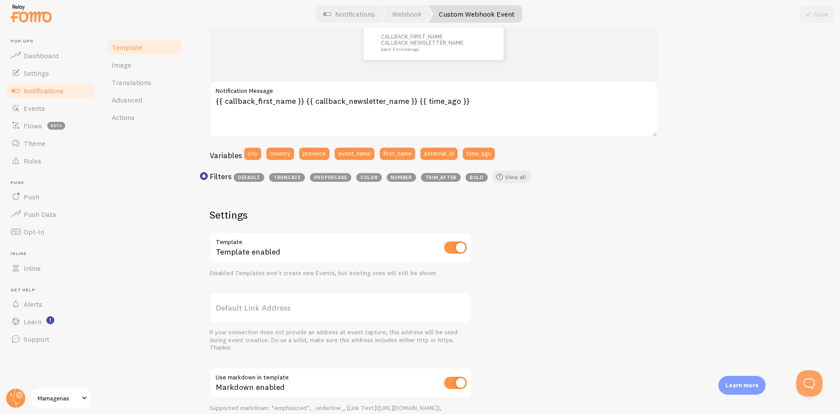
scroll to position [131, 0]
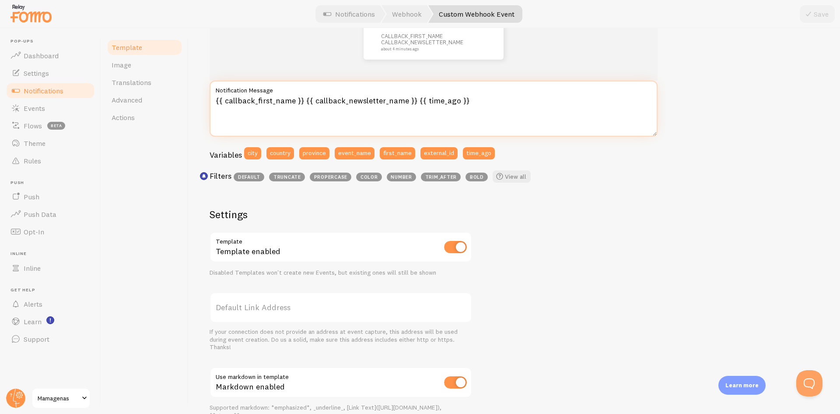
click at [303, 102] on textarea "{{ callback_first_name }} {{ callback_newsletter_name }} {{ time_ago }}" at bounding box center [434, 109] width 448 height 56
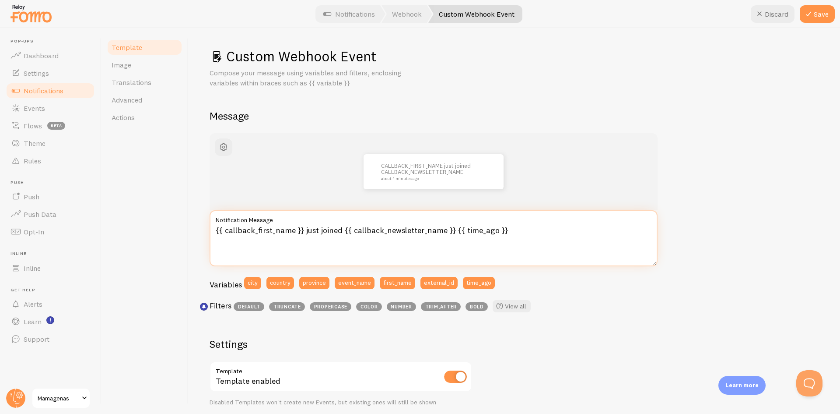
scroll to position [0, 0]
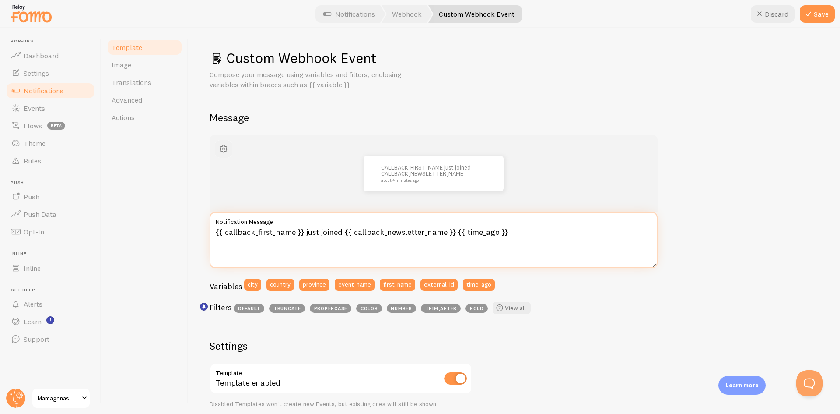
type textarea "{{ callback_first_name }} just joined {{ callback_newsletter_name }} {{ time_ag…"
click at [222, 149] on span "button" at bounding box center [223, 149] width 11 height 11
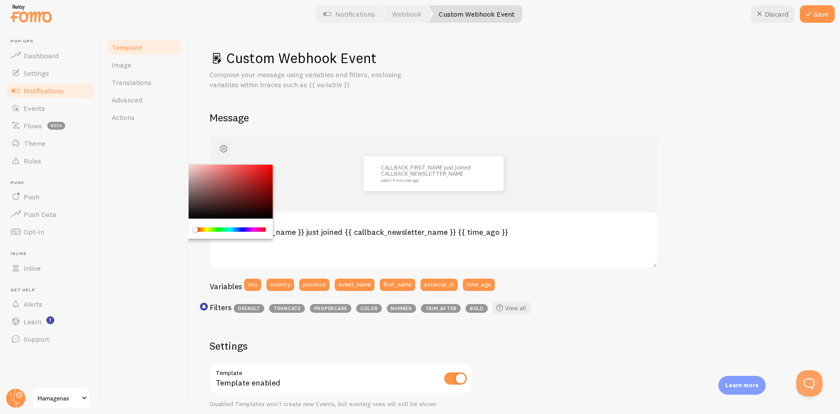
click at [222, 149] on span "button" at bounding box center [223, 149] width 11 height 11
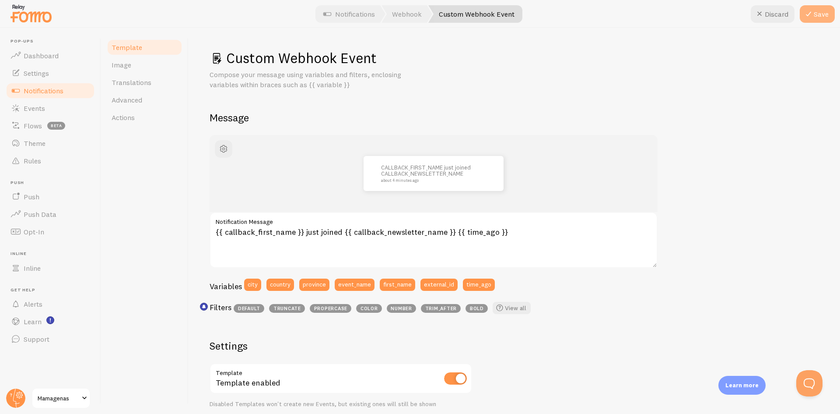
click at [817, 20] on button "Save" at bounding box center [817, 14] width 35 height 18
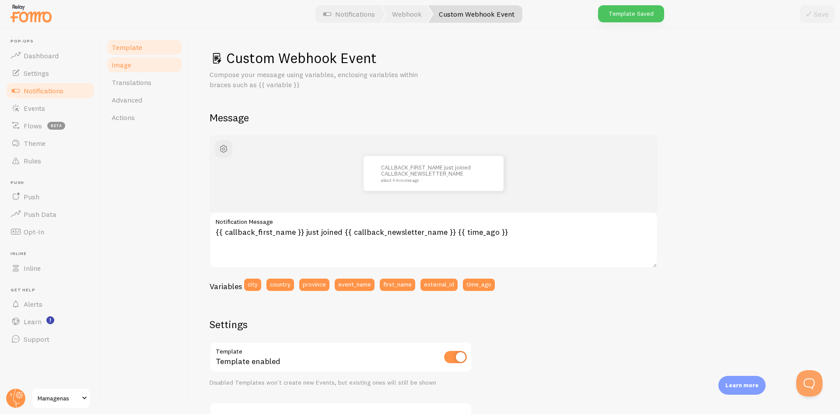
click at [149, 66] on link "Image" at bounding box center [144, 65] width 77 height 18
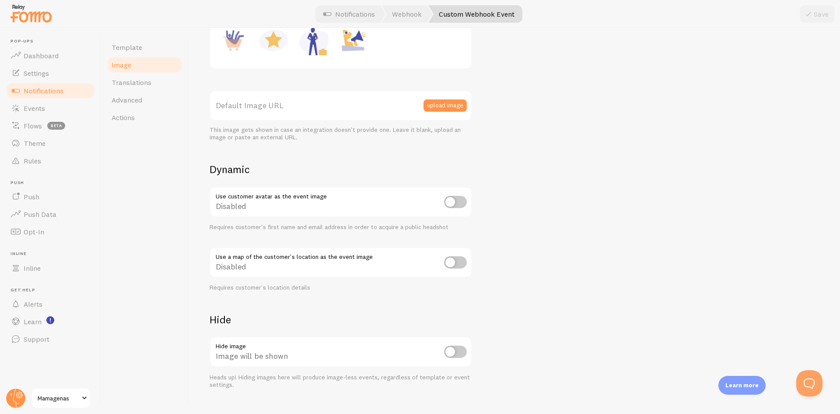
scroll to position [216, 0]
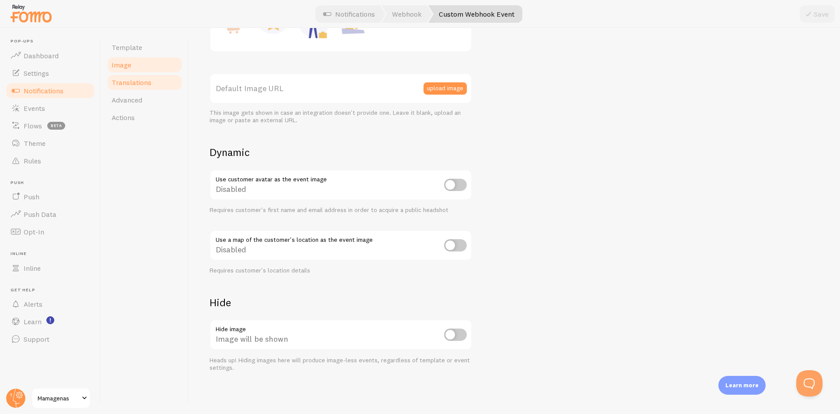
click at [152, 85] on link "Translations" at bounding box center [144, 83] width 77 height 18
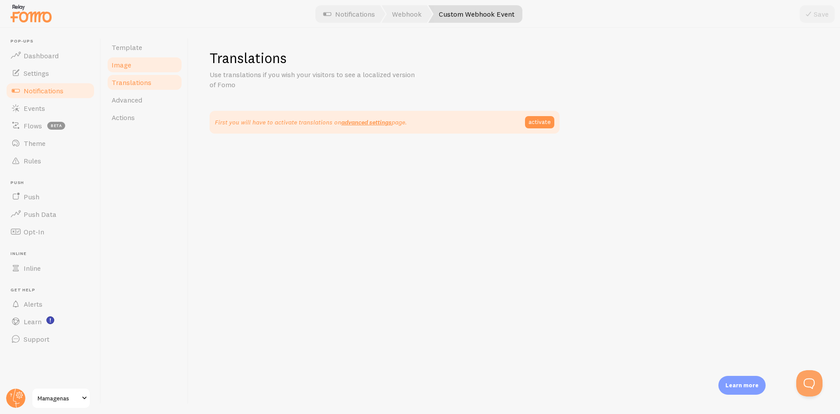
click at [149, 68] on link "Image" at bounding box center [144, 65] width 77 height 18
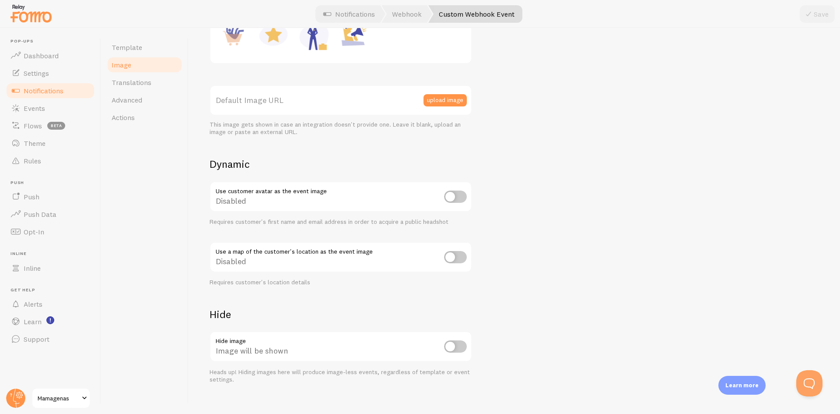
scroll to position [216, 0]
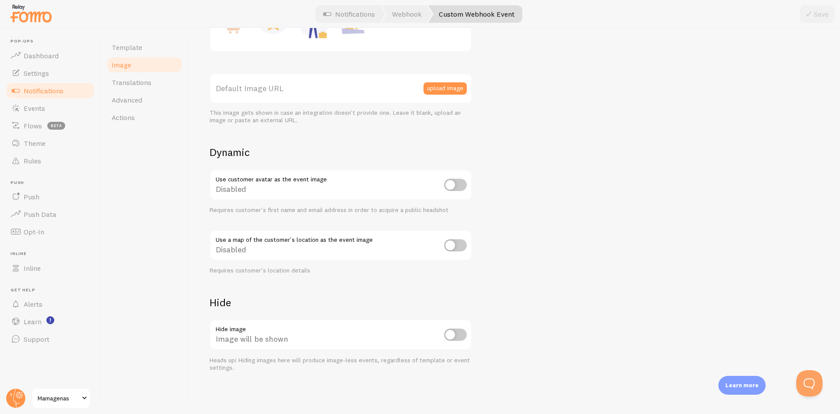
click at [459, 243] on input "checkbox" at bounding box center [455, 245] width 23 height 12
checkbox input "true"
click at [130, 88] on link "Translations" at bounding box center [144, 83] width 77 height 18
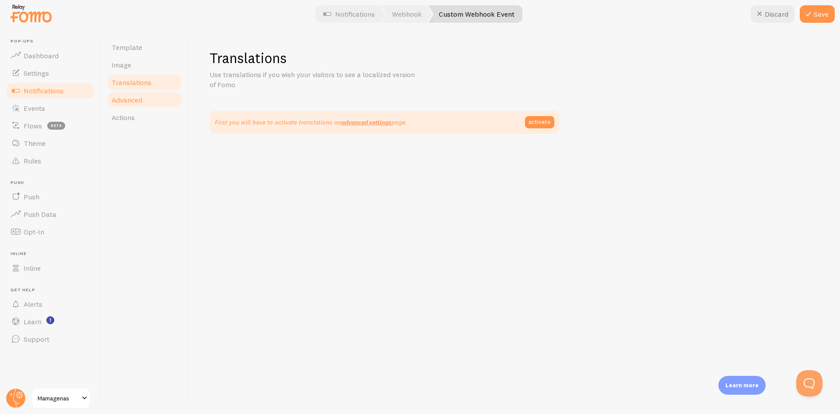
click at [137, 100] on span "Advanced" at bounding box center [127, 99] width 31 height 9
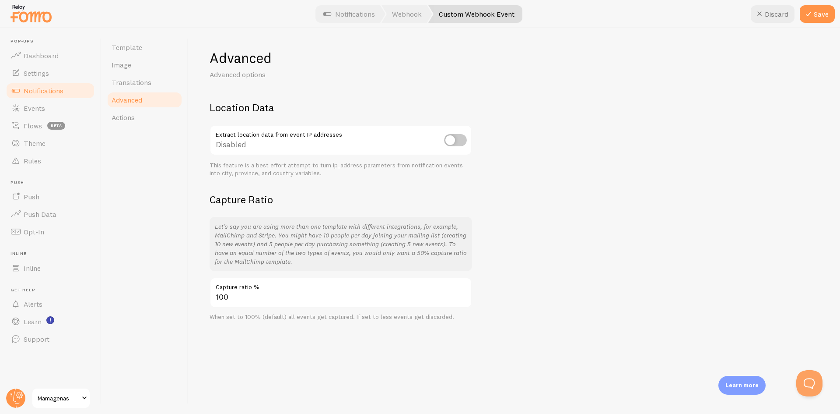
click at [463, 140] on input "checkbox" at bounding box center [455, 140] width 23 height 12
checkbox input "true"
click at [163, 115] on link "Actions" at bounding box center [144, 118] width 77 height 18
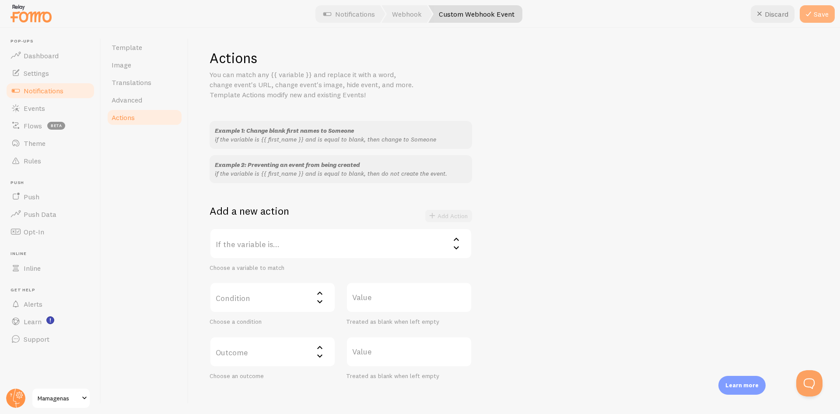
click at [809, 16] on icon at bounding box center [808, 14] width 11 height 11
click at [126, 44] on span "Template" at bounding box center [127, 47] width 31 height 9
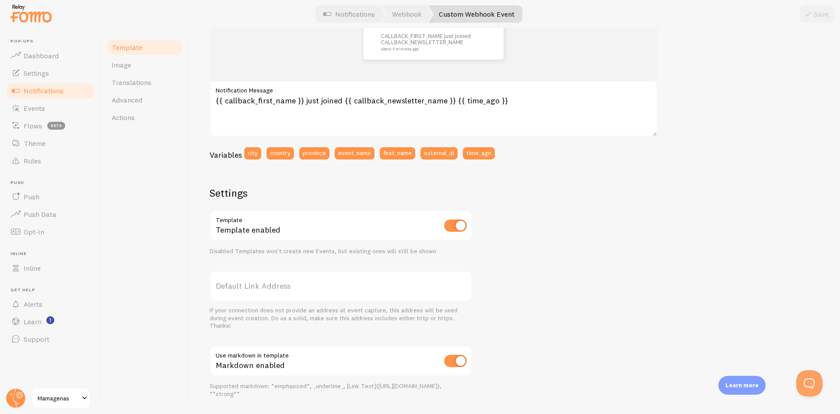
scroll to position [219, 0]
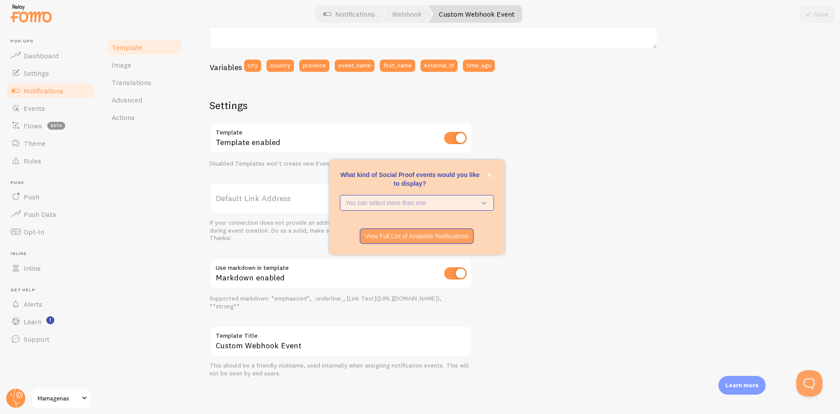
click at [465, 205] on p "You can select more than one" at bounding box center [411, 202] width 130 height 9
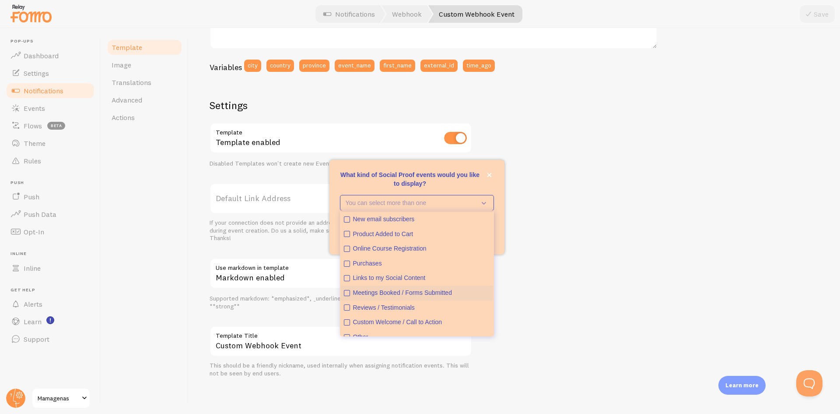
scroll to position [0, 0]
click at [562, 183] on div "CALLBACK_FIRST_NAME just joined CALLBACK_NEWSLETTER_NAME about 4 minutes ago {{…" at bounding box center [515, 146] width 610 height 461
click at [491, 174] on icon "close," at bounding box center [489, 174] width 5 height 5
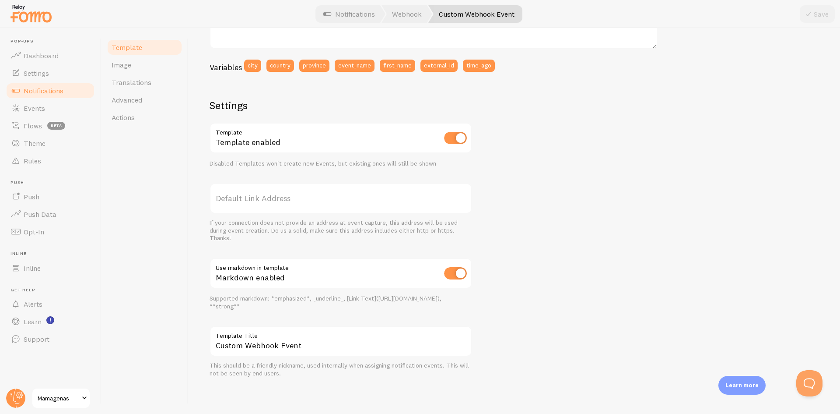
scroll to position [88, 0]
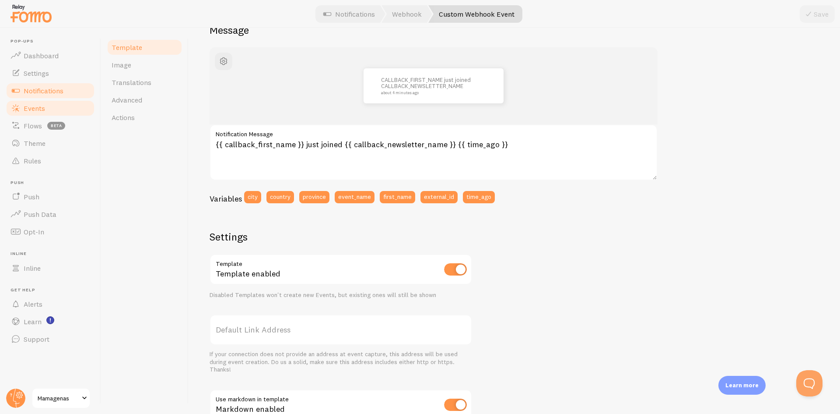
click at [33, 112] on link "Events" at bounding box center [50, 108] width 90 height 18
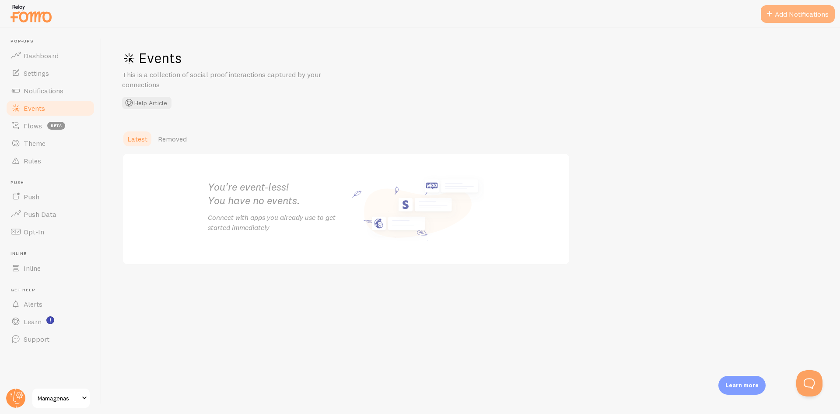
click at [771, 18] on span at bounding box center [769, 14] width 11 height 11
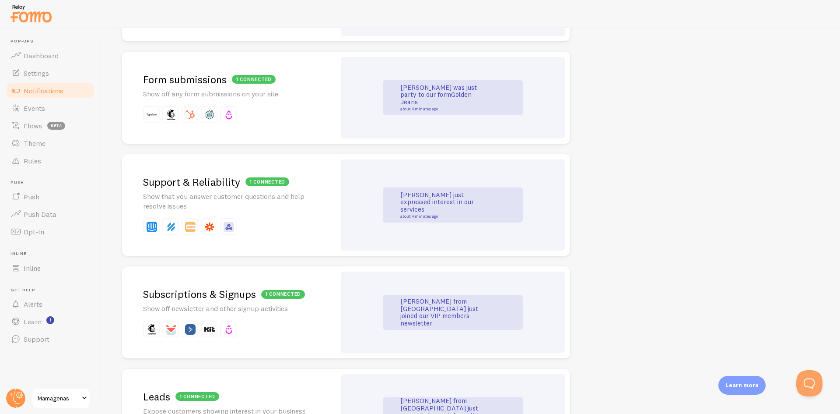
scroll to position [831, 0]
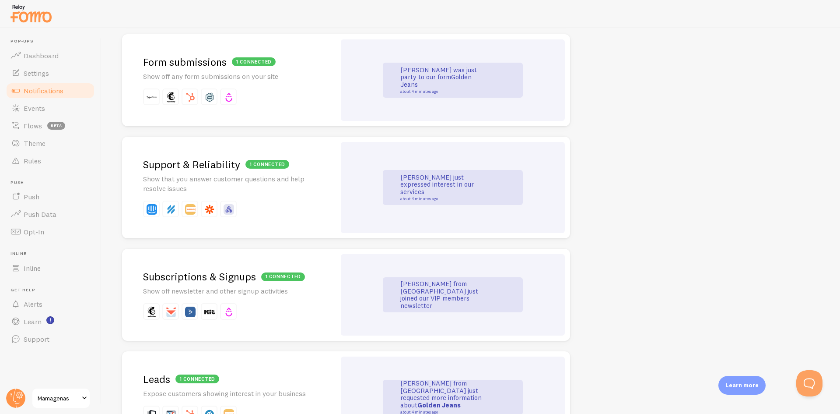
click at [354, 78] on div "John was just party to our form Golden Jeans about 4 minutes ago" at bounding box center [453, 79] width 224 height 81
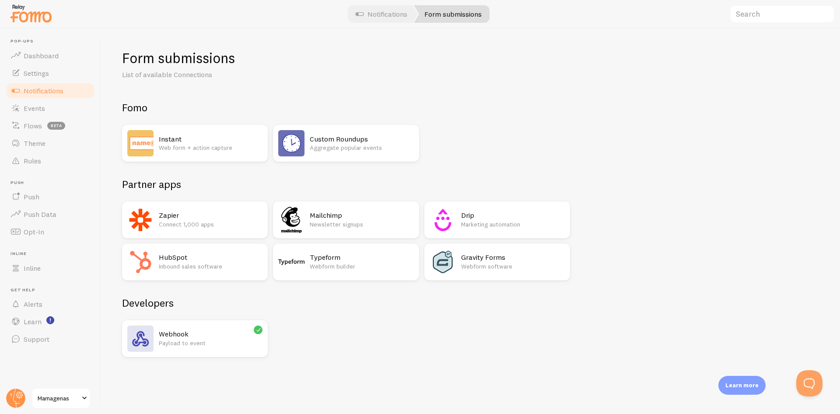
click at [224, 137] on h2 "Instant" at bounding box center [211, 138] width 104 height 9
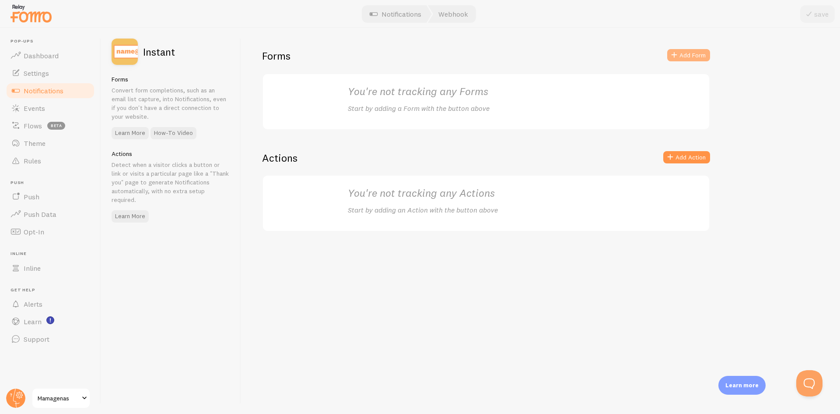
click at [682, 53] on button "Add Form" at bounding box center [688, 55] width 43 height 12
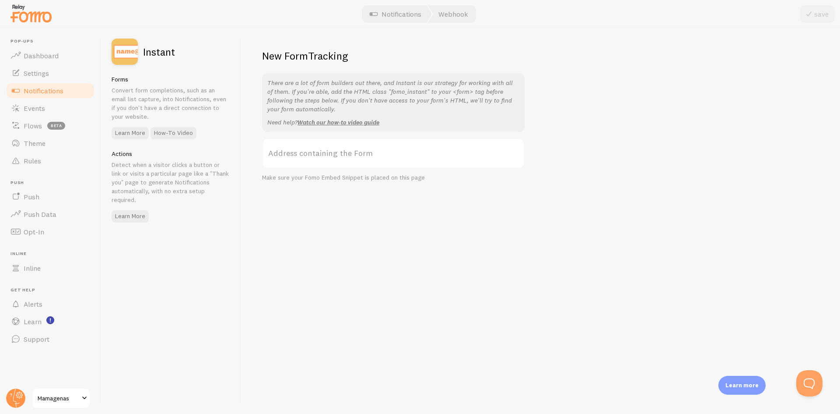
click at [332, 149] on label "Address containing the Form" at bounding box center [393, 153] width 263 height 31
click at [332, 149] on input "Address containing the Form" at bounding box center [393, 153] width 263 height 31
drag, startPoint x: 382, startPoint y: 92, endPoint x: 417, endPoint y: 89, distance: 36.0
click at [417, 89] on p "There are a lot of form builders out there, and Instant is our strategy for wor…" at bounding box center [393, 95] width 252 height 35
copy p "fomo_instant"
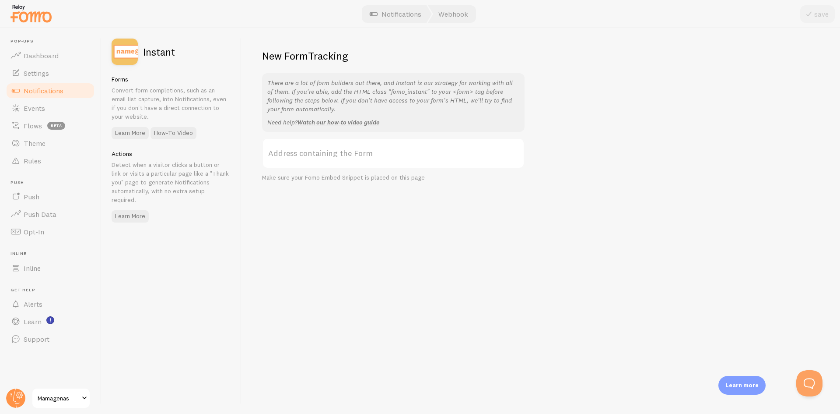
click at [340, 149] on label "Address containing the Form" at bounding box center [393, 153] width 263 height 31
click at [340, 149] on input "Address containing the Form" at bounding box center [393, 153] width 263 height 31
click at [53, 90] on span "Notifications" at bounding box center [44, 90] width 40 height 9
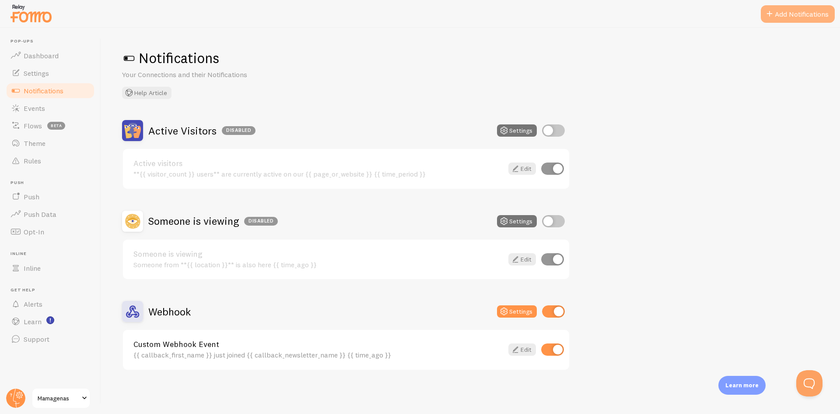
click at [808, 15] on button "Add Notifications" at bounding box center [798, 14] width 74 height 18
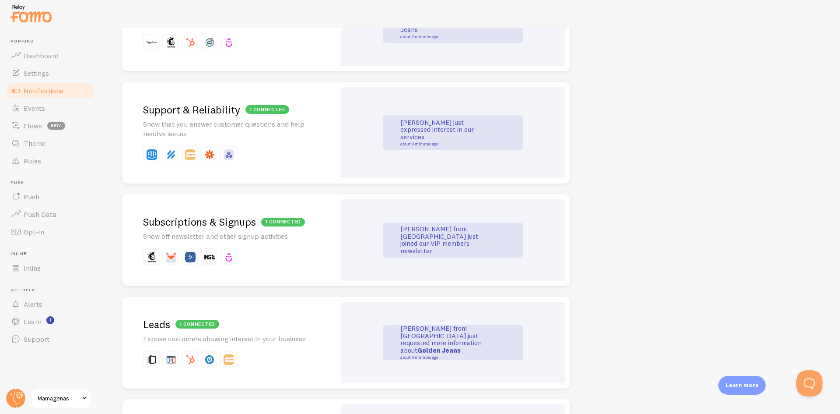
scroll to position [788, 0]
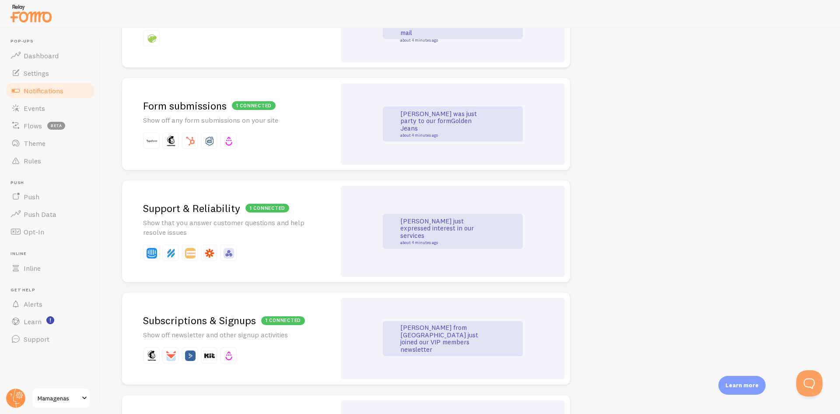
click at [245, 123] on p "Show off any form submissions on your site" at bounding box center [229, 120] width 172 height 10
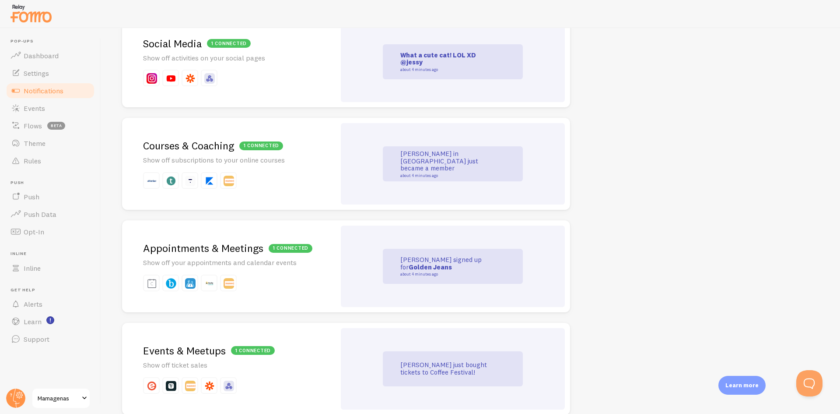
scroll to position [1357, 0]
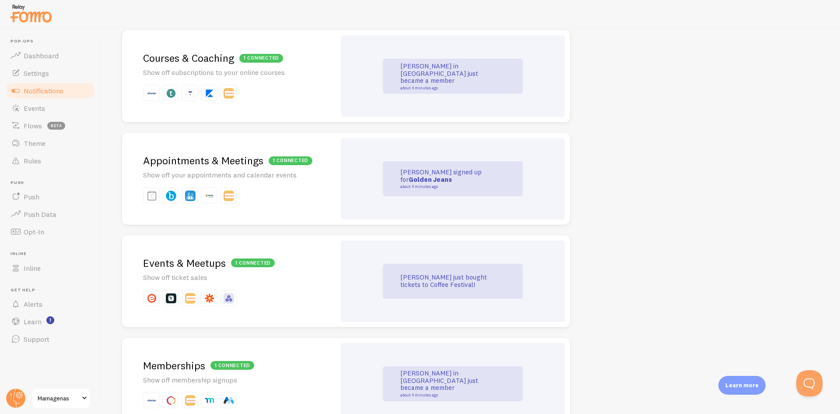
click at [291, 88] on p at bounding box center [229, 92] width 172 height 17
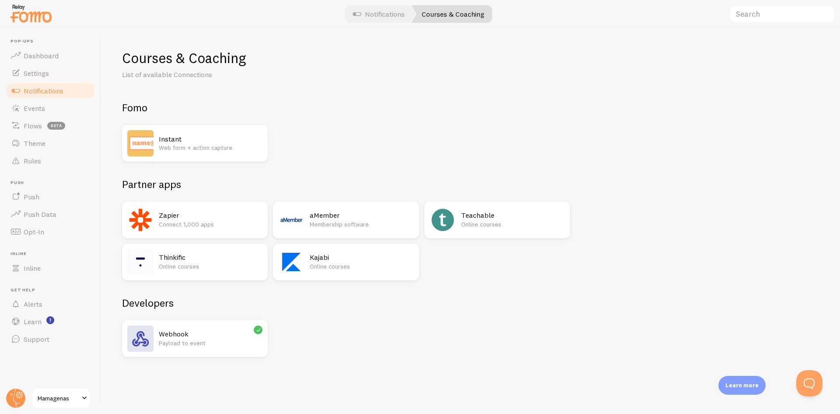
click at [221, 325] on div "Webhook Payload to event" at bounding box center [195, 338] width 146 height 37
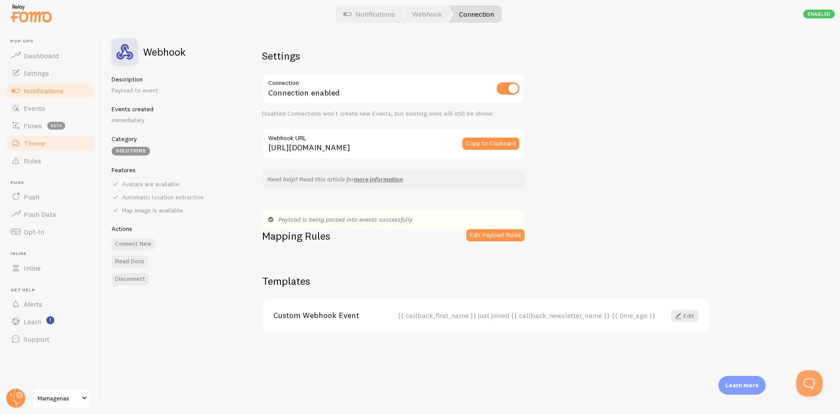
click at [32, 140] on span "Theme" at bounding box center [35, 143] width 22 height 9
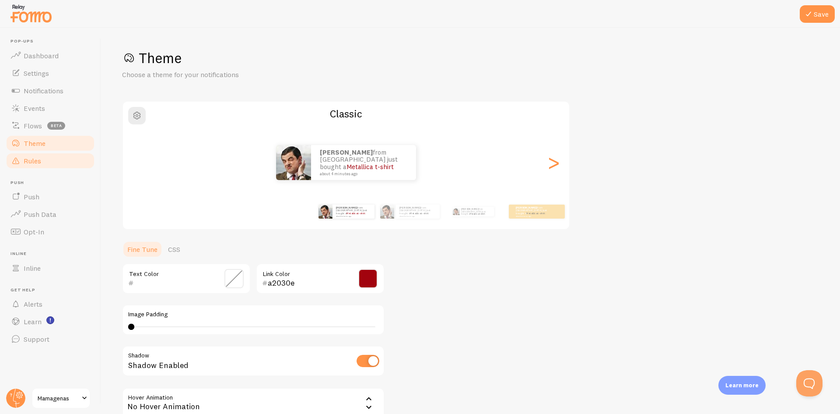
click at [33, 159] on span "Rules" at bounding box center [33, 160] width 18 height 9
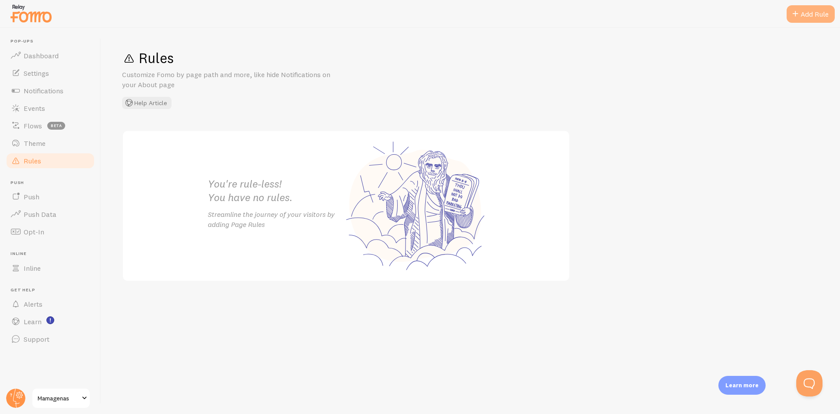
click at [811, 16] on div "Add Rule" at bounding box center [811, 14] width 48 height 18
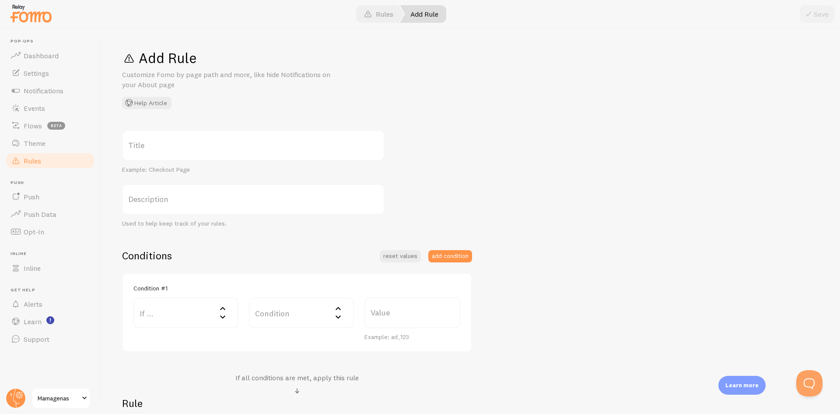
click at [178, 144] on label "Title" at bounding box center [253, 145] width 263 height 31
click at [178, 144] on input "Title" at bounding box center [253, 145] width 263 height 31
click at [184, 200] on label "Description" at bounding box center [253, 199] width 263 height 31
click at [184, 200] on input "Description" at bounding box center [253, 199] width 263 height 31
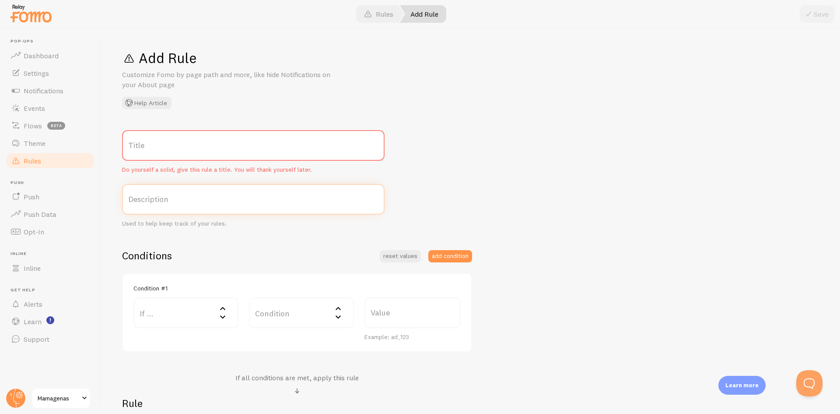
scroll to position [131, 0]
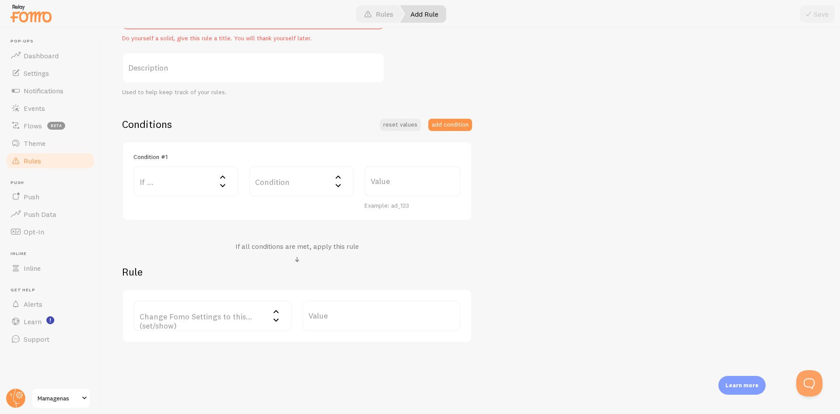
click at [161, 318] on label "Change Fomo Settings to this... (set/show)" at bounding box center [212, 315] width 158 height 31
click at [200, 179] on label "If ..." at bounding box center [185, 181] width 105 height 31
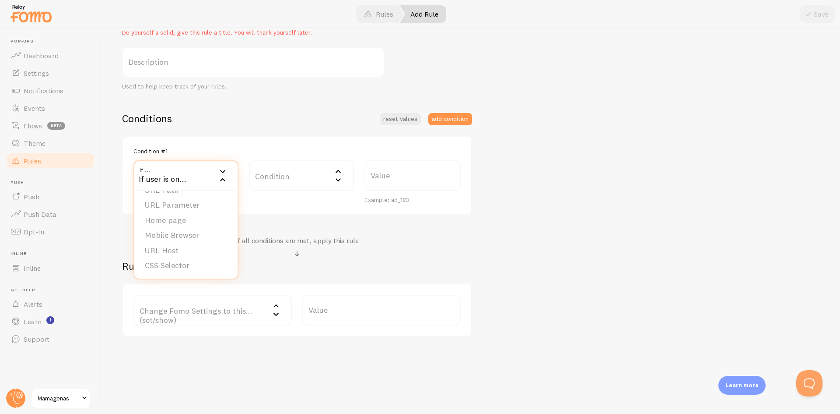
click at [639, 186] on div "Title Do yourself a solid, give this rule a title. You will thank yourself late…" at bounding box center [470, 165] width 697 height 344
click at [80, 196] on link "Push" at bounding box center [50, 197] width 90 height 18
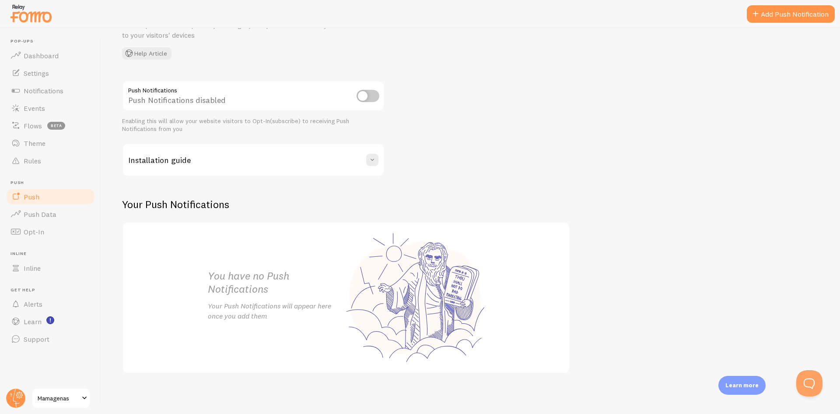
scroll to position [61, 0]
click at [48, 91] on span "Notifications" at bounding box center [44, 90] width 40 height 9
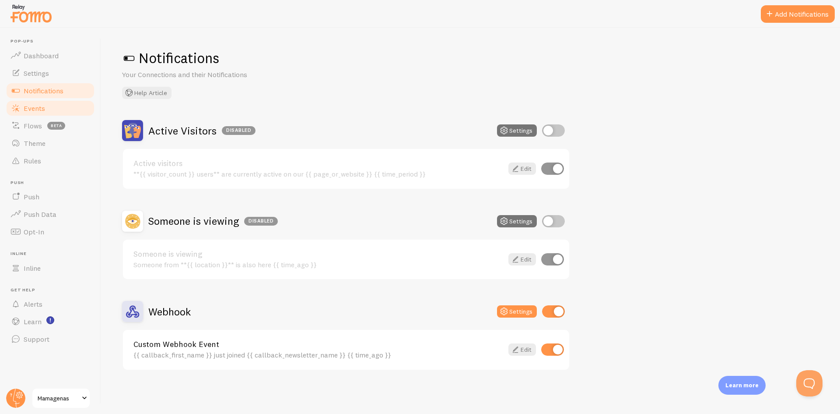
click at [43, 113] on link "Events" at bounding box center [50, 108] width 90 height 18
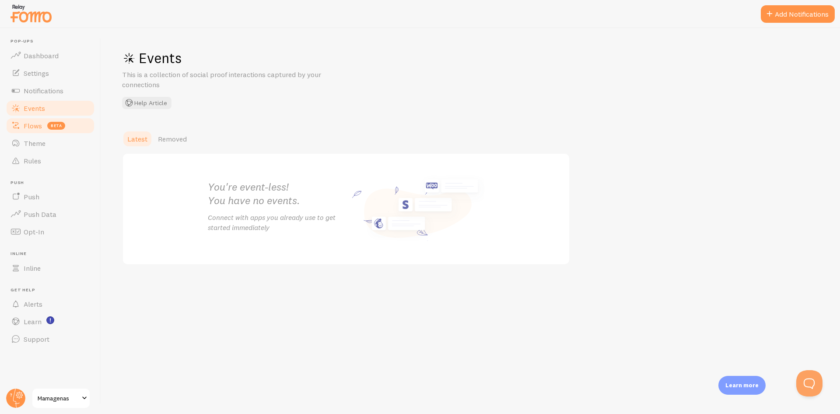
click at [35, 130] on link "Flows beta" at bounding box center [50, 126] width 90 height 18
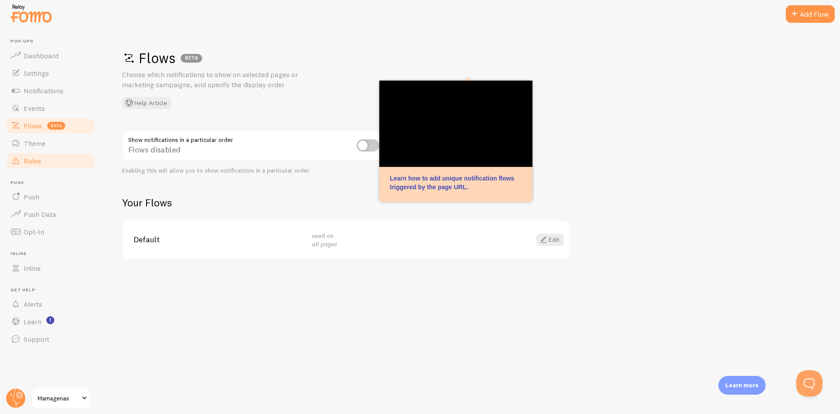
click at [35, 159] on span "Rules" at bounding box center [33, 160] width 18 height 9
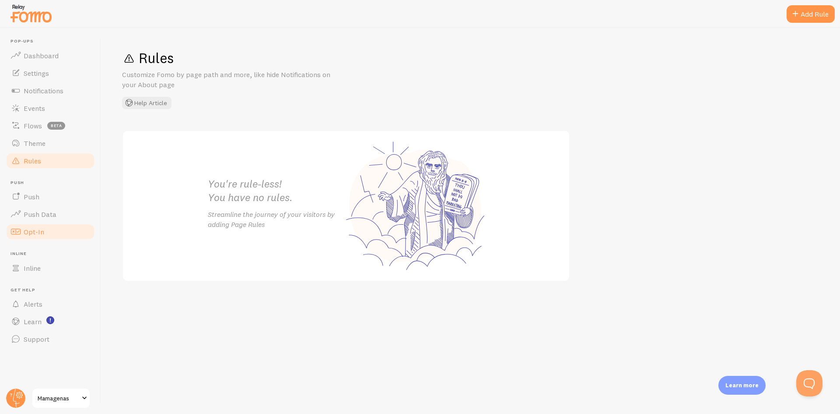
click at [32, 237] on link "Opt-In" at bounding box center [50, 232] width 90 height 18
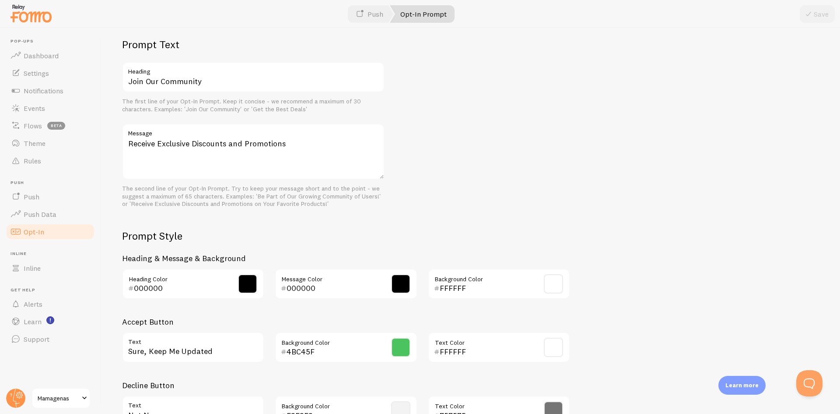
scroll to position [263, 0]
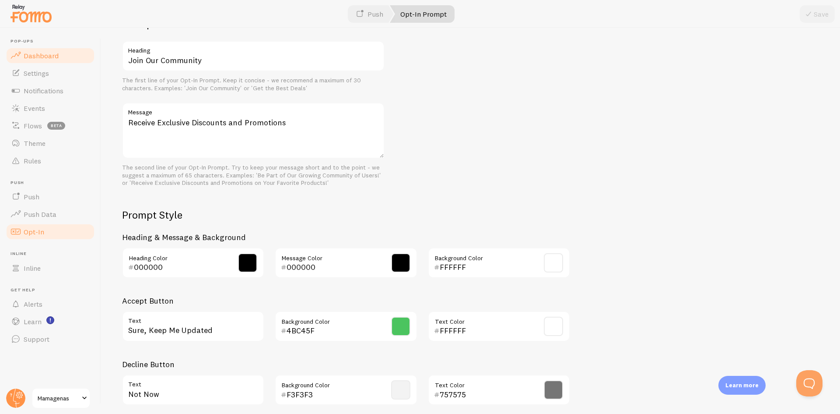
click at [22, 57] on link "Dashboard" at bounding box center [50, 56] width 90 height 18
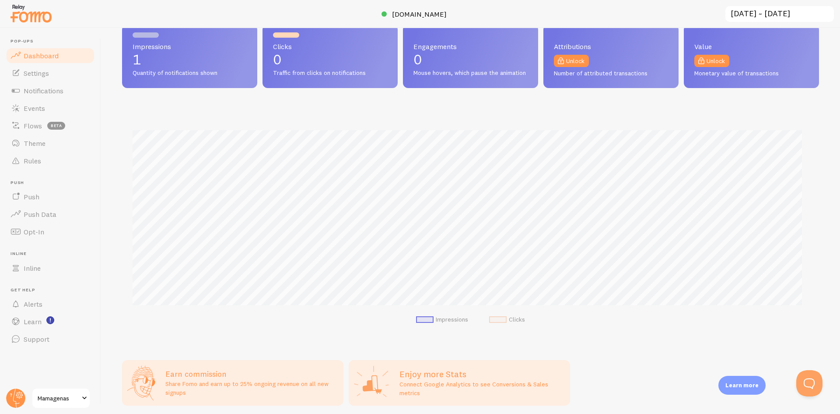
scroll to position [76, 0]
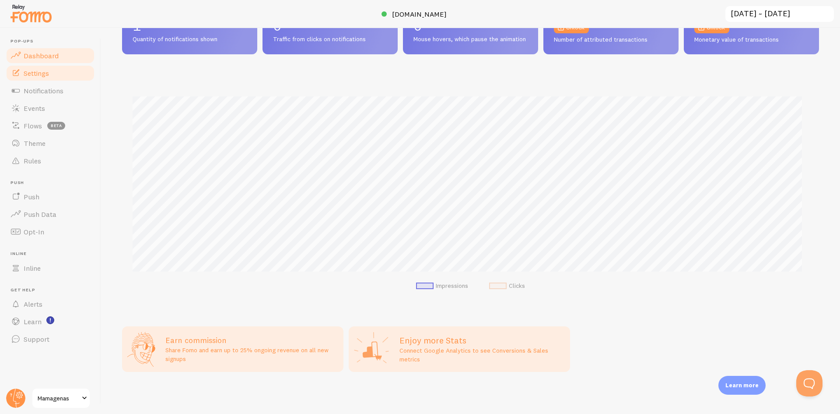
click at [64, 80] on link "Settings" at bounding box center [50, 73] width 90 height 18
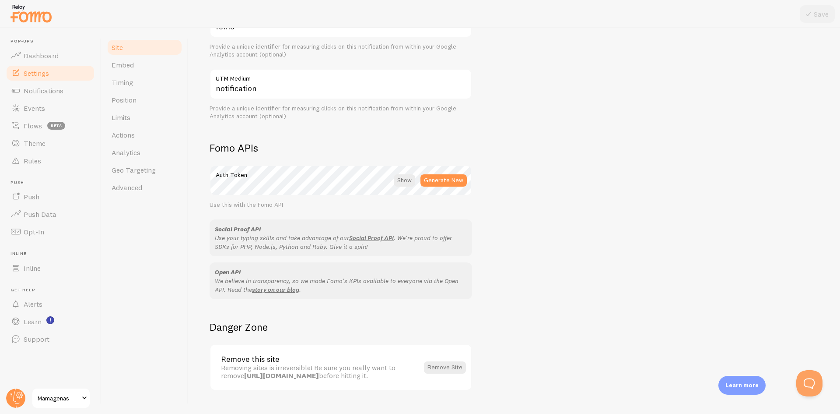
scroll to position [413, 0]
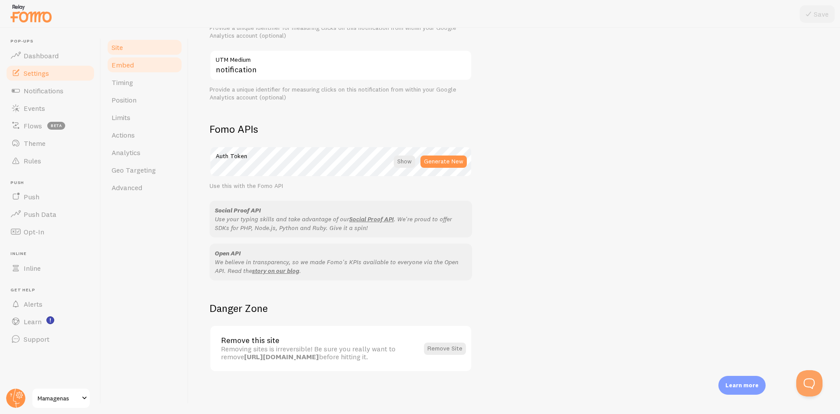
click at [140, 64] on link "Embed" at bounding box center [144, 65] width 77 height 18
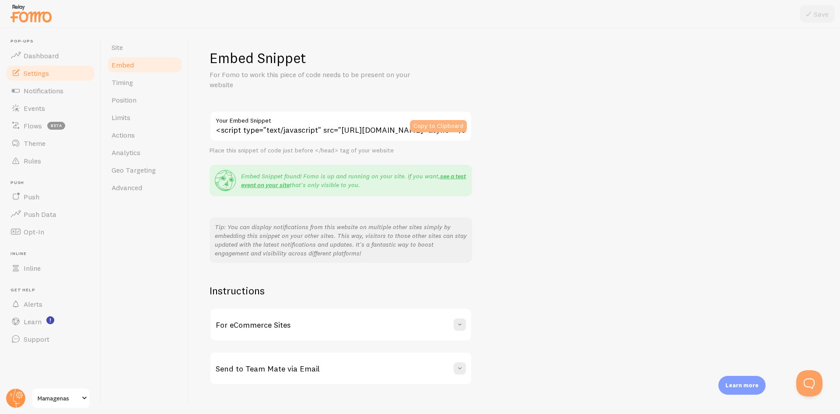
click at [422, 123] on button "Copy to Clipboard" at bounding box center [438, 126] width 57 height 12
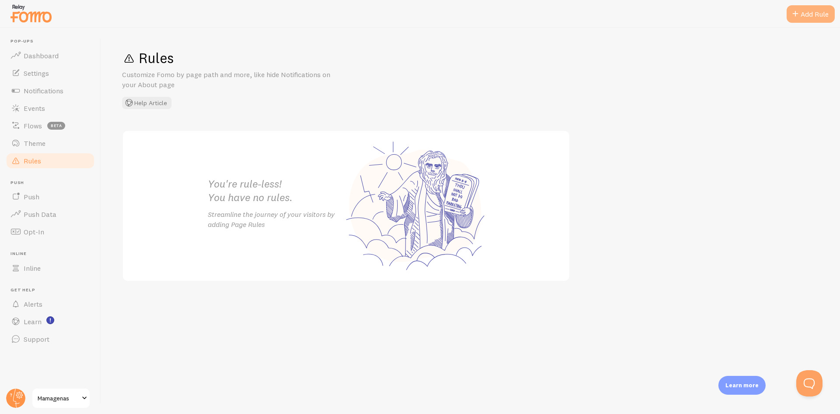
click at [810, 11] on div "Add Rule" at bounding box center [811, 14] width 48 height 18
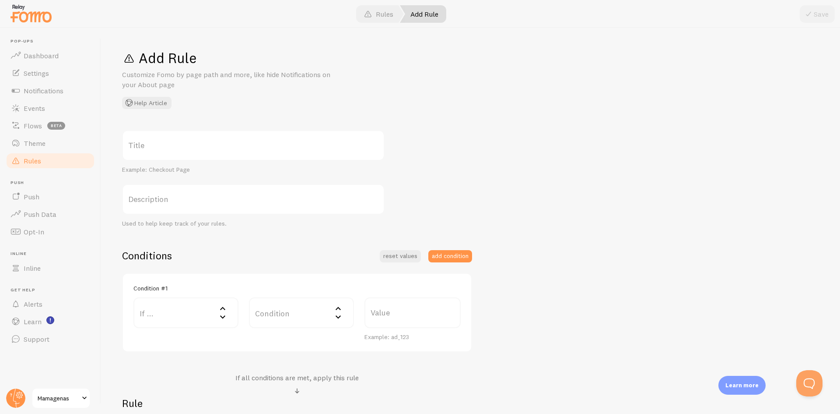
click at [194, 146] on label "Title" at bounding box center [253, 145] width 263 height 31
click at [194, 146] on input "Title" at bounding box center [253, 145] width 263 height 31
click at [214, 314] on label "If ..." at bounding box center [185, 312] width 105 height 31
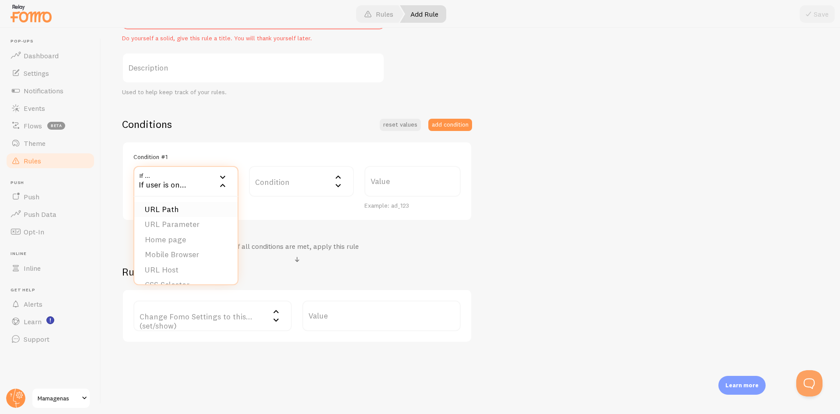
click at [201, 209] on li "URL Path" at bounding box center [185, 209] width 103 height 15
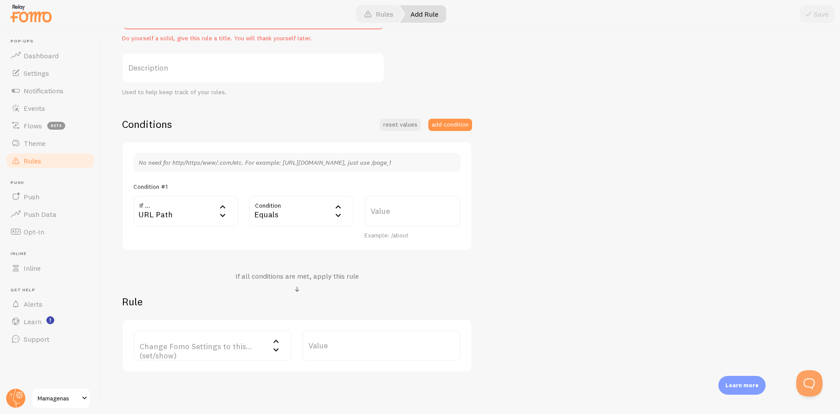
click at [284, 213] on div "Equals" at bounding box center [301, 211] width 105 height 31
click at [291, 235] on li "Equals" at bounding box center [301, 238] width 103 height 15
click at [431, 215] on label "Value" at bounding box center [413, 211] width 96 height 31
click at [431, 215] on input "Value" at bounding box center [413, 211] width 96 height 31
click at [424, 214] on label "Value" at bounding box center [413, 211] width 96 height 31
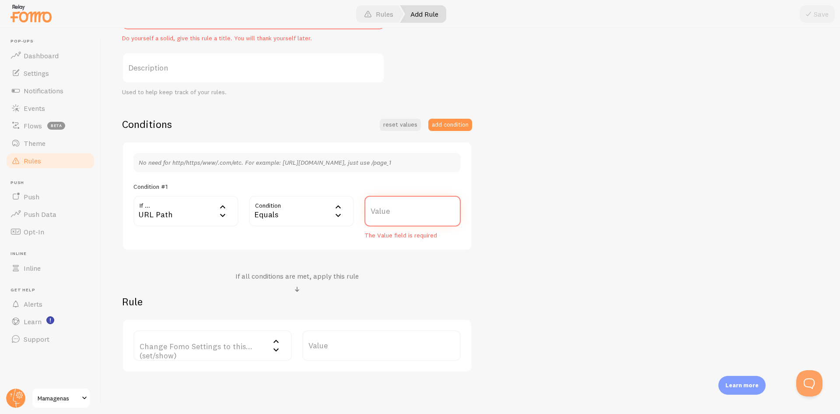
click at [424, 214] on input "Value" at bounding box center [413, 211] width 96 height 31
paste input "woman-unbound/"
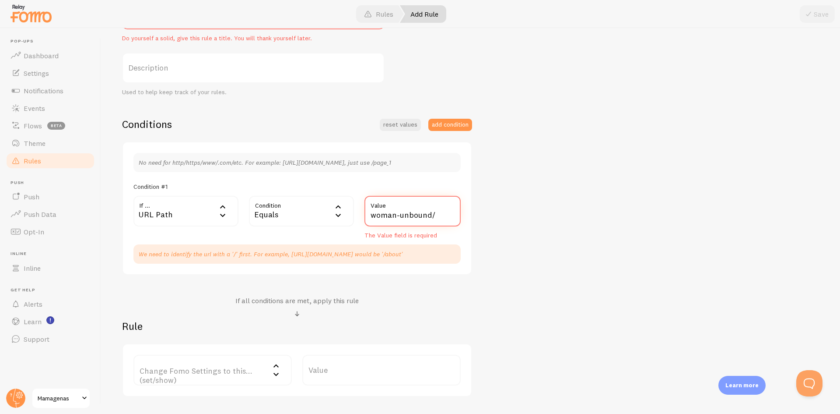
click at [370, 214] on input "woman-unbound/" at bounding box center [413, 211] width 96 height 31
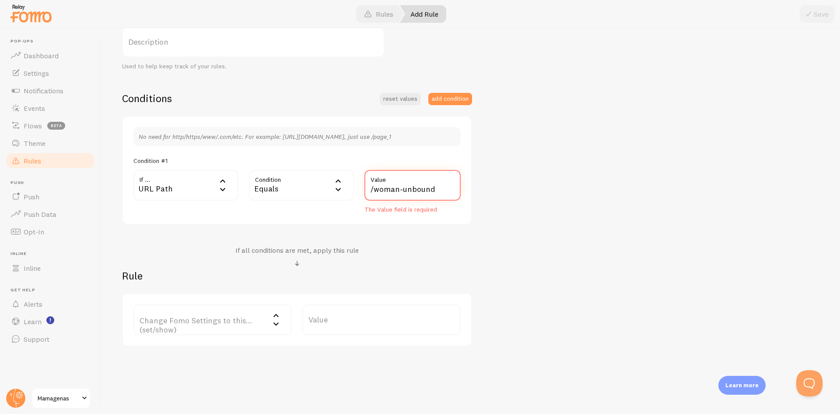
scroll to position [167, 0]
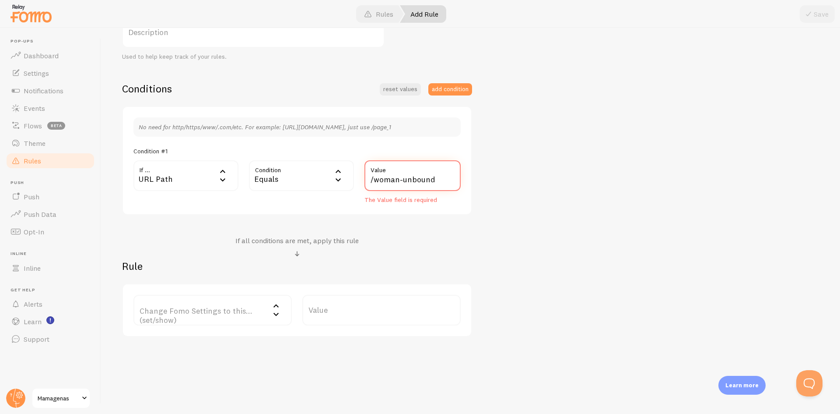
type input "/woman-unbound"
click at [245, 316] on label "Change Fomo Settings to this... (set/show)" at bounding box center [212, 310] width 158 height 31
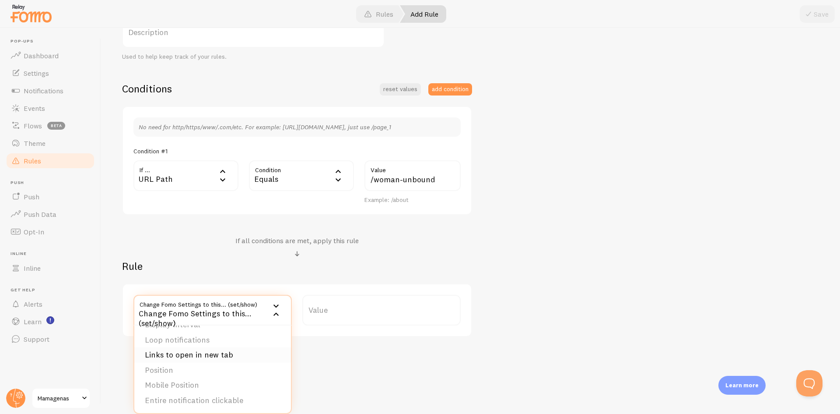
scroll to position [0, 0]
click at [237, 338] on li "Notifications" at bounding box center [212, 337] width 157 height 15
click at [358, 310] on label "Options" at bounding box center [381, 310] width 158 height 31
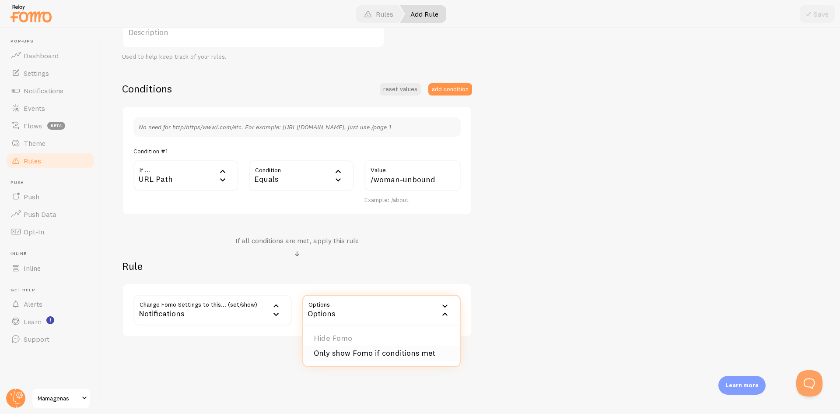
click at [361, 349] on li "Only show Fomo if conditions met" at bounding box center [381, 352] width 157 height 15
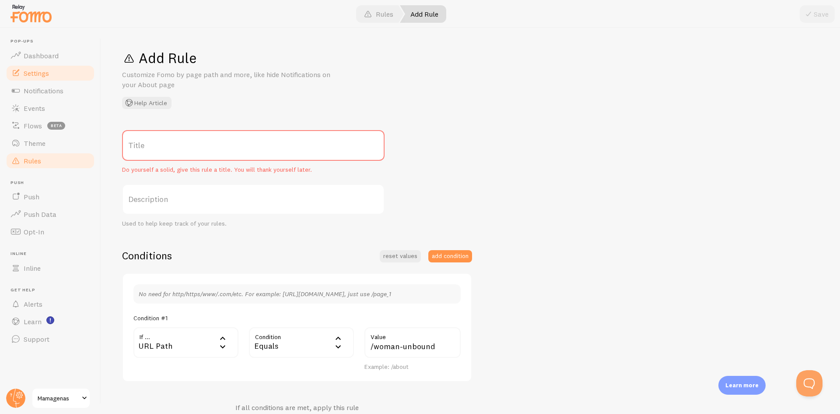
click at [39, 77] on span "Settings" at bounding box center [36, 73] width 25 height 9
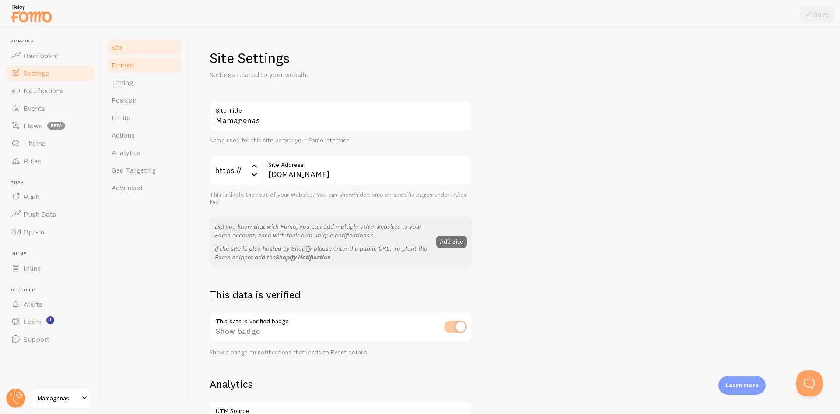
click at [151, 67] on link "Embed" at bounding box center [144, 65] width 77 height 18
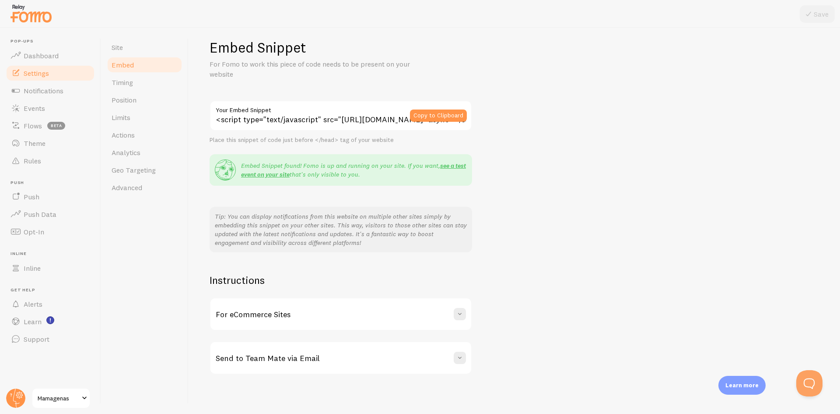
scroll to position [13, 0]
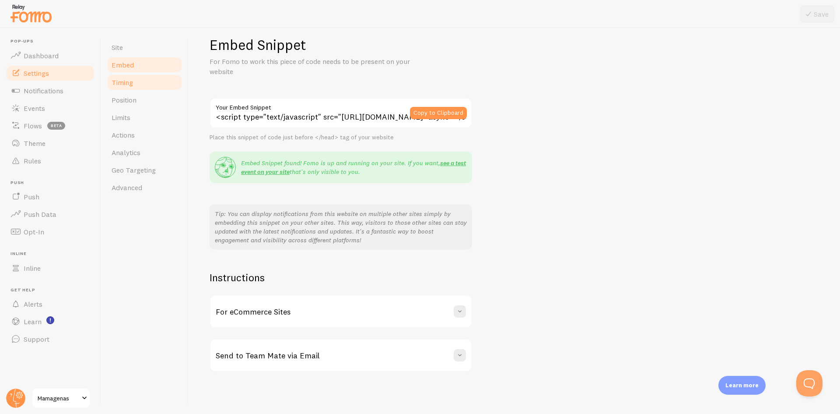
click at [151, 76] on link "Timing" at bounding box center [144, 83] width 77 height 18
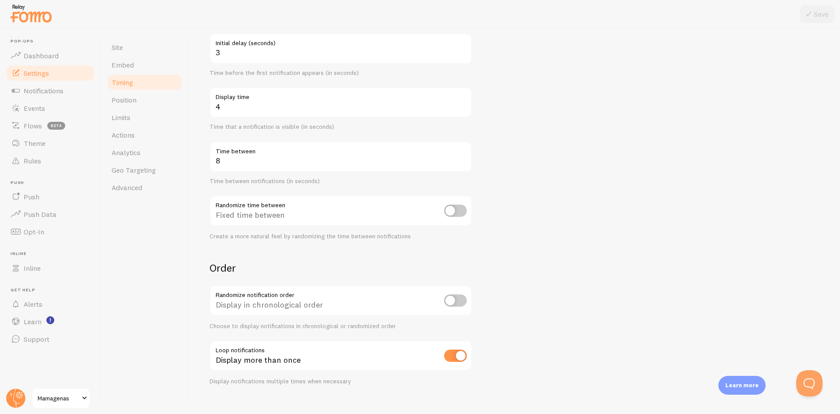
scroll to position [105, 0]
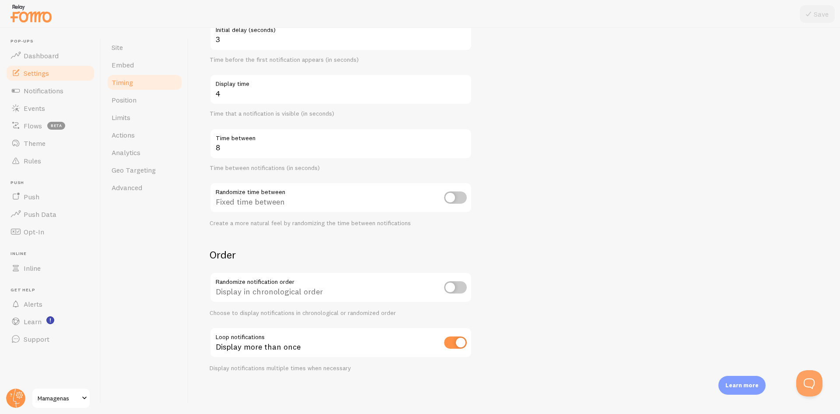
click at [456, 194] on input "checkbox" at bounding box center [455, 197] width 23 height 12
checkbox input "true"
click at [174, 102] on link "Position" at bounding box center [144, 100] width 77 height 18
click at [817, 15] on button "Save" at bounding box center [817, 14] width 35 height 18
click at [172, 98] on link "Position" at bounding box center [144, 100] width 77 height 18
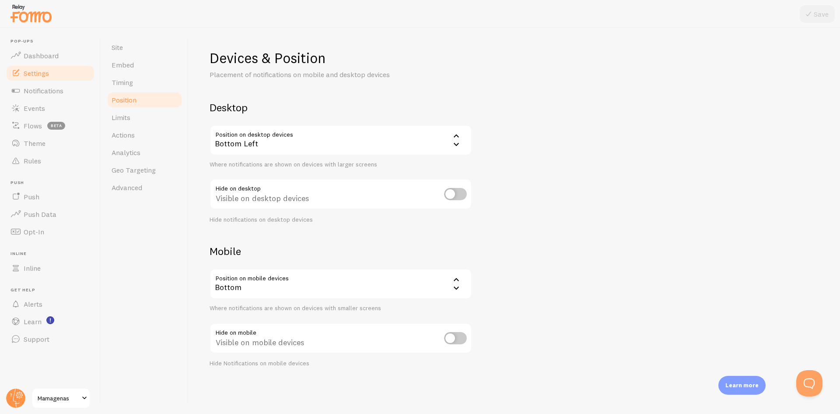
click at [453, 194] on input "checkbox" at bounding box center [455, 194] width 23 height 12
click at [455, 194] on input "checkbox" at bounding box center [455, 194] width 23 height 12
checkbox input "false"
click at [183, 116] on div "Site Embed Timing Position Limits Actions Analytics Geo Targeting Advanced" at bounding box center [145, 221] width 88 height 386
click at [163, 119] on link "Limits" at bounding box center [144, 118] width 77 height 18
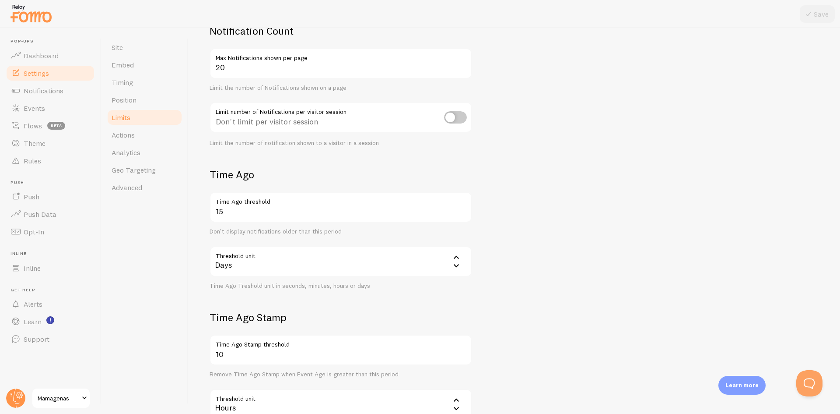
scroll to position [67, 0]
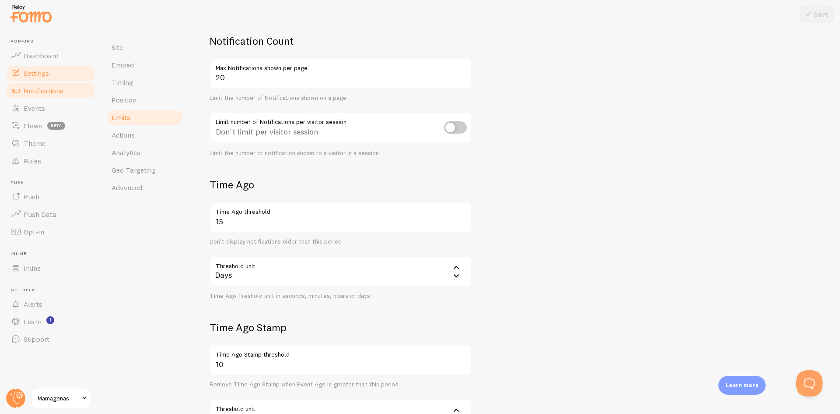
click at [43, 91] on span "Notifications" at bounding box center [44, 90] width 40 height 9
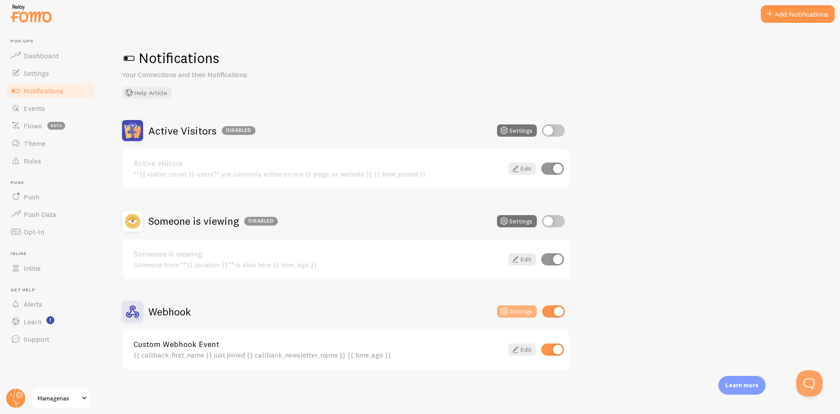
click at [522, 314] on button "Settings" at bounding box center [517, 311] width 40 height 12
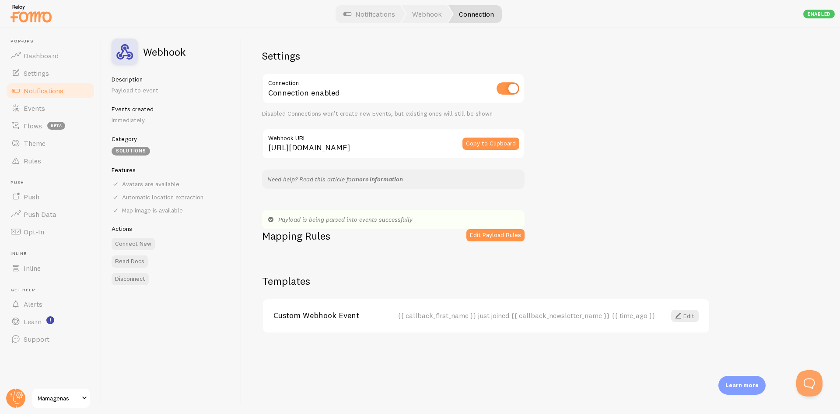
click at [87, 400] on span at bounding box center [84, 398] width 11 height 11
